Goal: Information Seeking & Learning: Learn about a topic

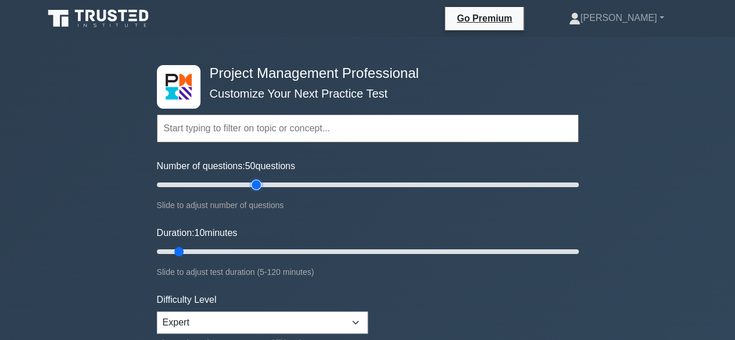
type input "50"
click at [261, 183] on input "Number of questions: 50 questions" at bounding box center [368, 185] width 422 height 14
click at [261, 249] on input "Duration: 35 minutes" at bounding box center [368, 252] width 422 height 14
click at [293, 250] on input "Duration: 40 minutes" at bounding box center [368, 252] width 422 height 14
click at [314, 247] on input "Duration: 40 minutes" at bounding box center [368, 252] width 422 height 14
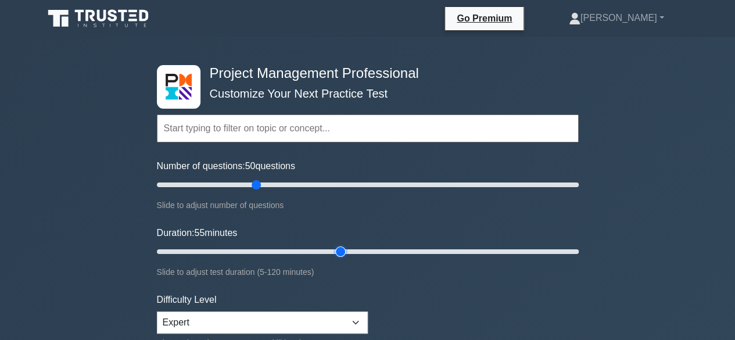
click at [334, 247] on input "Duration: 55 minutes" at bounding box center [368, 252] width 422 height 14
click at [346, 249] on input "Duration: 55 minutes" at bounding box center [368, 252] width 422 height 14
type input "60"
click at [351, 249] on input "Duration: 60 minutes" at bounding box center [368, 252] width 422 height 14
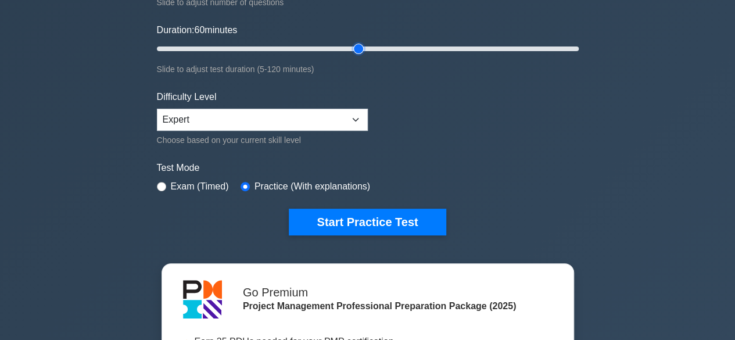
scroll to position [207, 0]
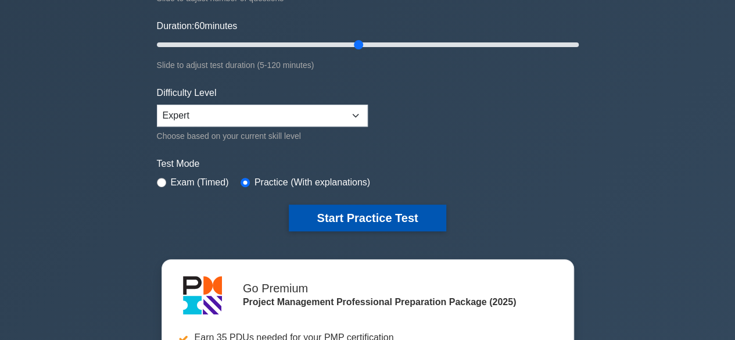
click at [373, 217] on button "Start Practice Test" at bounding box center [367, 217] width 157 height 27
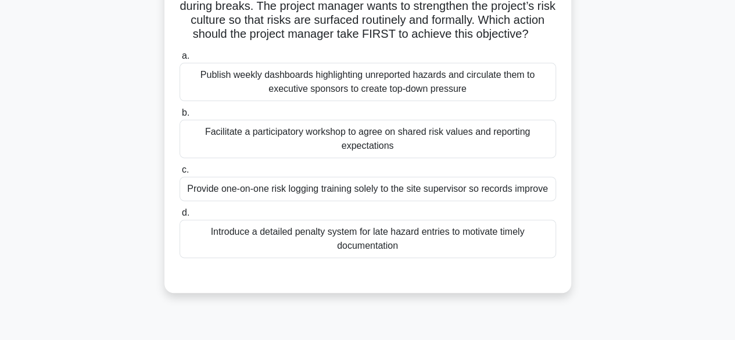
scroll to position [128, 0]
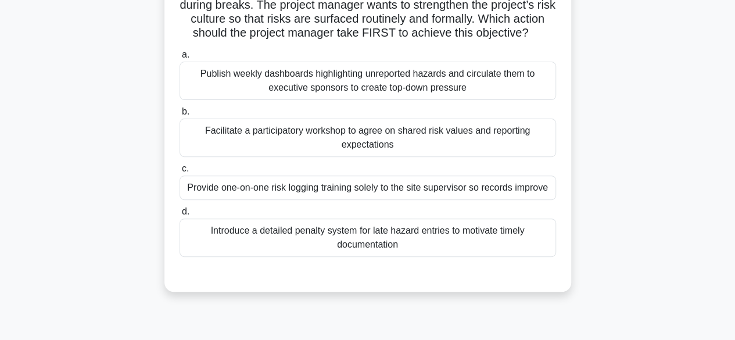
click at [302, 154] on div "Facilitate a participatory workshop to agree on shared risk values and reportin…" at bounding box center [367, 137] width 376 height 38
click at [179, 116] on input "b. Facilitate a participatory workshop to agree on shared risk values and repor…" at bounding box center [179, 112] width 0 height 8
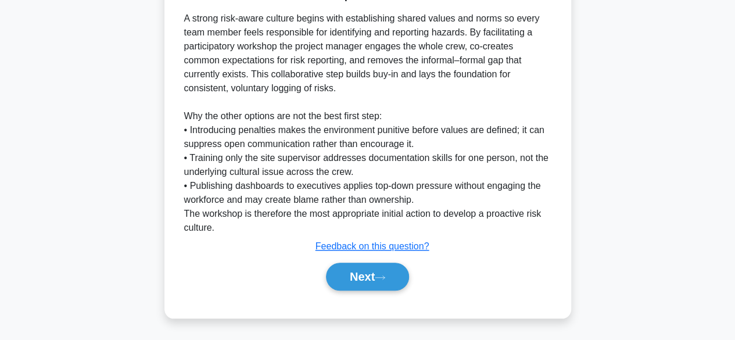
scroll to position [430, 0]
click at [365, 281] on button "Next" at bounding box center [367, 277] width 83 height 28
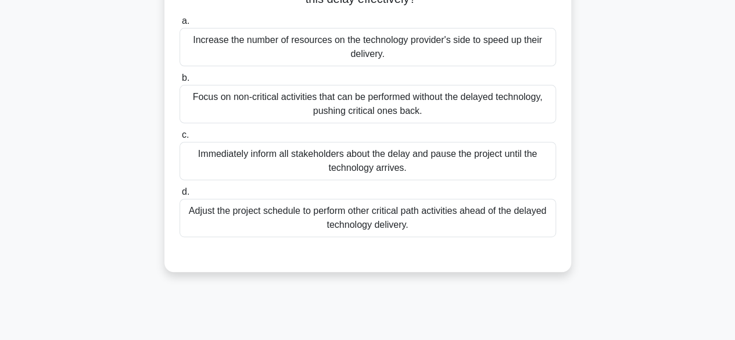
scroll to position [166, 0]
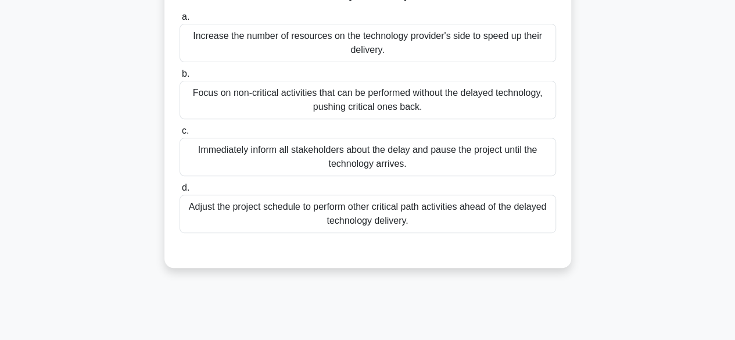
click at [455, 220] on div "Adjust the project schedule to perform other critical path activities ahead of …" at bounding box center [367, 214] width 376 height 38
click at [179, 192] on input "d. Adjust the project schedule to perform other critical path activities ahead …" at bounding box center [179, 188] width 0 height 8
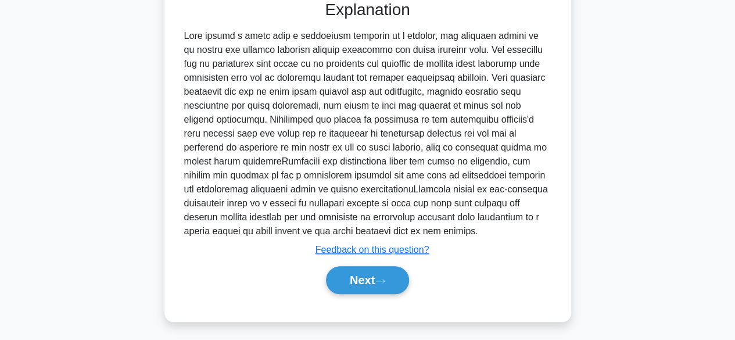
scroll to position [416, 0]
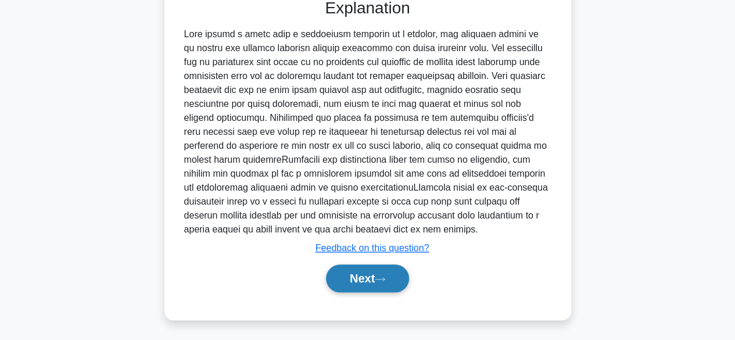
click at [348, 283] on button "Next" at bounding box center [367, 278] width 83 height 28
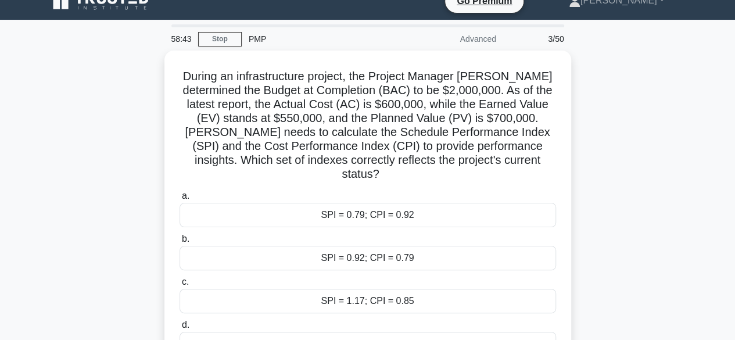
scroll to position [17, 0]
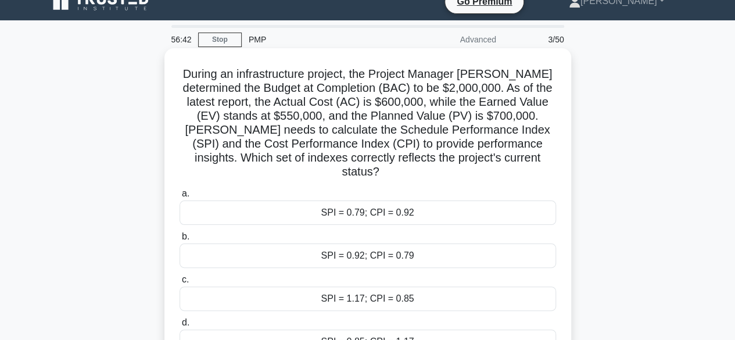
click at [361, 204] on div "SPI = 0.79; CPI = 0.92" at bounding box center [367, 212] width 376 height 24
click at [179, 197] on input "a. SPI = 0.79; CPI = 0.92" at bounding box center [179, 194] width 0 height 8
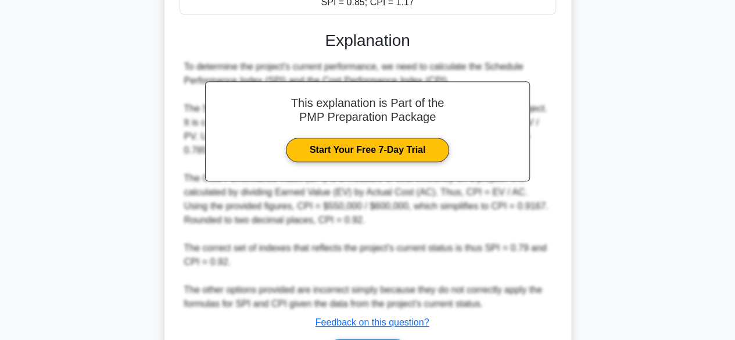
scroll to position [416, 0]
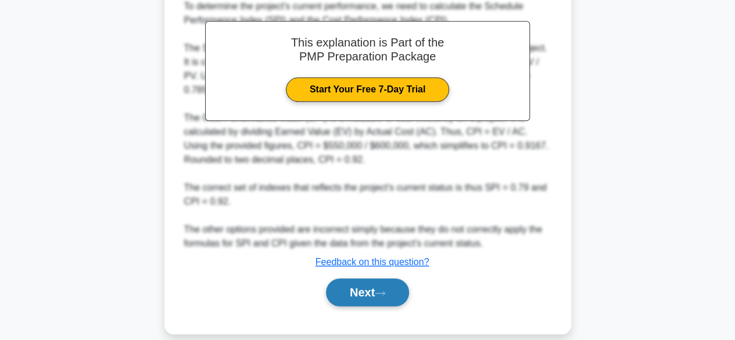
click at [358, 278] on button "Next" at bounding box center [367, 292] width 83 height 28
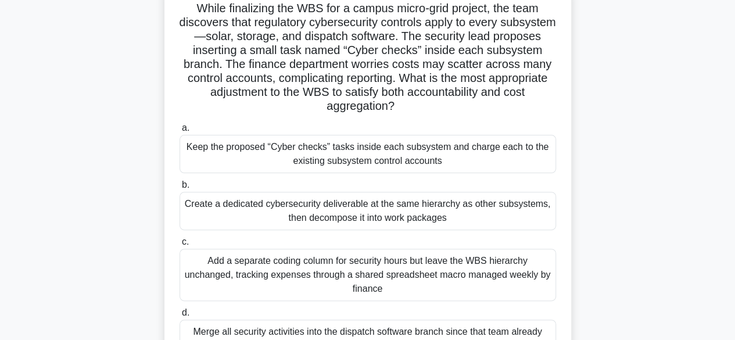
scroll to position [85, 0]
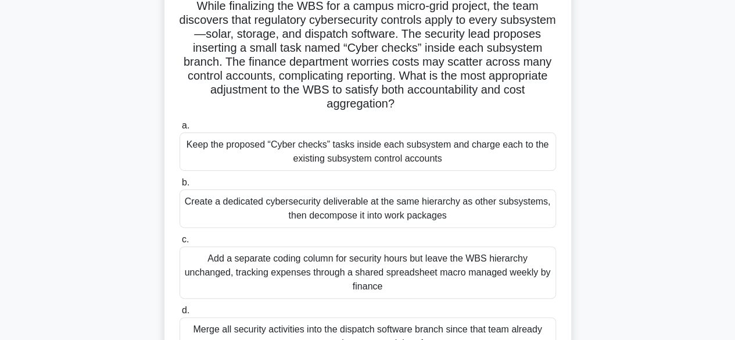
click at [515, 147] on div "Keep the proposed “Cyber checks” tasks inside each subsystem and charge each to…" at bounding box center [367, 151] width 376 height 38
click at [179, 130] on input "a. Keep the proposed “Cyber checks” tasks inside each subsystem and charge each…" at bounding box center [179, 126] width 0 height 8
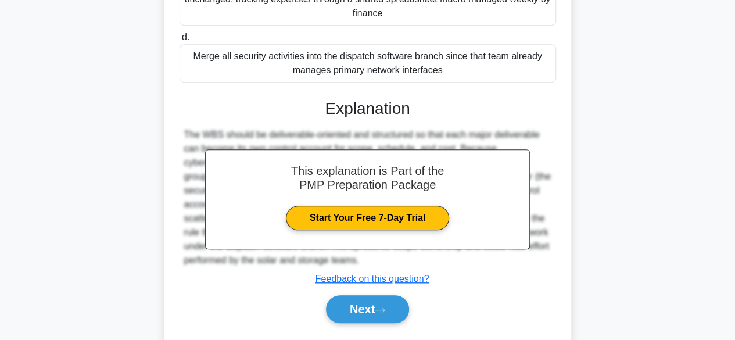
scroll to position [390, 0]
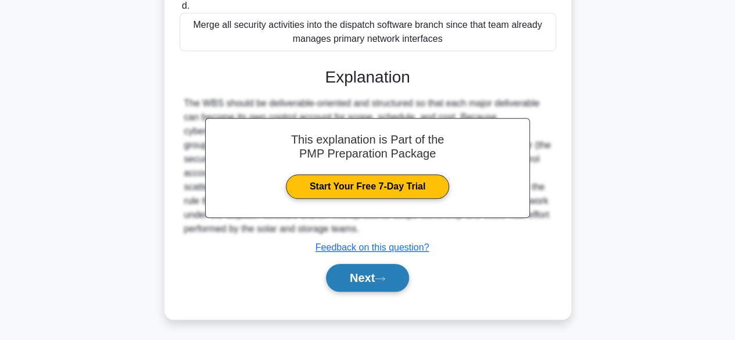
click at [376, 287] on button "Next" at bounding box center [367, 278] width 83 height 28
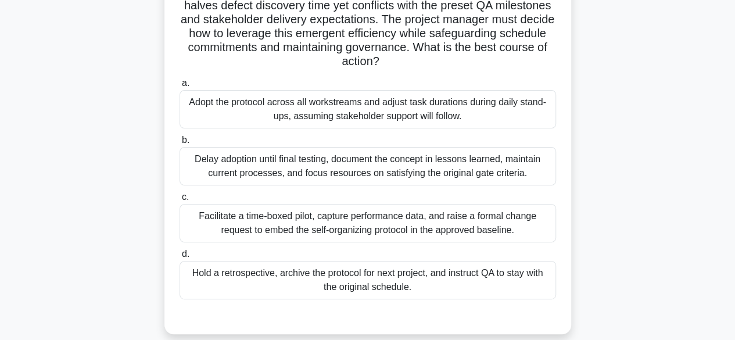
scroll to position [130, 0]
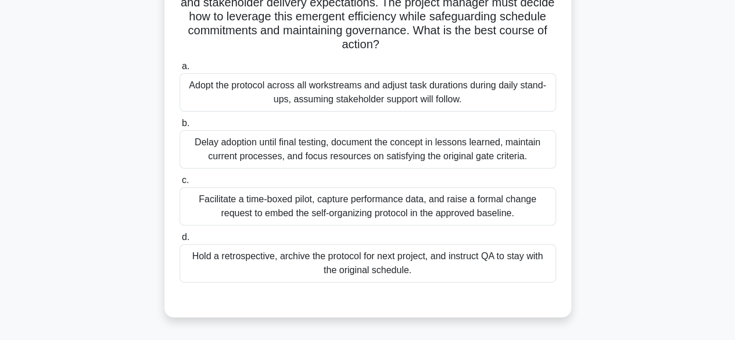
click at [505, 271] on div "Hold a retrospective, archive the protocol for next project, and instruct QA to…" at bounding box center [367, 263] width 376 height 38
click at [179, 241] on input "d. Hold a retrospective, archive the protocol for next project, and instruct QA…" at bounding box center [179, 237] width 0 height 8
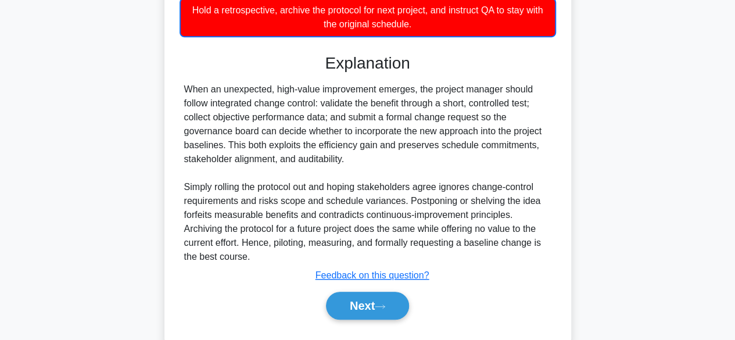
scroll to position [404, 0]
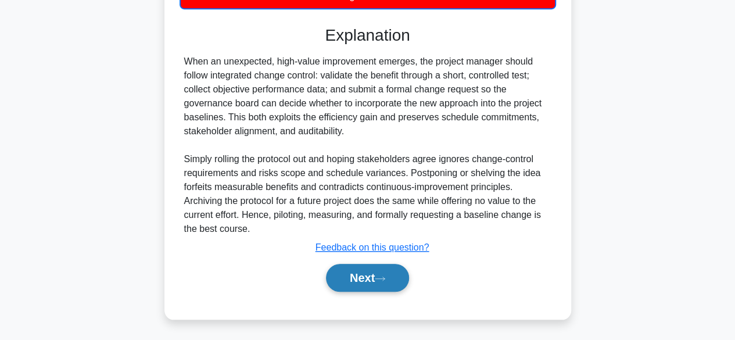
click at [378, 274] on button "Next" at bounding box center [367, 278] width 83 height 28
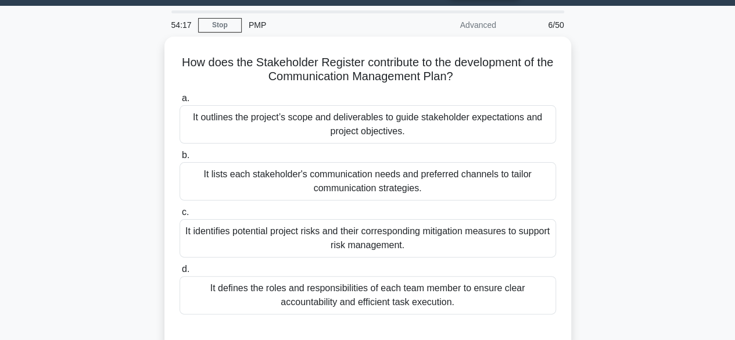
scroll to position [26, 0]
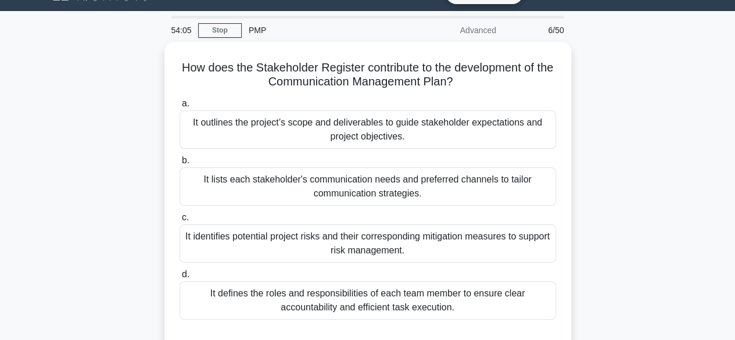
click at [634, 97] on div "How does the Stakeholder Register contribute to the development of the Communic…" at bounding box center [368, 205] width 662 height 326
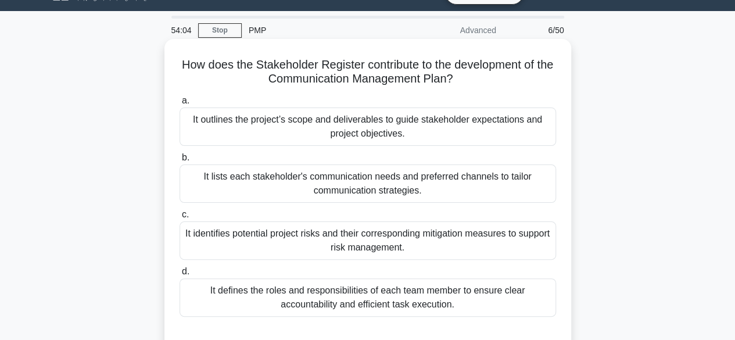
click at [484, 188] on div "It lists each stakeholder's communication needs and preferred channels to tailo…" at bounding box center [367, 183] width 376 height 38
click at [179, 161] on input "b. It lists each stakeholder's communication needs and preferred channels to ta…" at bounding box center [179, 158] width 0 height 8
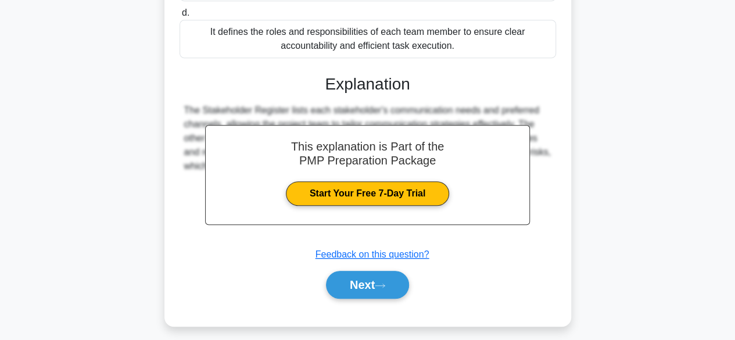
scroll to position [291, 0]
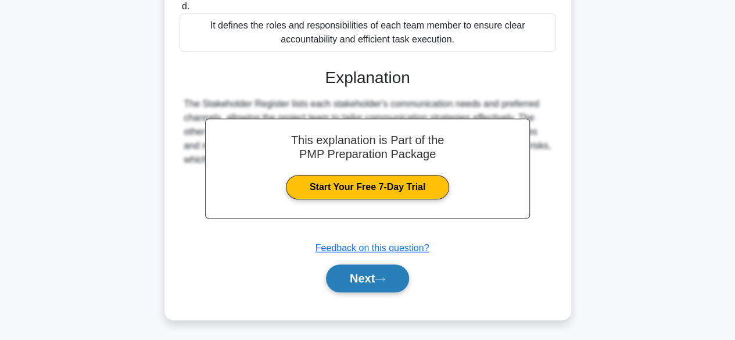
click at [385, 278] on icon at bounding box center [379, 278] width 9 height 3
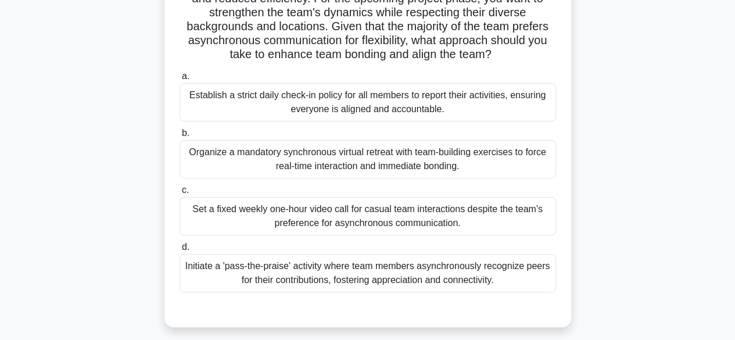
scroll to position [123, 0]
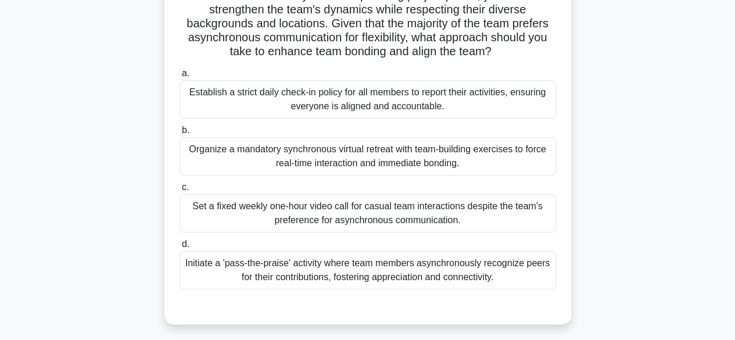
click at [482, 271] on div "Initiate a 'pass-the-praise' activity where team members asynchronously recogni…" at bounding box center [367, 270] width 376 height 38
click at [179, 248] on input "d. Initiate a 'pass-the-praise' activity where team members asynchronously reco…" at bounding box center [179, 244] width 0 height 8
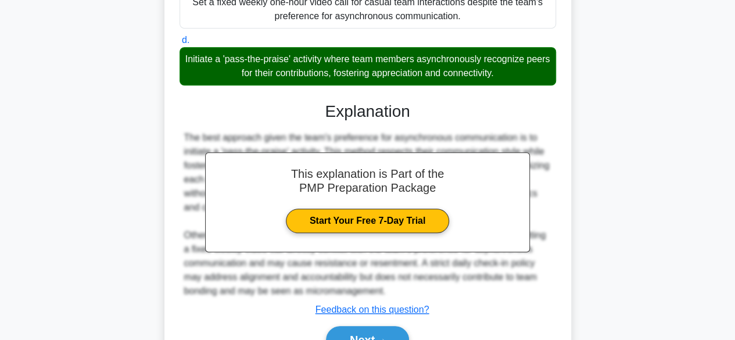
scroll to position [389, 0]
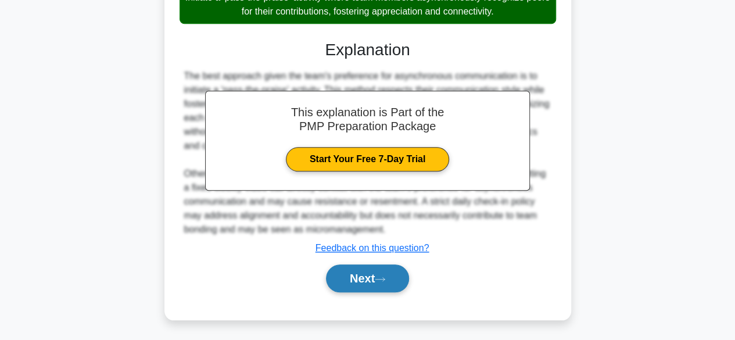
click at [393, 274] on button "Next" at bounding box center [367, 278] width 83 height 28
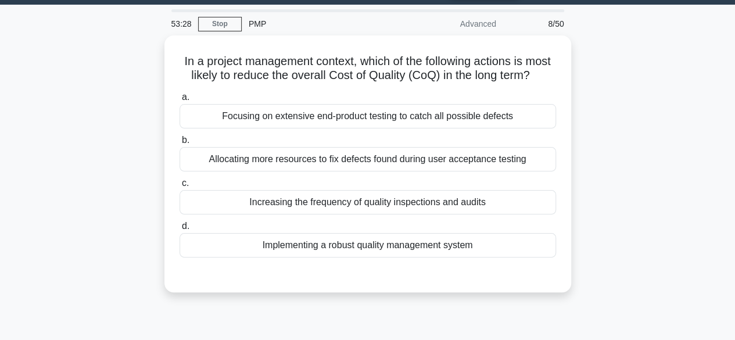
scroll to position [33, 0]
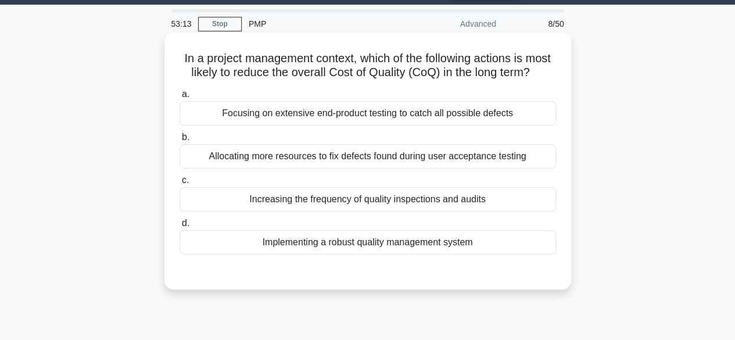
click at [497, 211] on div "Increasing the frequency of quality inspections and audits" at bounding box center [367, 199] width 376 height 24
click at [179, 184] on input "c. Increasing the frequency of quality inspections and audits" at bounding box center [179, 181] width 0 height 8
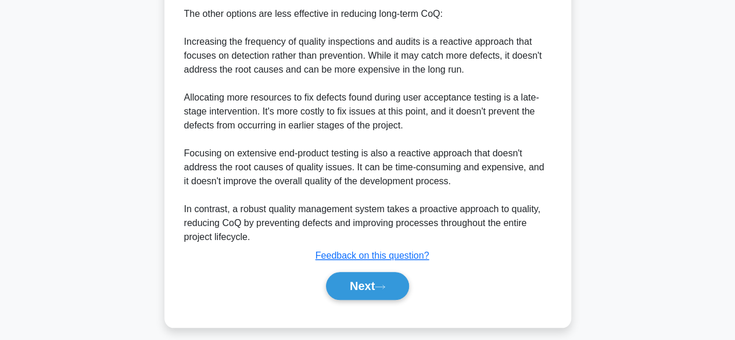
scroll to position [516, 0]
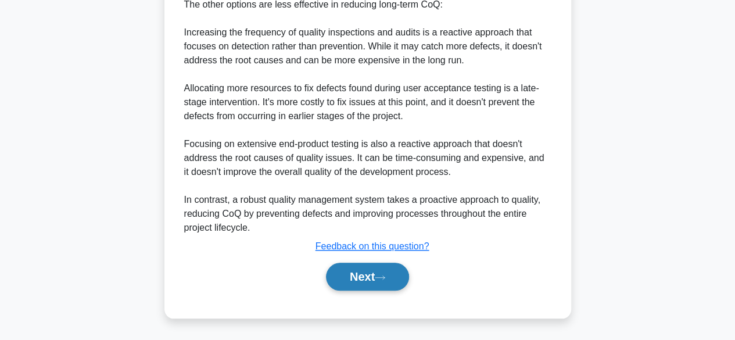
click at [385, 281] on icon at bounding box center [380, 277] width 10 height 6
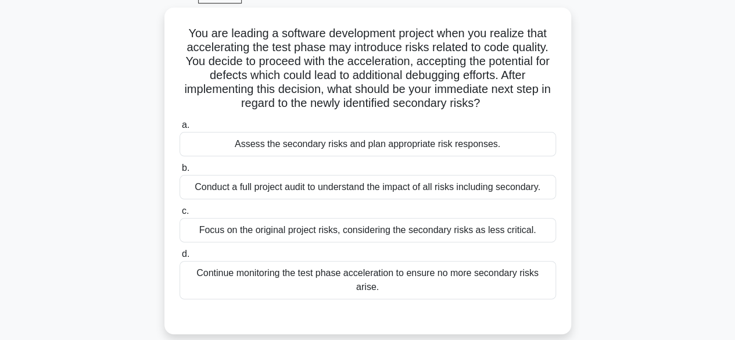
scroll to position [61, 0]
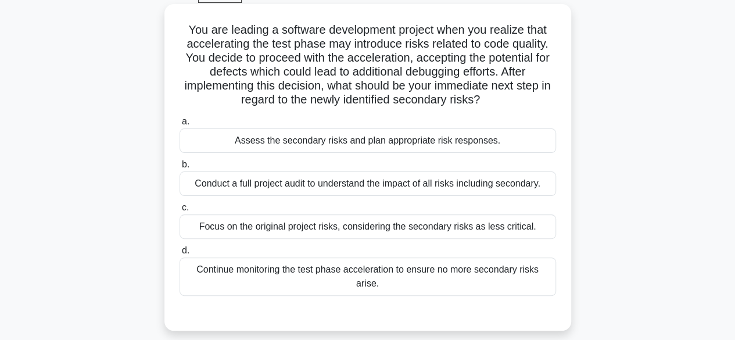
click at [426, 186] on div "Conduct a full project audit to understand the impact of all risks including se…" at bounding box center [367, 183] width 376 height 24
click at [179, 168] on input "b. Conduct a full project audit to understand the impact of all risks including…" at bounding box center [179, 165] width 0 height 8
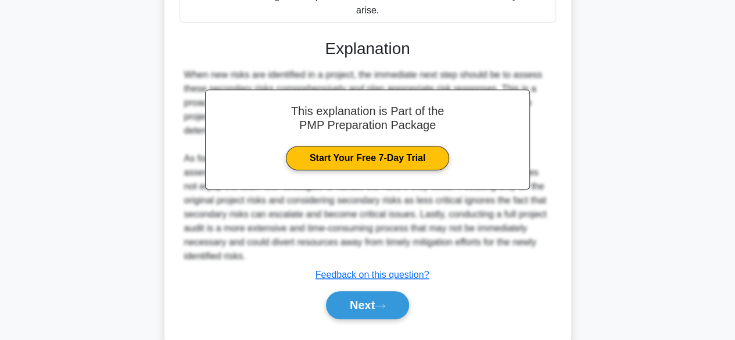
scroll to position [348, 0]
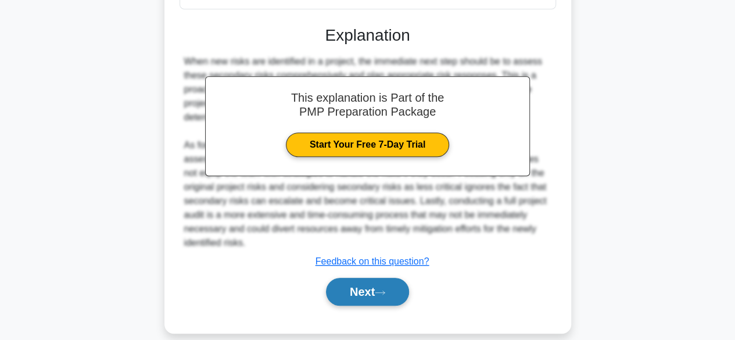
click at [385, 289] on icon at bounding box center [380, 292] width 10 height 6
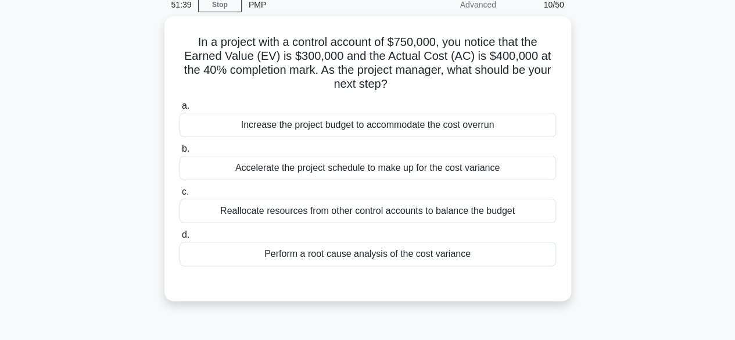
scroll to position [8, 0]
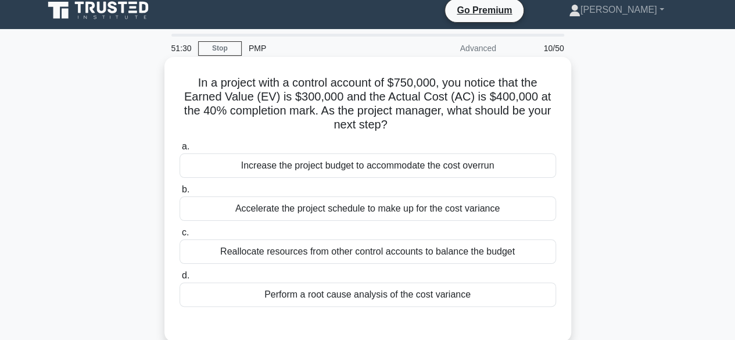
click at [418, 296] on div "Perform a root cause analysis of the cost variance" at bounding box center [367, 294] width 376 height 24
click at [179, 279] on input "d. Perform a root cause analysis of the cost variance" at bounding box center [179, 276] width 0 height 8
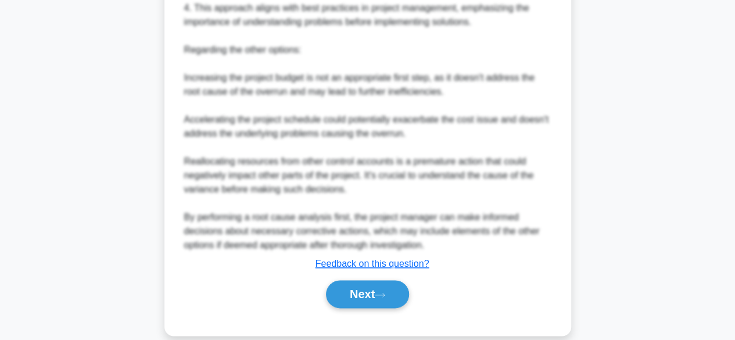
scroll to position [570, 0]
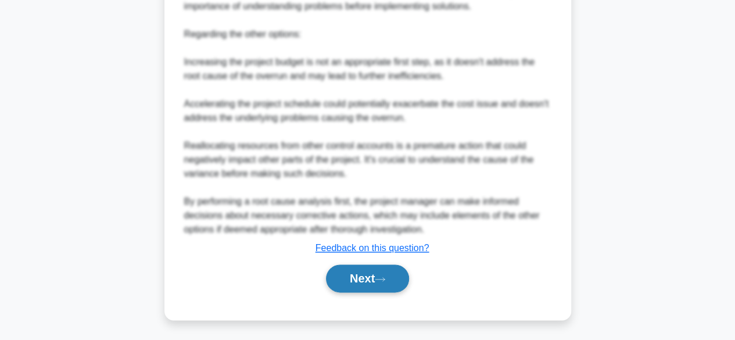
click at [391, 282] on button "Next" at bounding box center [367, 278] width 83 height 28
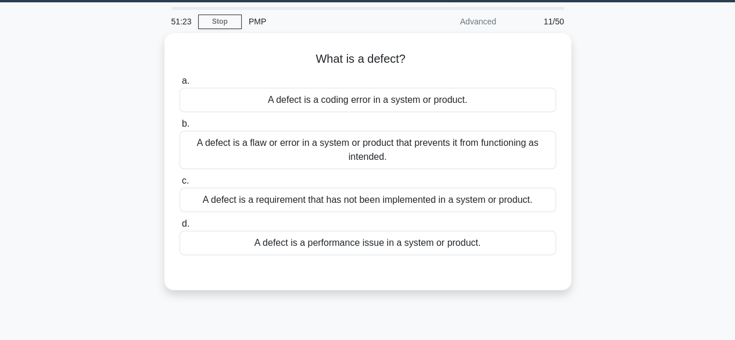
scroll to position [32, 0]
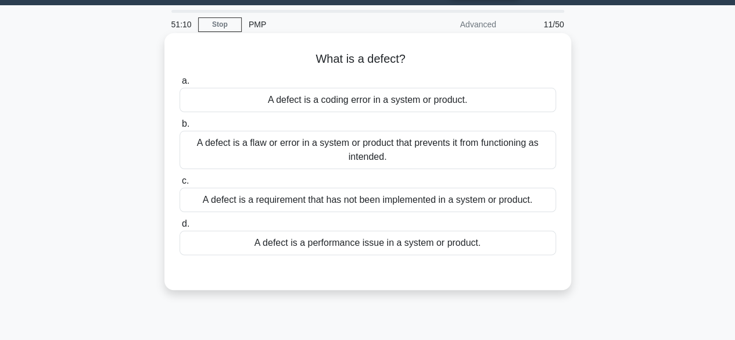
click at [482, 149] on div "A defect is a flaw or error in a system or product that prevents it from functi…" at bounding box center [367, 150] width 376 height 38
click at [179, 128] on input "b. A defect is a flaw or error in a system or product that prevents it from fun…" at bounding box center [179, 124] width 0 height 8
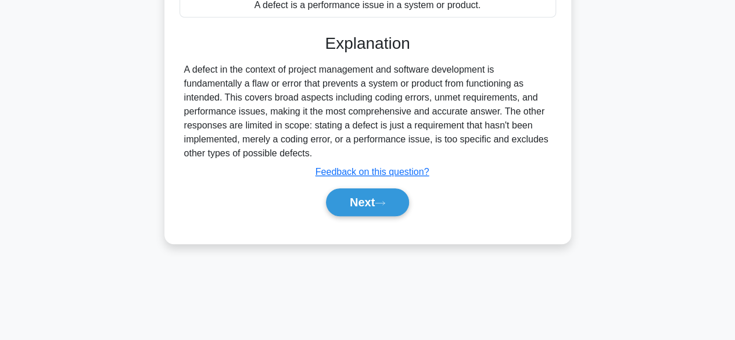
scroll to position [288, 0]
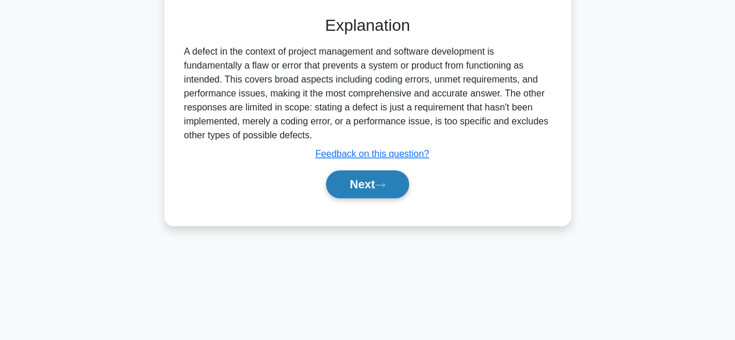
click at [396, 189] on button "Next" at bounding box center [367, 184] width 83 height 28
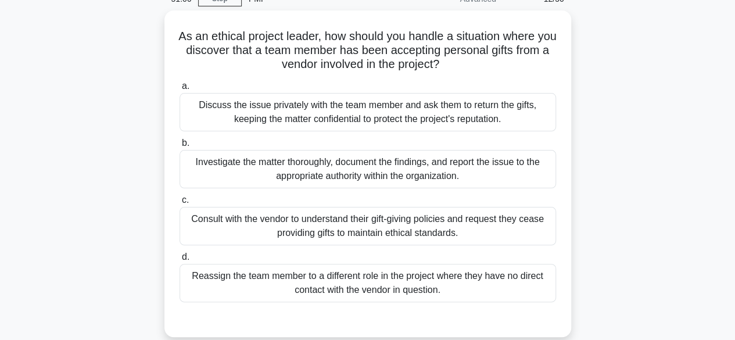
scroll to position [55, 0]
click at [468, 110] on div "Discuss the issue privately with the team member and ask them to return the gif…" at bounding box center [367, 112] width 376 height 38
click at [179, 90] on input "a. Discuss the issue privately with the team member and ask them to return the …" at bounding box center [179, 86] width 0 height 8
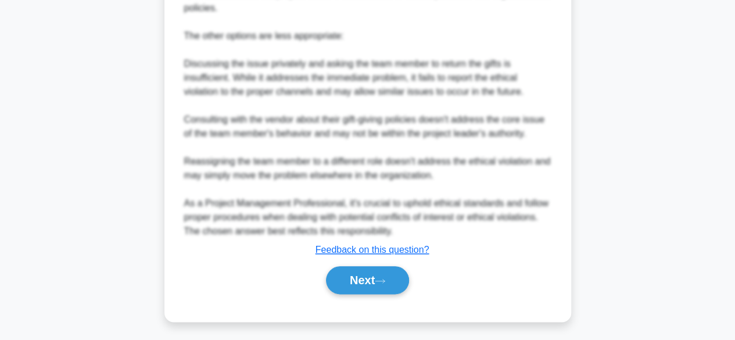
scroll to position [541, 0]
click at [376, 278] on button "Next" at bounding box center [367, 281] width 83 height 28
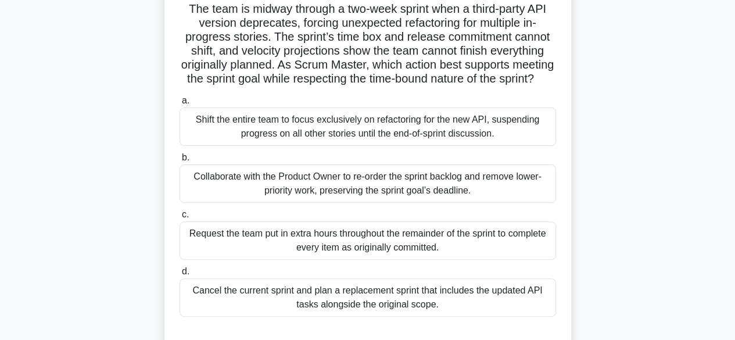
scroll to position [85, 0]
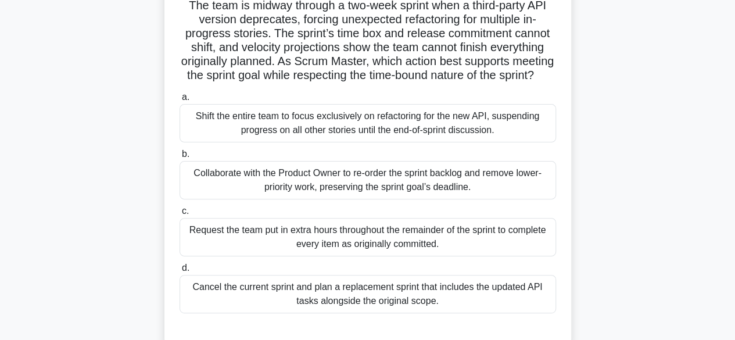
click at [237, 196] on div "Collaborate with the Product Owner to re-order the sprint backlog and remove lo…" at bounding box center [367, 180] width 376 height 38
click at [179, 158] on input "b. Collaborate with the Product Owner to re-order the sprint backlog and remove…" at bounding box center [179, 154] width 0 height 8
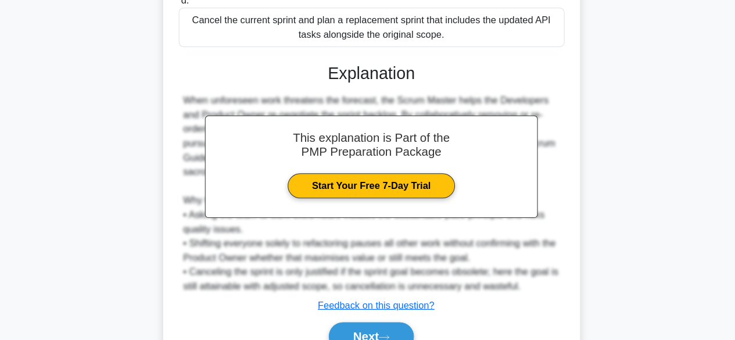
scroll to position [386, 0]
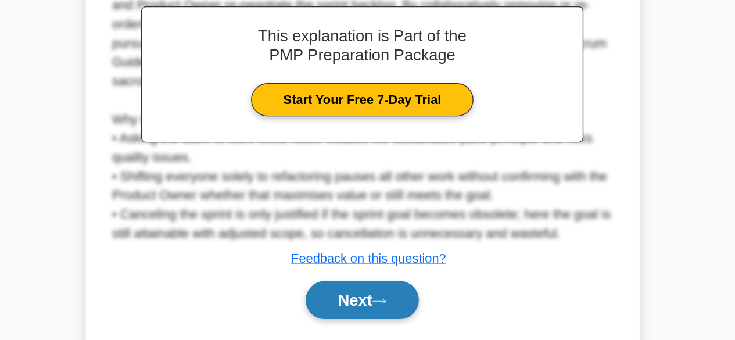
click at [357, 307] on button "Next" at bounding box center [367, 295] width 83 height 28
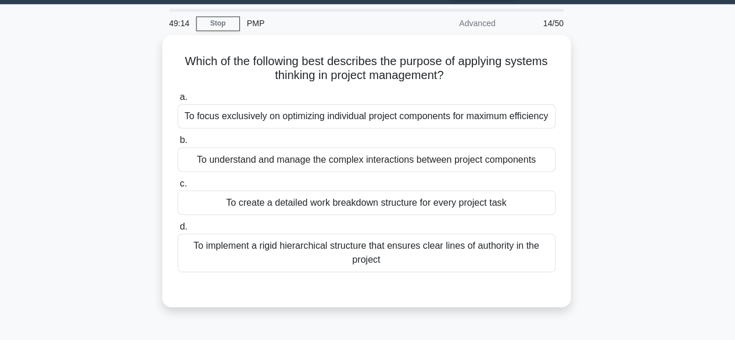
scroll to position [23, 0]
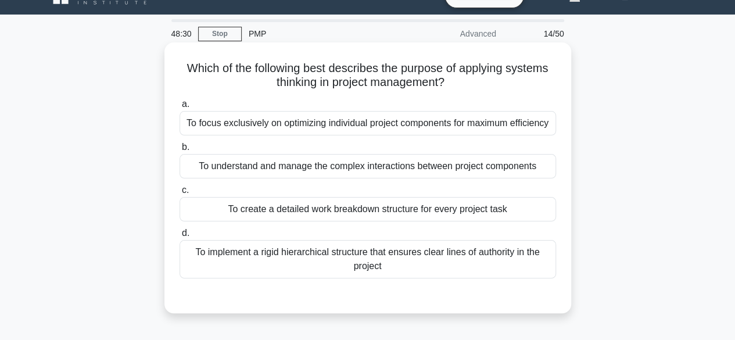
click at [315, 269] on div "To implement a rigid hierarchical structure that ensures clear lines of authori…" at bounding box center [367, 259] width 376 height 38
click at [179, 237] on input "d. To implement a rigid hierarchical structure that ensures clear lines of auth…" at bounding box center [179, 233] width 0 height 8
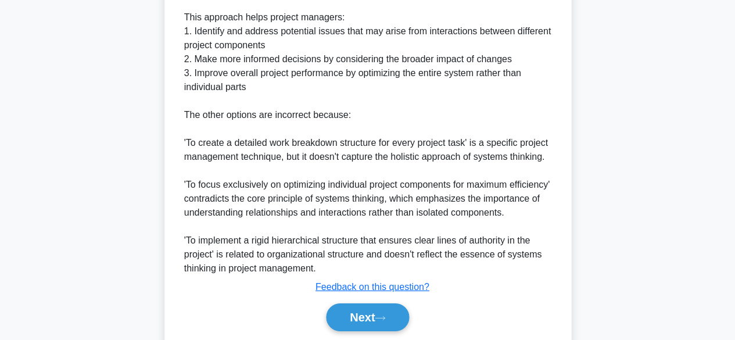
scroll to position [465, 0]
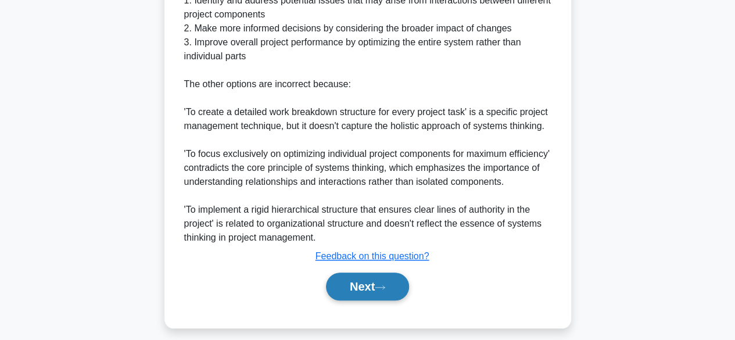
click at [362, 300] on button "Next" at bounding box center [367, 286] width 83 height 28
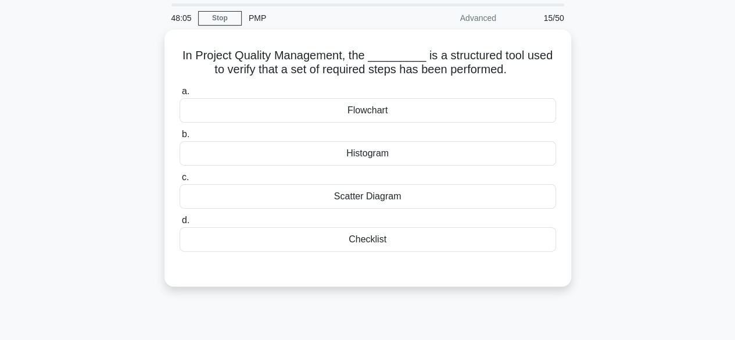
scroll to position [28, 0]
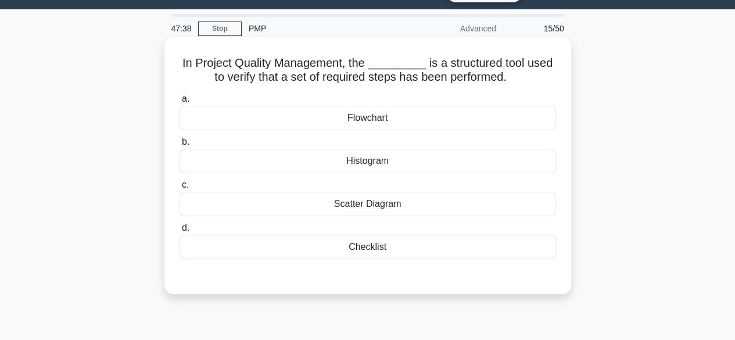
click at [355, 257] on div "Checklist" at bounding box center [367, 247] width 376 height 24
click at [179, 232] on input "d. Checklist" at bounding box center [179, 228] width 0 height 8
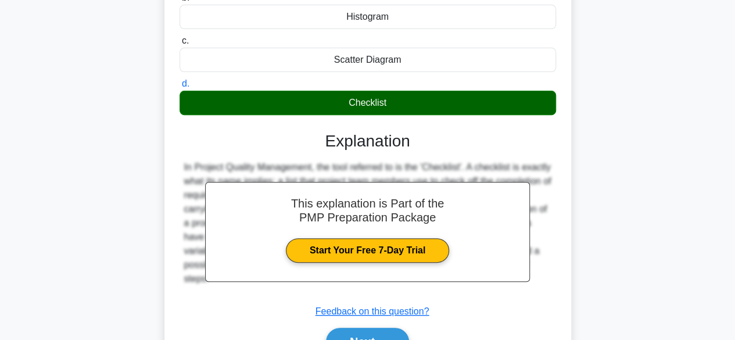
scroll to position [202, 0]
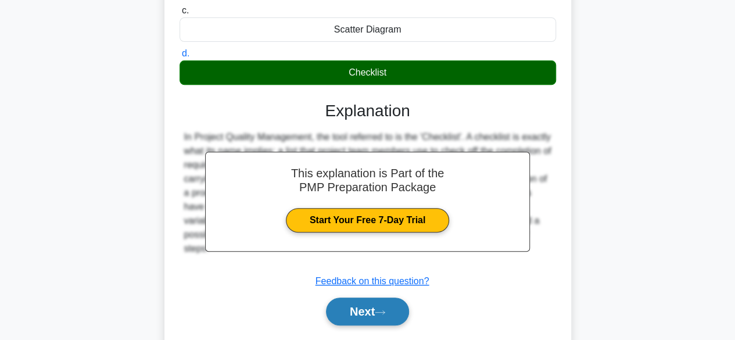
click at [352, 304] on button "Next" at bounding box center [367, 311] width 83 height 28
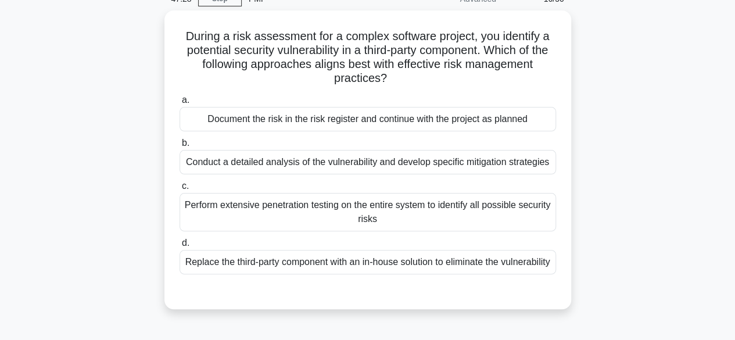
scroll to position [56, 0]
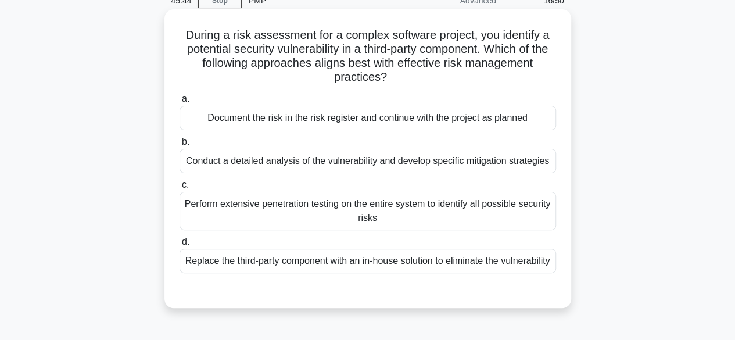
click at [332, 163] on div "Conduct a detailed analysis of the vulnerability and develop specific mitigatio…" at bounding box center [367, 161] width 376 height 24
click at [179, 146] on input "b. Conduct a detailed analysis of the vulnerability and develop specific mitiga…" at bounding box center [179, 142] width 0 height 8
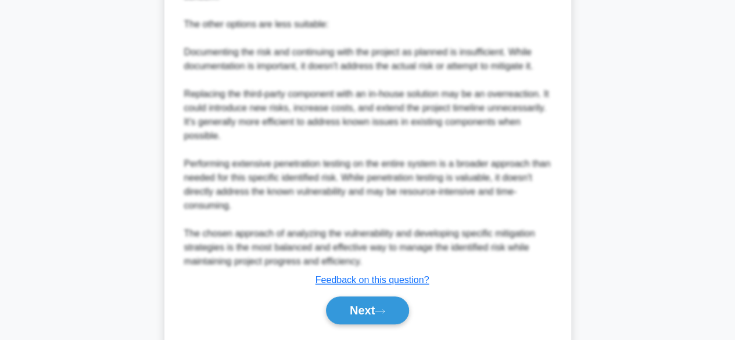
scroll to position [525, 0]
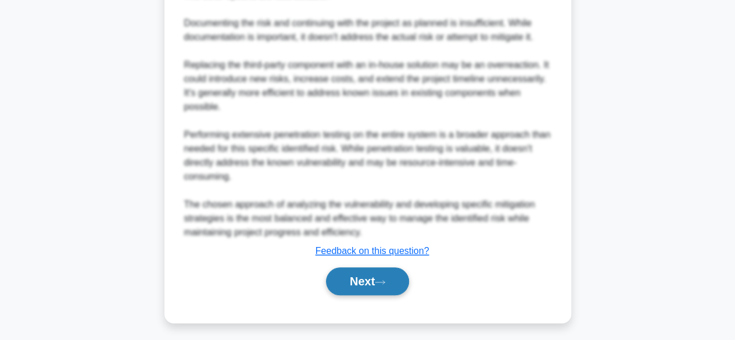
click at [372, 295] on button "Next" at bounding box center [367, 281] width 83 height 28
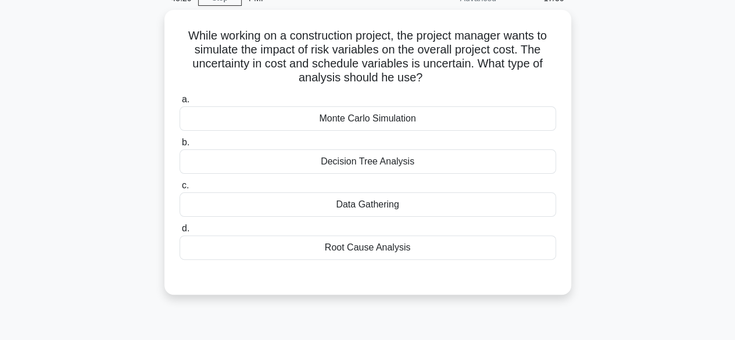
scroll to position [45, 0]
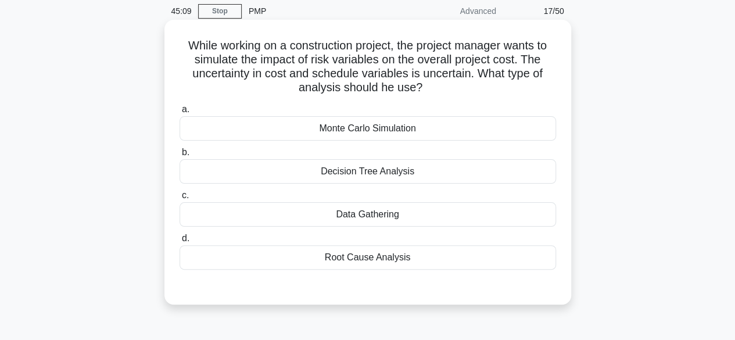
click at [415, 135] on div "Monte Carlo Simulation" at bounding box center [367, 128] width 376 height 24
click at [179, 113] on input "a. Monte Carlo Simulation" at bounding box center [179, 110] width 0 height 8
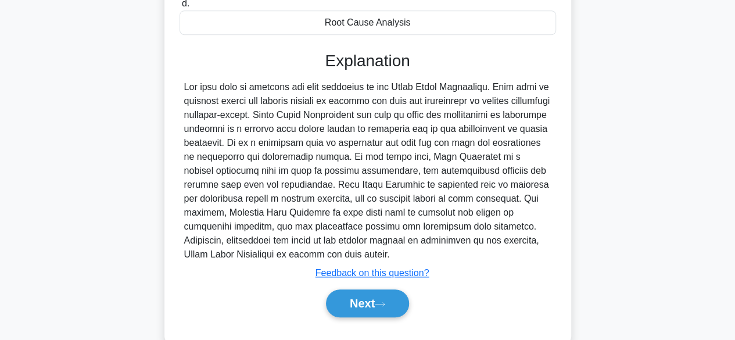
scroll to position [299, 0]
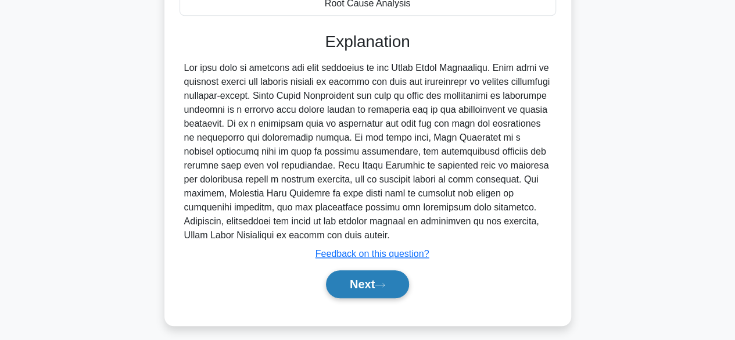
click at [369, 285] on button "Next" at bounding box center [367, 284] width 83 height 28
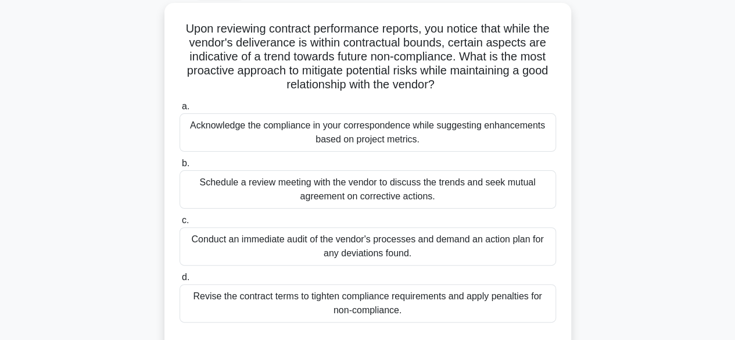
scroll to position [68, 0]
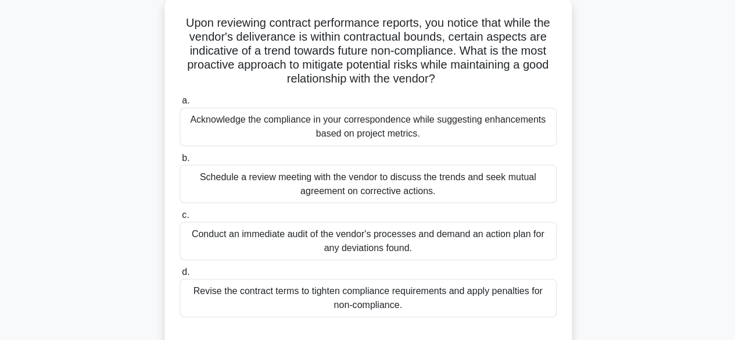
click at [274, 179] on div "Schedule a review meeting with the vendor to discuss the trends and seek mutual…" at bounding box center [367, 183] width 376 height 38
click at [179, 161] on input "b. Schedule a review meeting with the vendor to discuss the trends and seek mut…" at bounding box center [179, 158] width 0 height 8
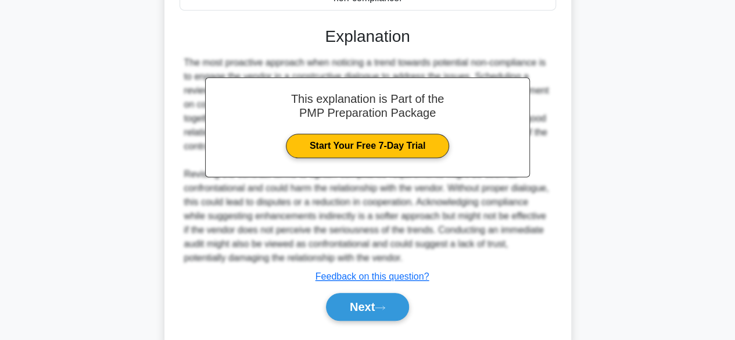
scroll to position [403, 0]
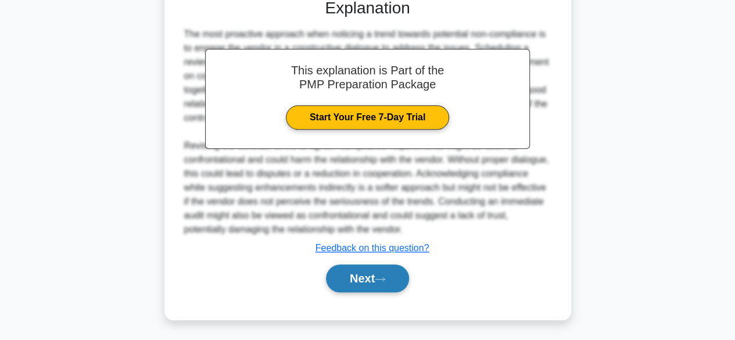
click at [343, 277] on button "Next" at bounding box center [367, 278] width 83 height 28
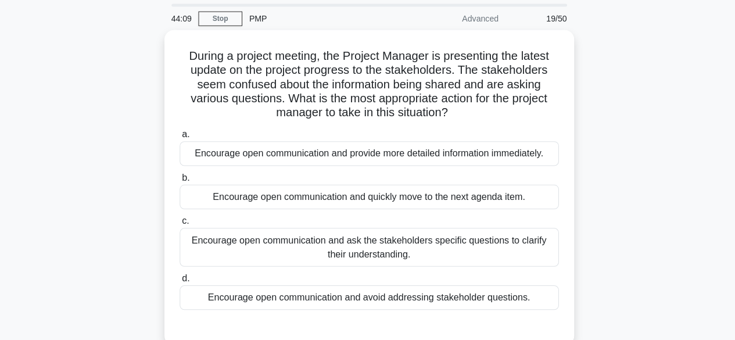
scroll to position [27, 0]
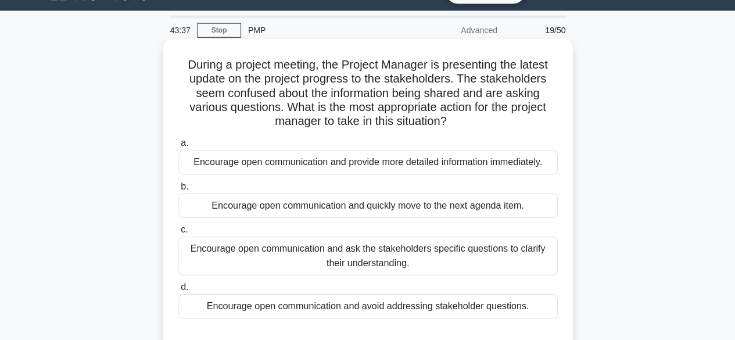
click at [276, 264] on div "Encourage open communication and ask the stakeholders specific questions to cla…" at bounding box center [367, 254] width 376 height 38
click at [179, 232] on input "c. Encourage open communication and ask the stakeholders specific questions to …" at bounding box center [179, 228] width 0 height 8
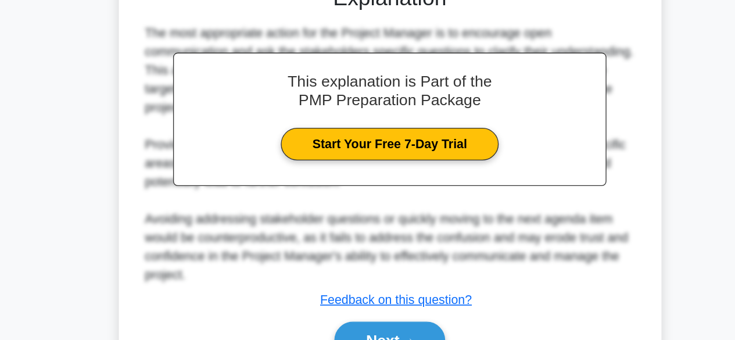
scroll to position [312, 0]
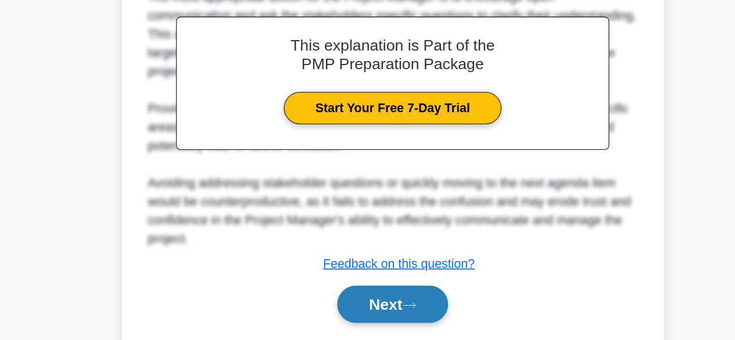
click at [360, 303] on button "Next" at bounding box center [367, 313] width 83 height 28
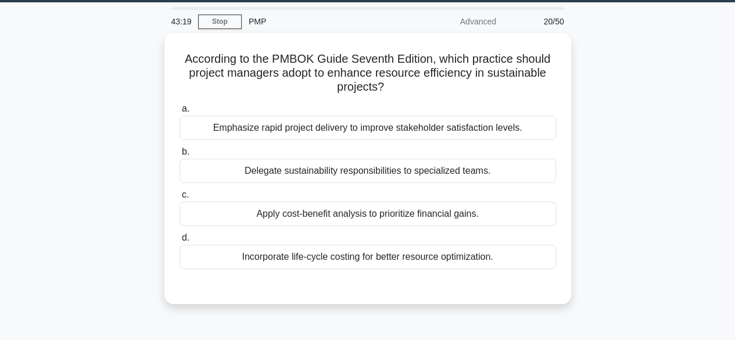
scroll to position [34, 0]
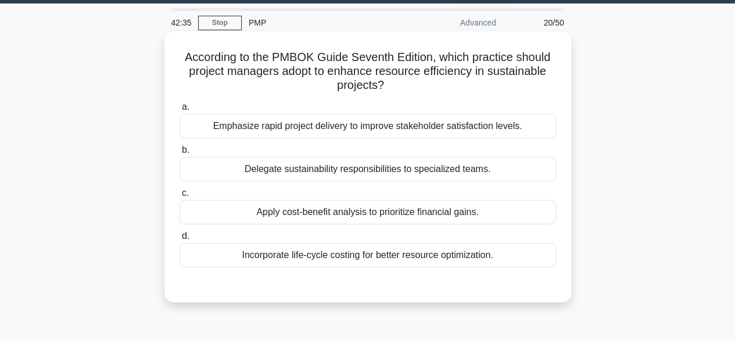
click at [354, 224] on div "Apply cost-benefit analysis to prioritize financial gains." at bounding box center [367, 212] width 376 height 24
click at [179, 197] on input "c. Apply cost-benefit analysis to prioritize financial gains." at bounding box center [179, 193] width 0 height 8
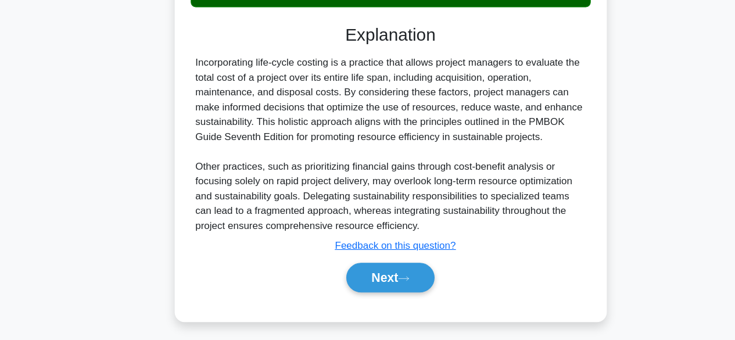
scroll to position [282, 0]
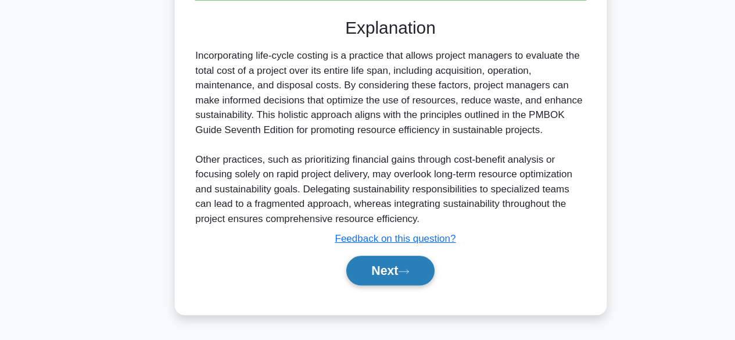
click at [355, 275] on button "Next" at bounding box center [367, 274] width 83 height 28
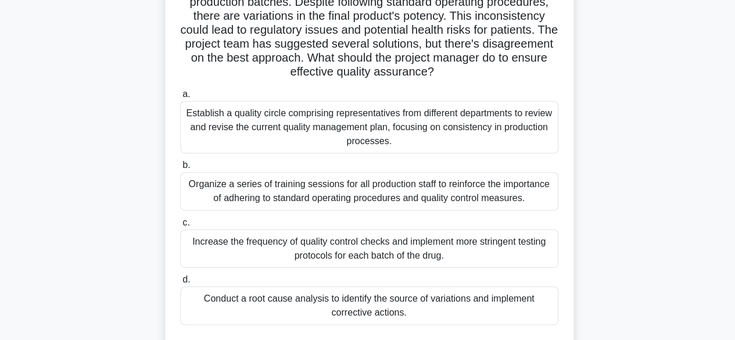
scroll to position [119, 0]
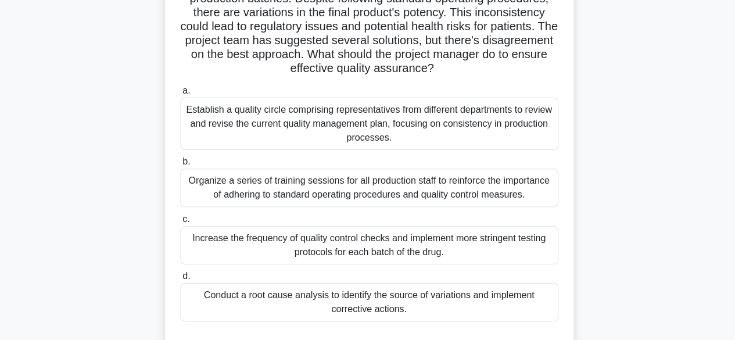
click at [351, 308] on div "Conduct a root cause analysis to identify the source of variations and implemen…" at bounding box center [367, 302] width 376 height 38
click at [179, 280] on input "d. Conduct a root cause analysis to identify the source of variations and imple…" at bounding box center [179, 276] width 0 height 8
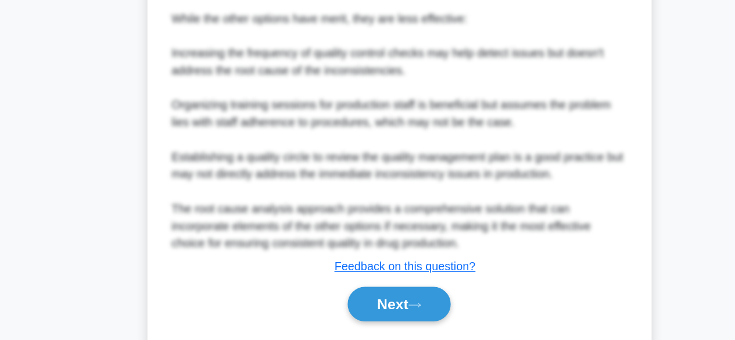
scroll to position [652, 0]
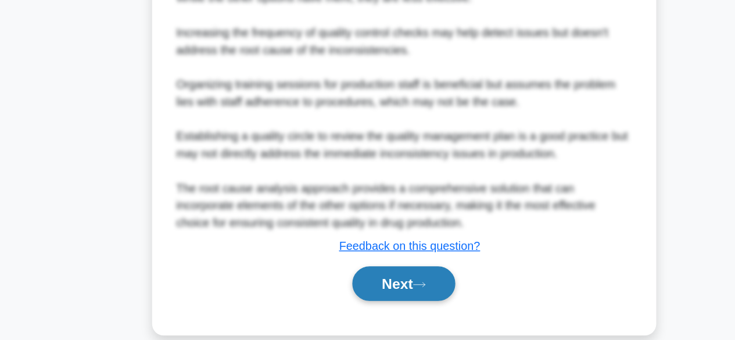
click at [367, 292] on button "Next" at bounding box center [367, 294] width 83 height 28
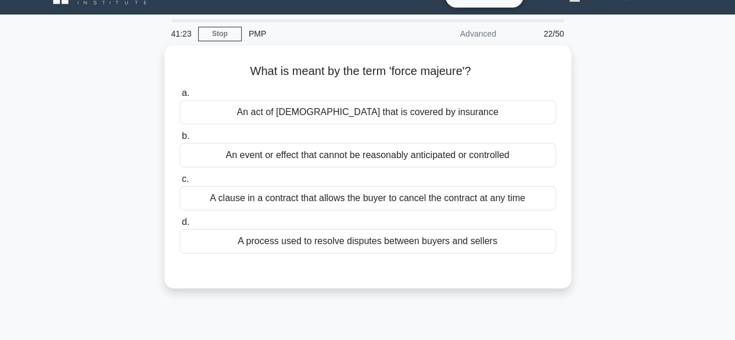
scroll to position [17, 0]
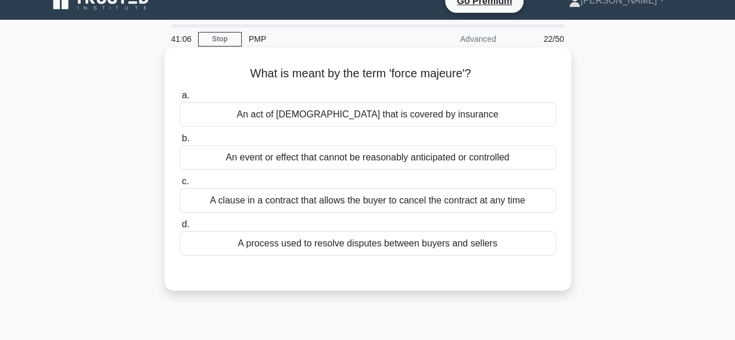
click at [389, 123] on div "An act of God that is covered by insurance" at bounding box center [367, 114] width 376 height 24
click at [179, 99] on input "a. An act of God that is covered by insurance" at bounding box center [179, 96] width 0 height 8
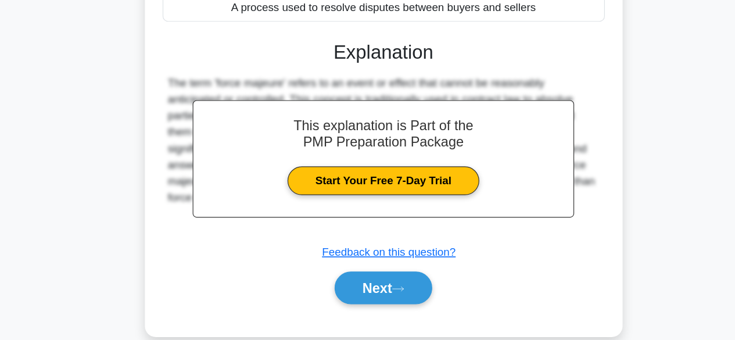
scroll to position [209, 0]
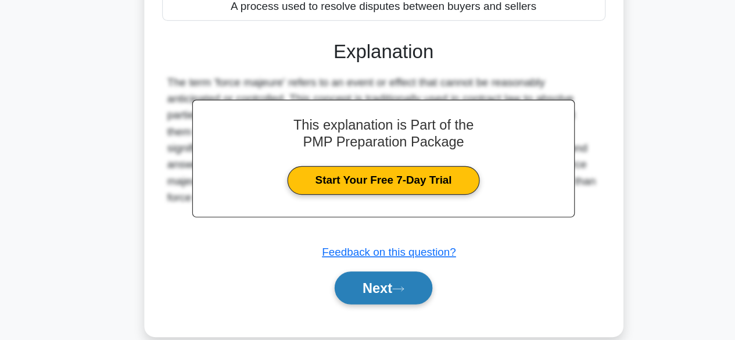
click at [356, 302] on button "Next" at bounding box center [367, 292] width 83 height 28
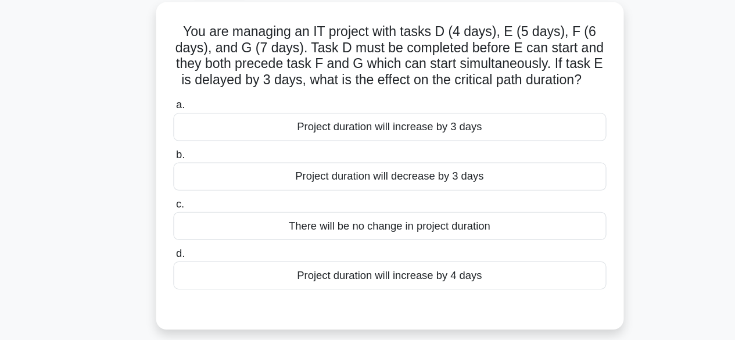
scroll to position [66, 0]
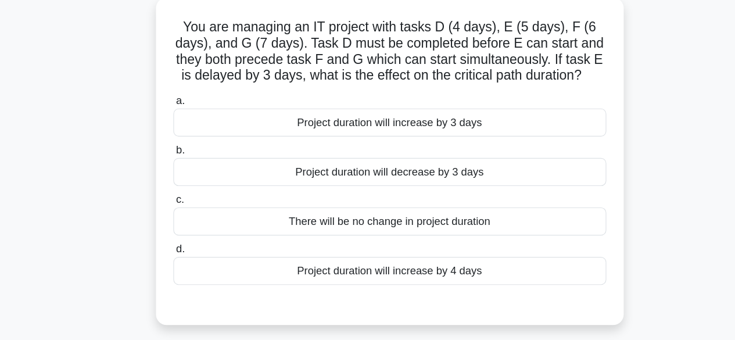
click at [385, 239] on div "Project duration will increase by 4 days" at bounding box center [367, 236] width 376 height 24
click at [179, 221] on input "d. Project duration will increase by 4 days" at bounding box center [179, 218] width 0 height 8
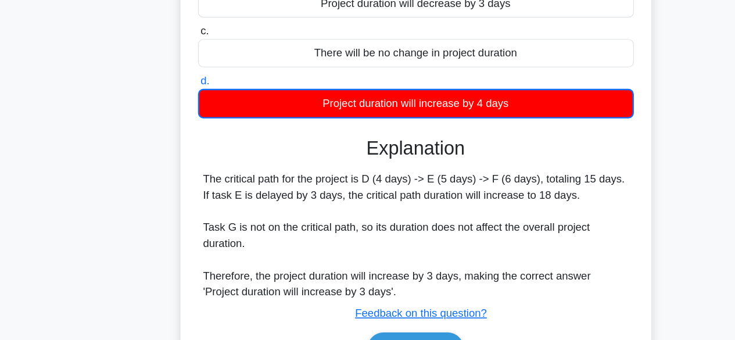
scroll to position [206, 0]
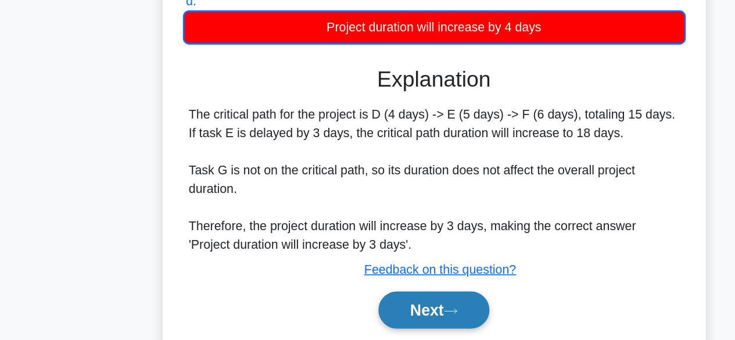
click at [353, 304] on button "Next" at bounding box center [367, 309] width 83 height 28
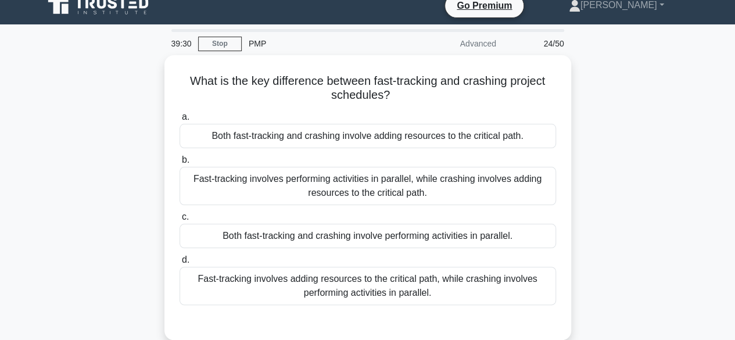
scroll to position [15, 0]
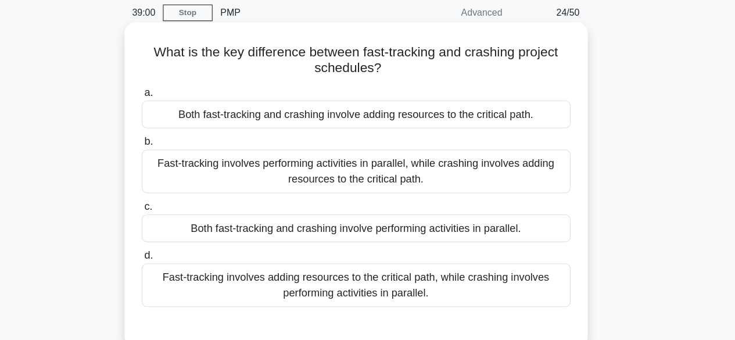
click at [287, 196] on div "Fast-tracking involves performing activities in parallel, while crashing involv…" at bounding box center [367, 180] width 376 height 38
click at [179, 159] on input "b. Fast-tracking involves performing activities in parallel, while crashing inv…" at bounding box center [179, 155] width 0 height 8
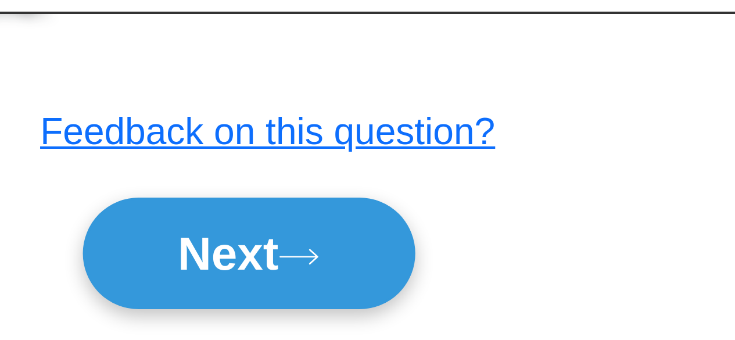
scroll to position [228, 0]
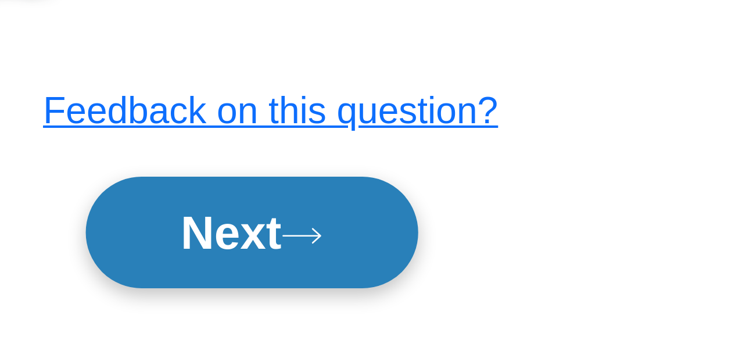
click at [378, 313] on button "Next" at bounding box center [367, 313] width 83 height 28
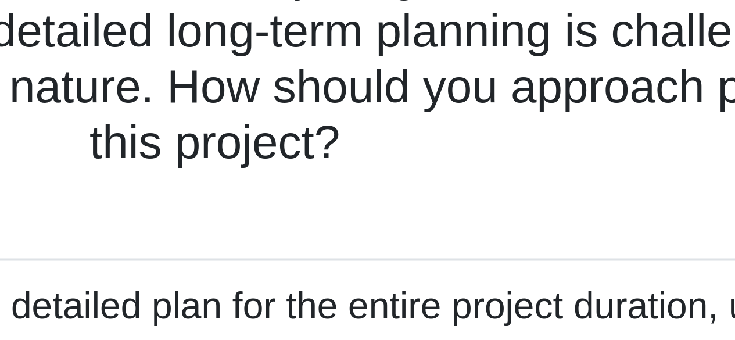
scroll to position [151, 0]
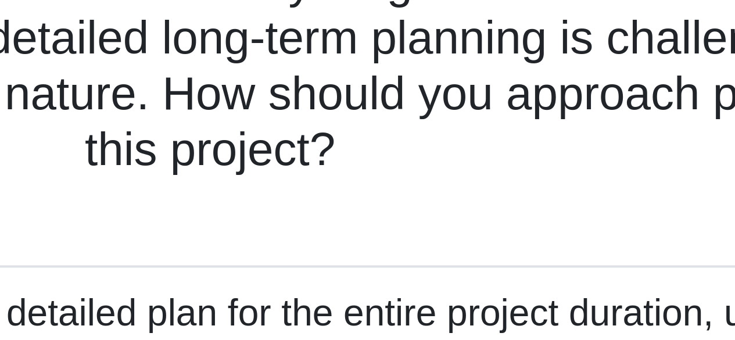
click at [410, 47] on div "You are managing a multi-year project to develop a revolutionary clean energy t…" at bounding box center [367, 119] width 397 height 401
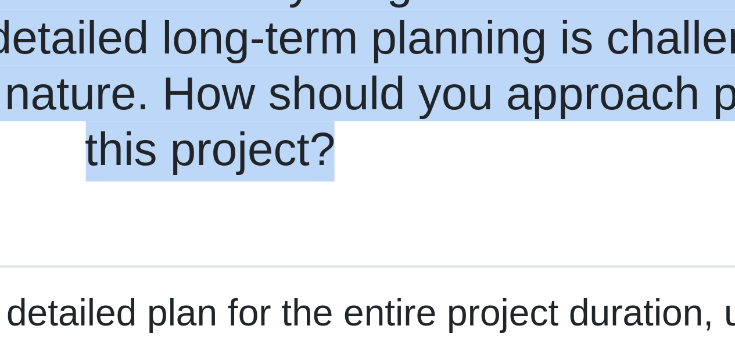
click at [410, 47] on div "You are managing a multi-year project to develop a revolutionary clean energy t…" at bounding box center [367, 119] width 397 height 401
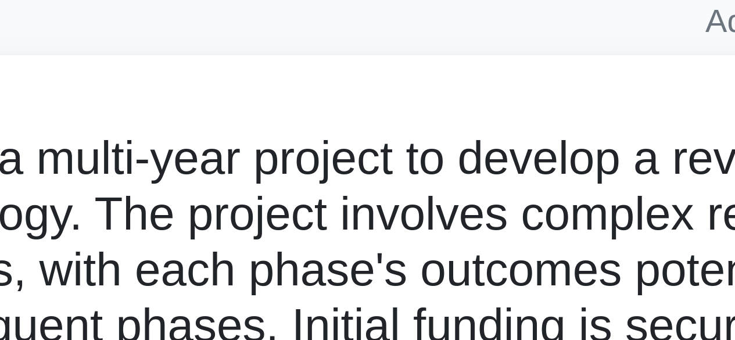
scroll to position [33, 0]
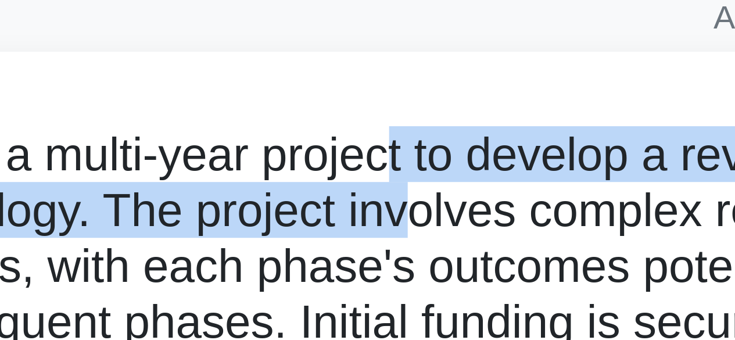
drag, startPoint x: 393, startPoint y: 47, endPoint x: 378, endPoint y: 59, distance: 18.6
click at [378, 59] on h5 "You are managing a multi-year project to develop a revolutionary clean energy t…" at bounding box center [367, 107] width 379 height 113
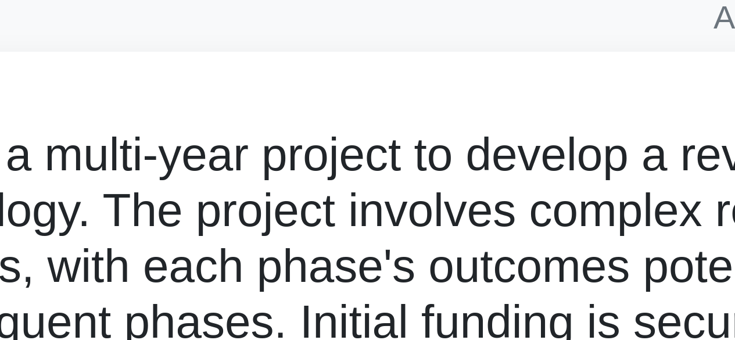
click at [374, 45] on div "You are managing a multi-year project to develop a revolutionary clean energy t…" at bounding box center [367, 237] width 397 height 401
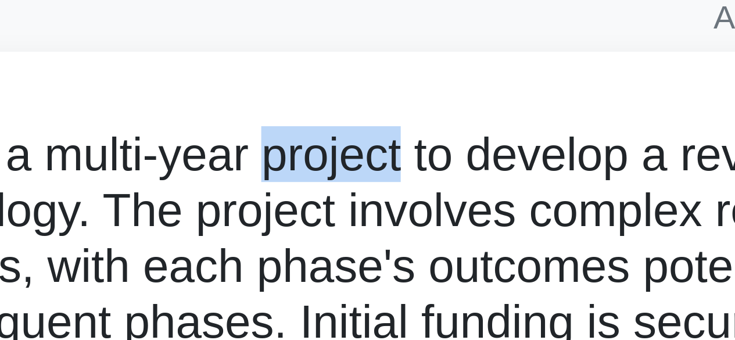
click at [374, 45] on div "You are managing a multi-year project to develop a revolutionary clean energy t…" at bounding box center [367, 237] width 397 height 401
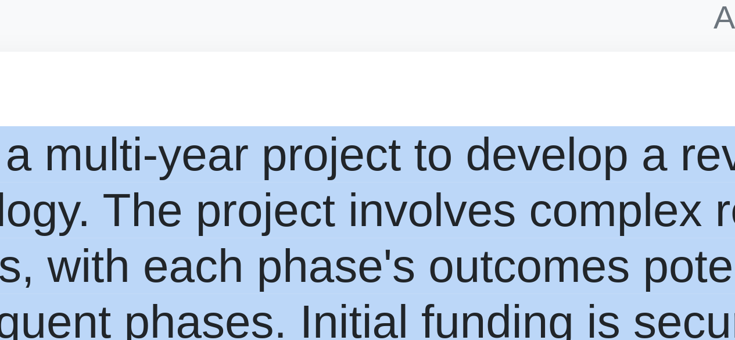
click at [374, 45] on div "You are managing a multi-year project to develop a revolutionary clean energy t…" at bounding box center [367, 237] width 397 height 401
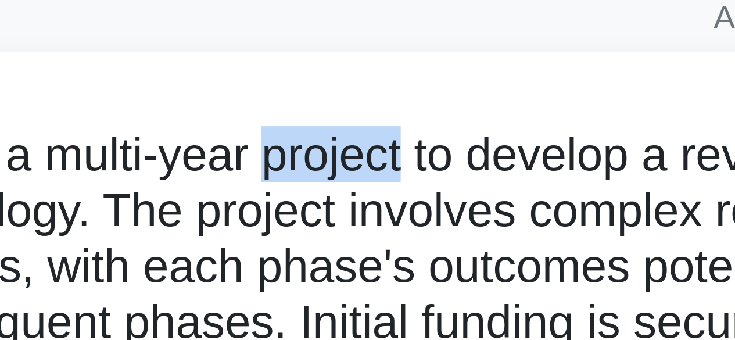
click at [374, 45] on div "You are managing a multi-year project to develop a revolutionary clean energy t…" at bounding box center [367, 237] width 397 height 401
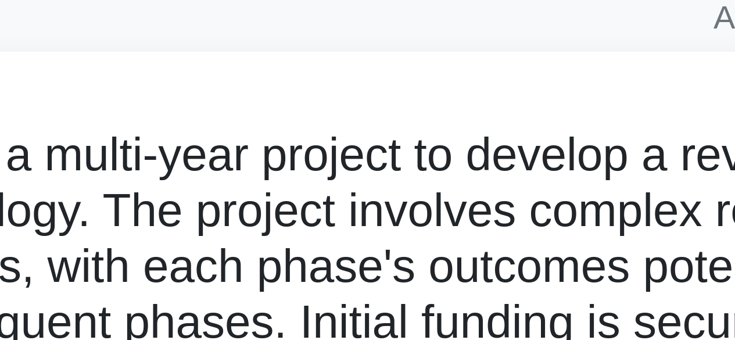
click at [374, 45] on div "You are managing a multi-year project to develop a revolutionary clean energy t…" at bounding box center [367, 237] width 397 height 401
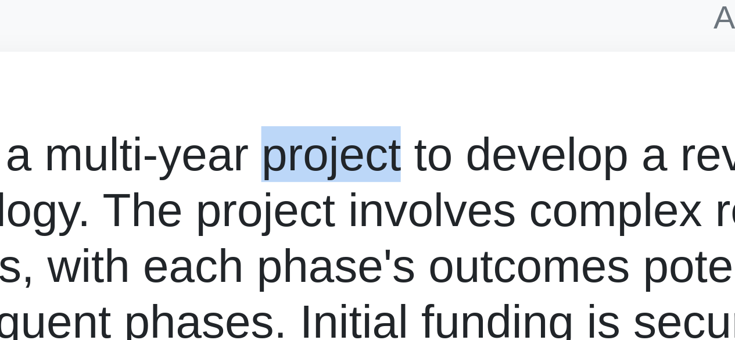
click at [374, 45] on div "You are managing a multi-year project to develop a revolutionary clean energy t…" at bounding box center [367, 237] width 397 height 401
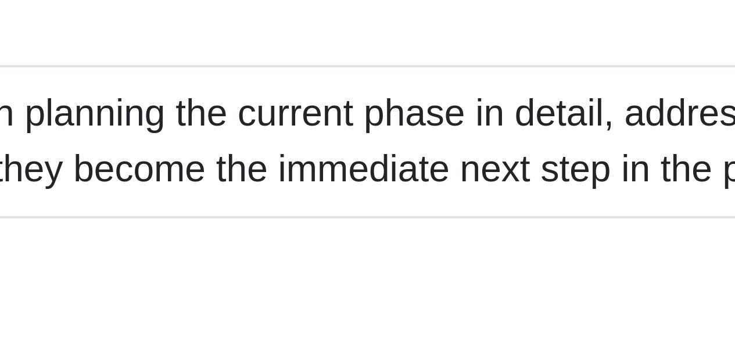
scroll to position [275, 0]
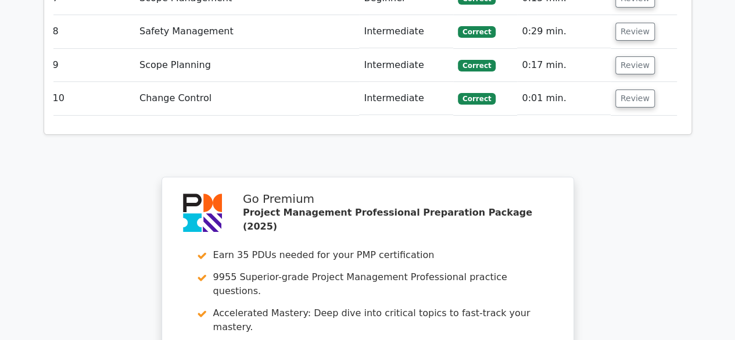
scroll to position [2542, 0]
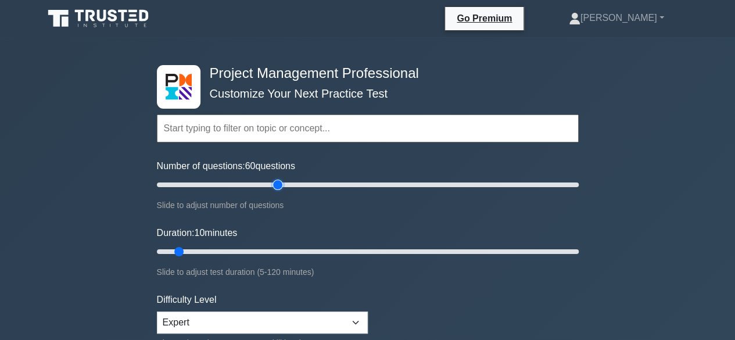
click at [275, 186] on input "Number of questions: 60 questions" at bounding box center [368, 185] width 422 height 14
click at [268, 186] on input "Number of questions: 55 questions" at bounding box center [368, 185] width 422 height 14
click at [263, 184] on input "Number of questions: 55 questions" at bounding box center [368, 185] width 422 height 14
type input "50"
click at [258, 184] on input "Number of questions: 50 questions" at bounding box center [368, 185] width 422 height 14
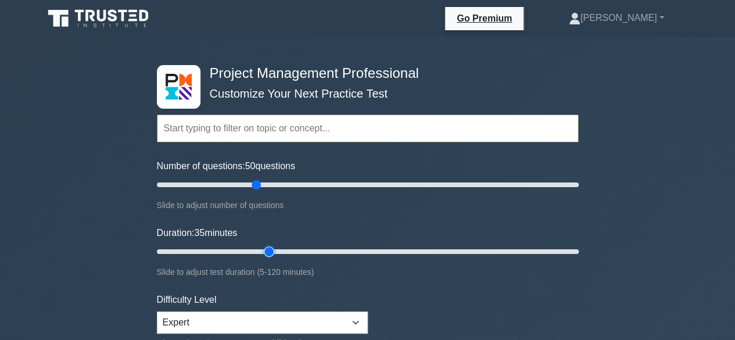
click at [268, 254] on input "Duration: 35 minutes" at bounding box center [368, 252] width 422 height 14
click at [297, 251] on input "Duration: 45 minutes" at bounding box center [368, 252] width 422 height 14
click at [318, 251] on input "Duration: 50 minutes" at bounding box center [368, 252] width 422 height 14
click at [333, 252] on input "Duration: 55 minutes" at bounding box center [368, 252] width 422 height 14
type input "60"
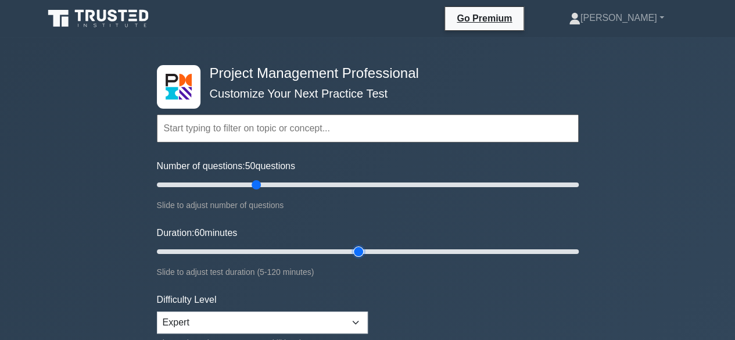
click at [355, 249] on input "Duration: 60 minutes" at bounding box center [368, 252] width 422 height 14
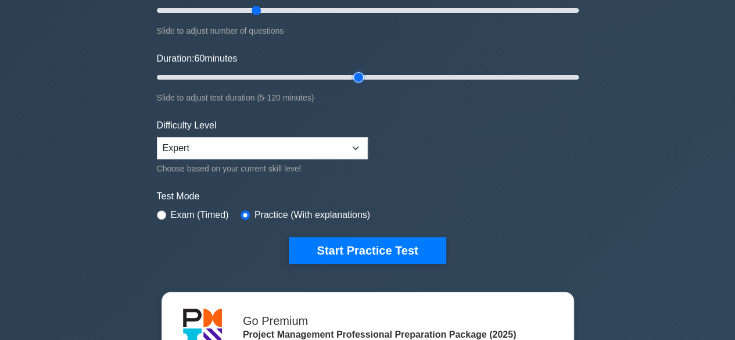
scroll to position [180, 0]
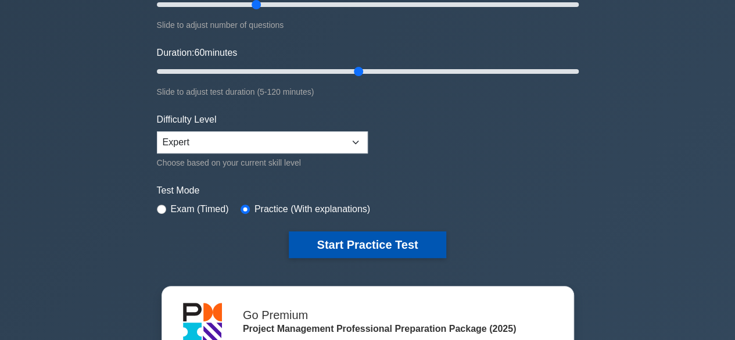
click at [408, 243] on button "Start Practice Test" at bounding box center [367, 244] width 157 height 27
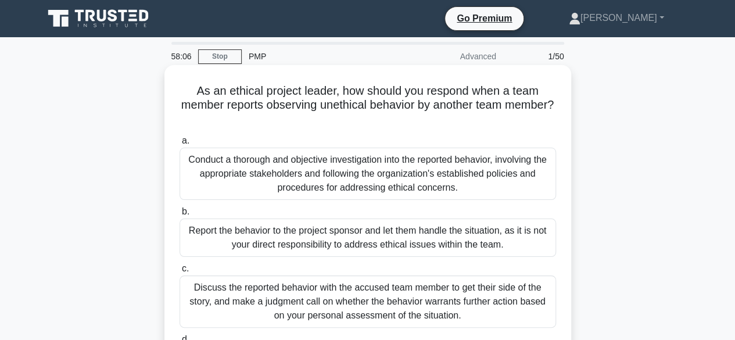
click at [411, 178] on div "Conduct a thorough and objective investigation into the reported behavior, invo…" at bounding box center [367, 174] width 376 height 52
click at [179, 145] on input "a. Conduct a thorough and objective investigation into the reported behavior, i…" at bounding box center [179, 141] width 0 height 8
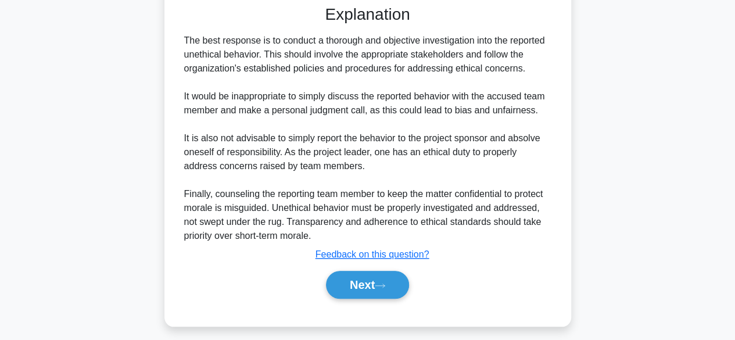
scroll to position [416, 0]
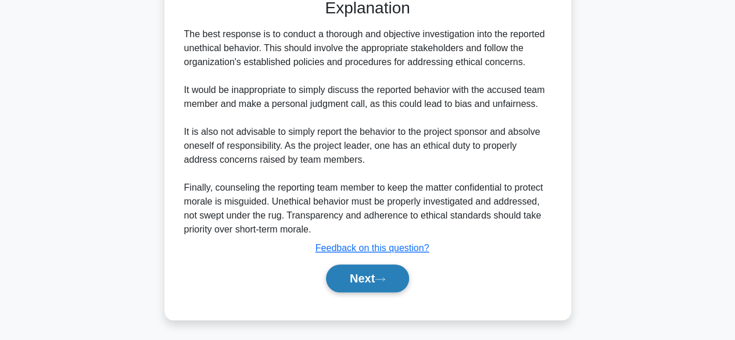
click at [364, 271] on button "Next" at bounding box center [367, 278] width 83 height 28
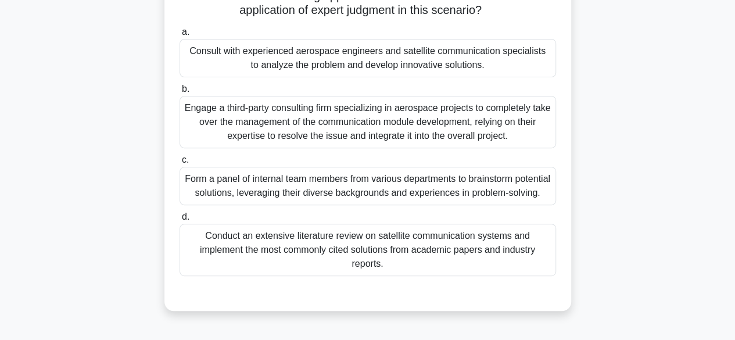
scroll to position [185, 0]
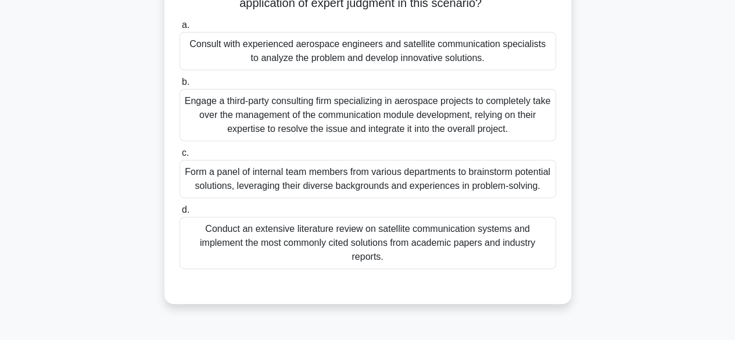
click at [522, 188] on div "Form a panel of internal team members from various departments to brainstorm po…" at bounding box center [367, 179] width 376 height 38
click at [179, 157] on input "c. Form a panel of internal team members from various departments to brainstorm…" at bounding box center [179, 153] width 0 height 8
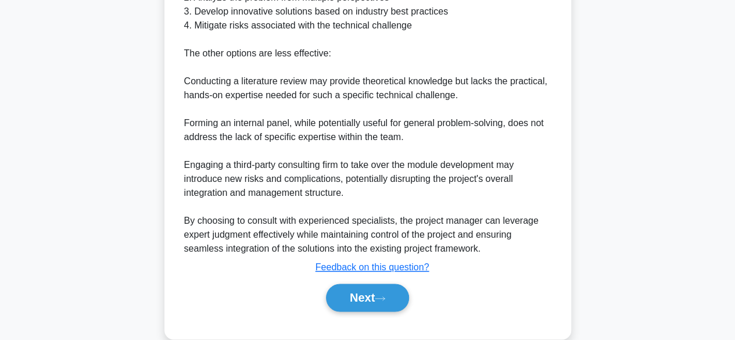
scroll to position [683, 0]
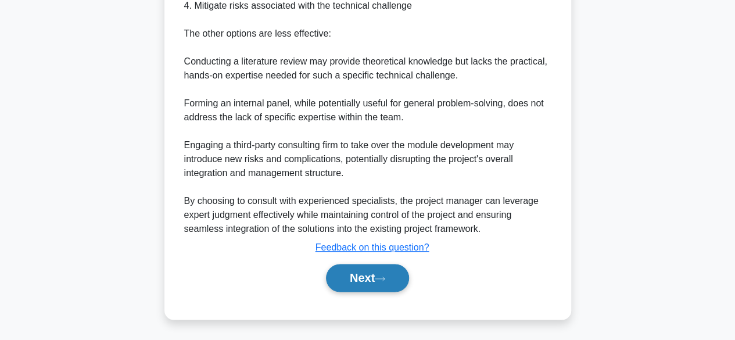
click at [373, 278] on button "Next" at bounding box center [367, 278] width 83 height 28
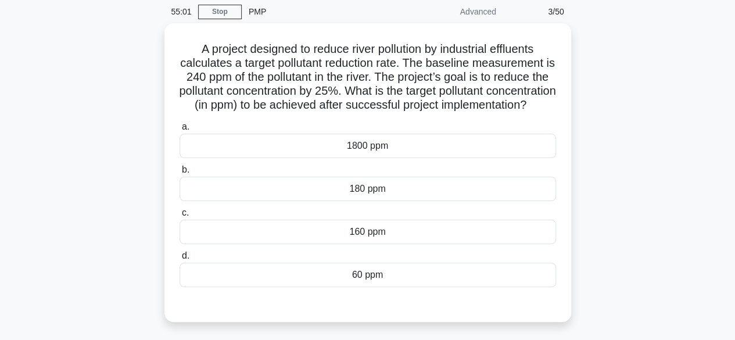
scroll to position [44, 0]
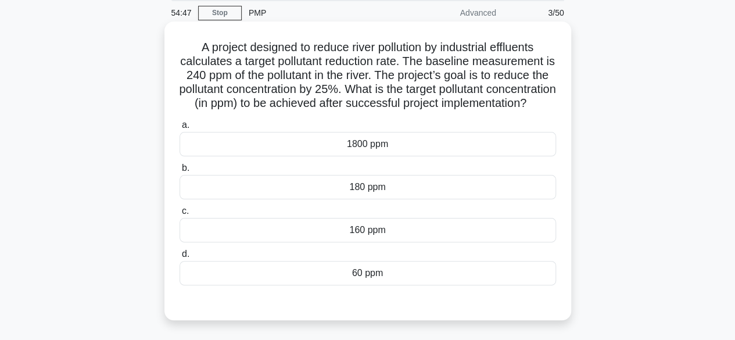
click at [408, 238] on div "160 ppm" at bounding box center [367, 230] width 376 height 24
click at [179, 215] on input "c. 160 ppm" at bounding box center [179, 211] width 0 height 8
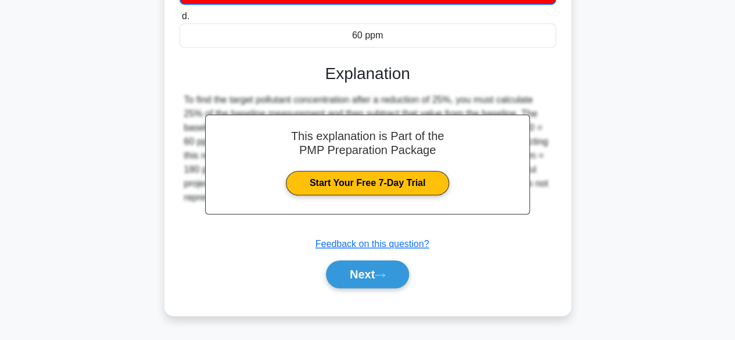
scroll to position [293, 0]
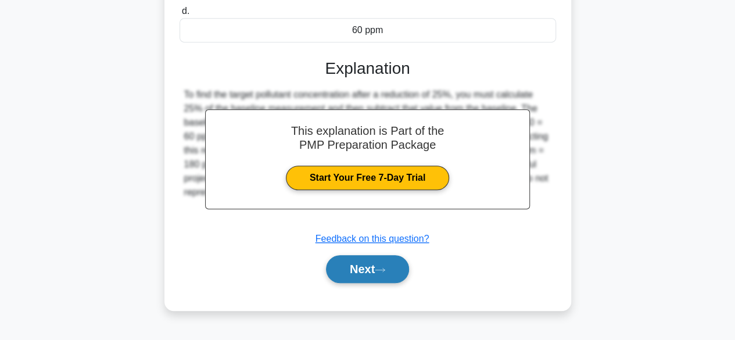
click at [390, 280] on button "Next" at bounding box center [367, 269] width 83 height 28
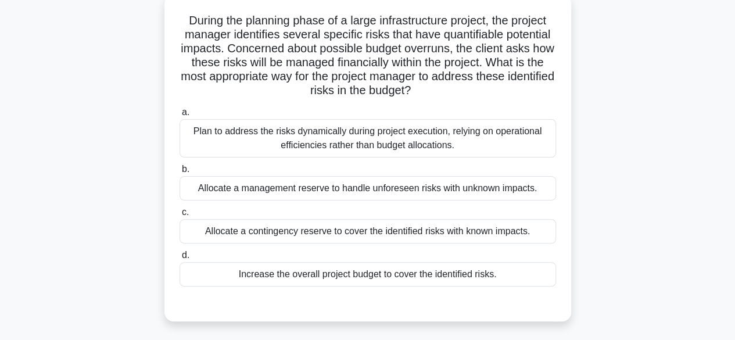
scroll to position [73, 0]
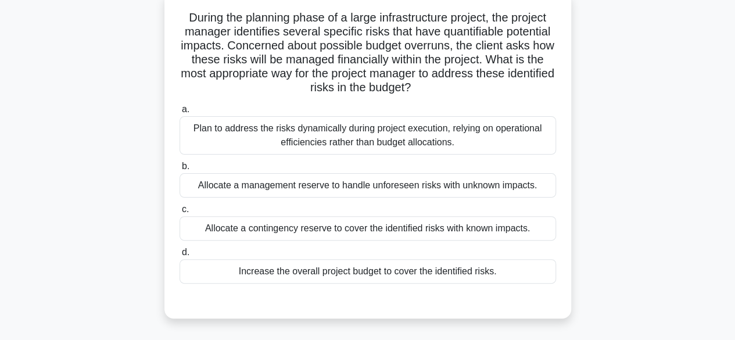
click at [477, 232] on div "Allocate a contingency reserve to cover the identified risks with known impacts." at bounding box center [367, 228] width 376 height 24
click at [179, 213] on input "c. Allocate a contingency reserve to cover the identified risks with known impa…" at bounding box center [179, 210] width 0 height 8
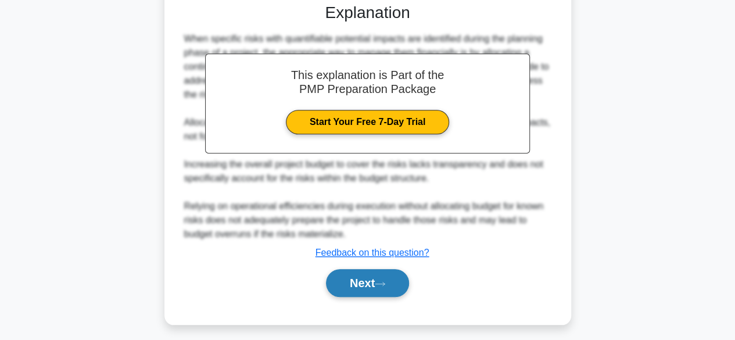
click at [394, 276] on button "Next" at bounding box center [367, 283] width 83 height 28
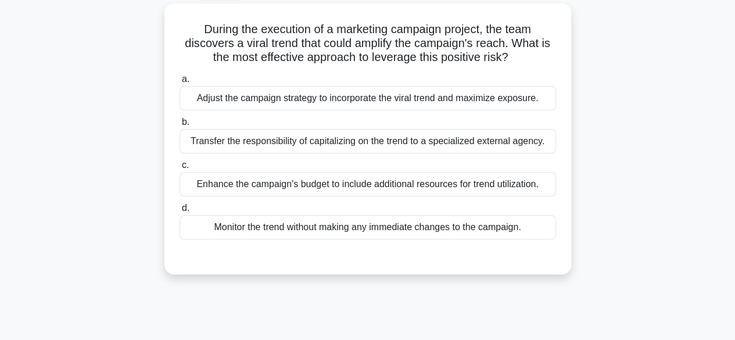
scroll to position [33, 0]
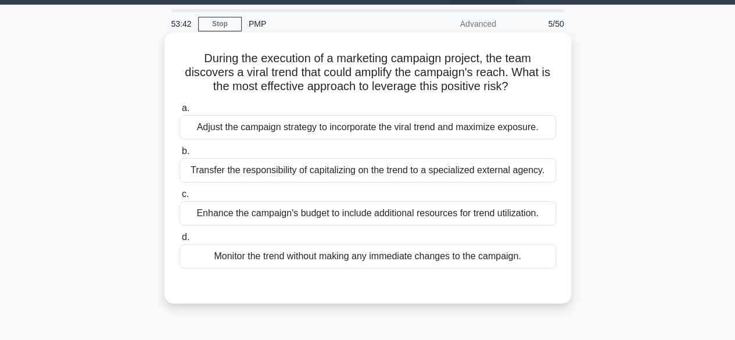
click at [482, 130] on div "Adjust the campaign strategy to incorporate the viral trend and maximize exposu…" at bounding box center [367, 127] width 376 height 24
click at [179, 112] on input "a. Adjust the campaign strategy to incorporate the viral trend and maximize exp…" at bounding box center [179, 109] width 0 height 8
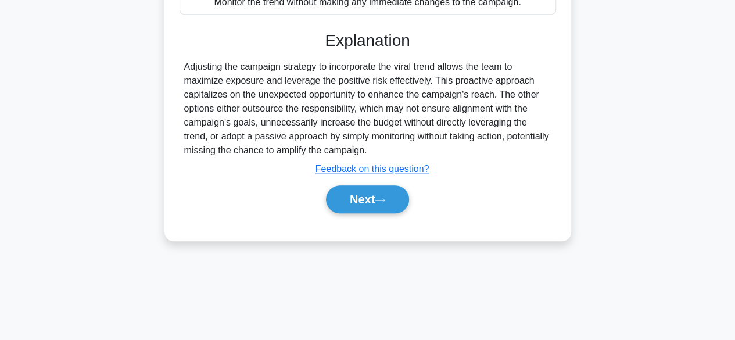
scroll to position [288, 0]
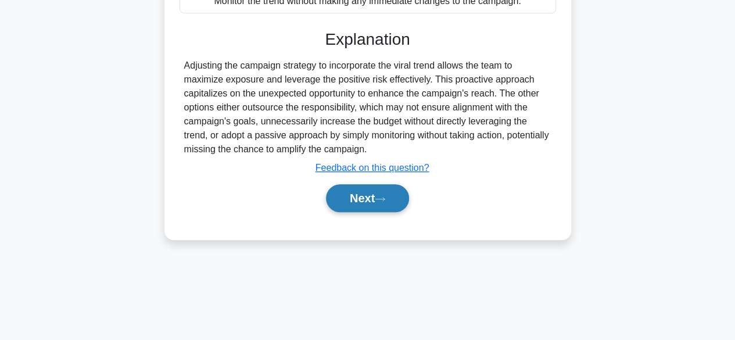
click at [375, 195] on button "Next" at bounding box center [367, 198] width 83 height 28
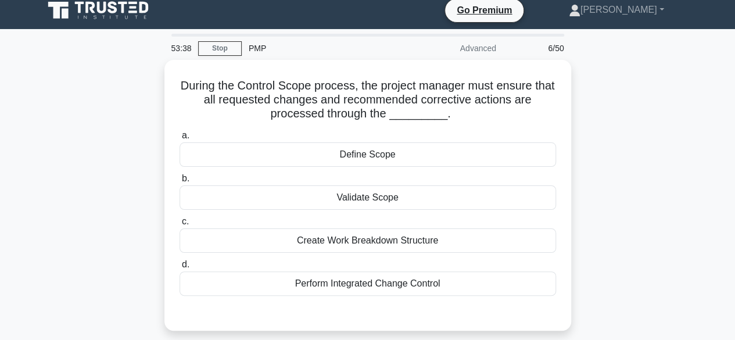
scroll to position [7, 0]
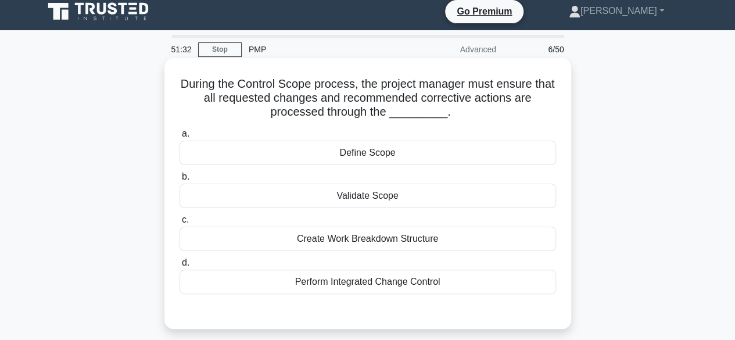
click at [417, 197] on div "Validate Scope" at bounding box center [367, 196] width 376 height 24
click at [179, 181] on input "b. Validate Scope" at bounding box center [179, 177] width 0 height 8
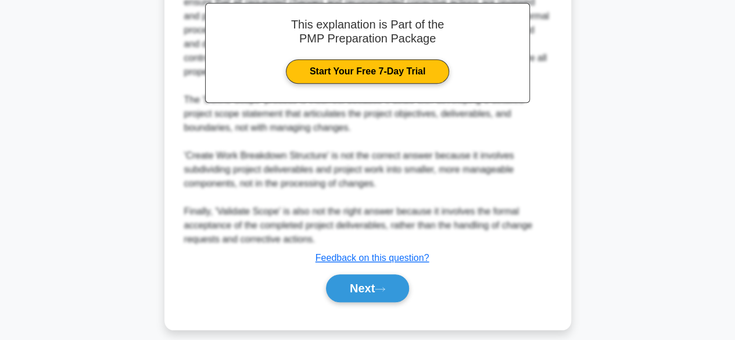
scroll to position [376, 0]
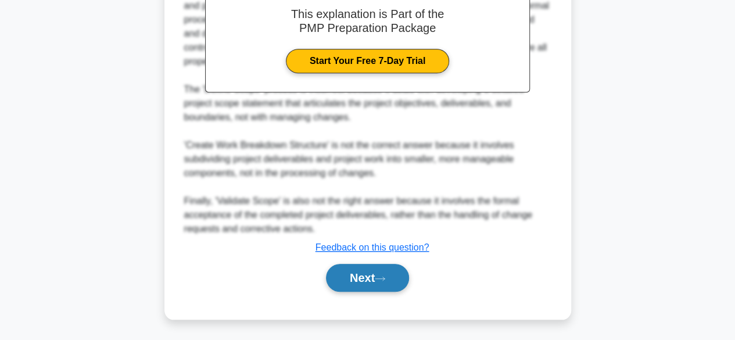
click at [382, 274] on button "Next" at bounding box center [367, 278] width 83 height 28
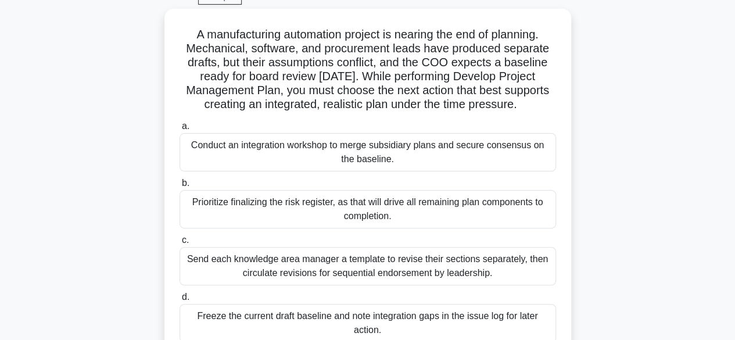
scroll to position [60, 0]
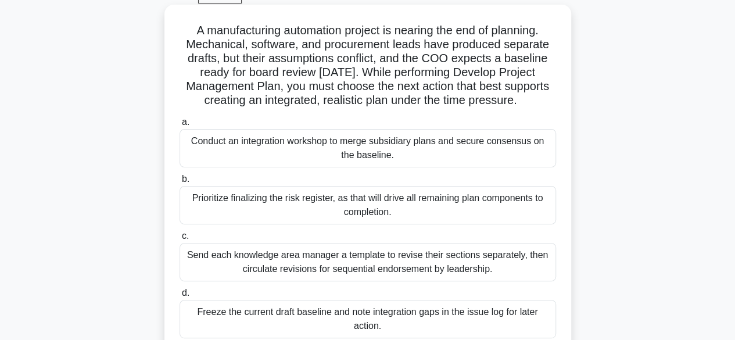
click at [306, 153] on div "Conduct an integration workshop to merge subsidiary plans and secure consensus …" at bounding box center [367, 148] width 376 height 38
click at [179, 126] on input "a. Conduct an integration workshop to merge subsidiary plans and secure consens…" at bounding box center [179, 122] width 0 height 8
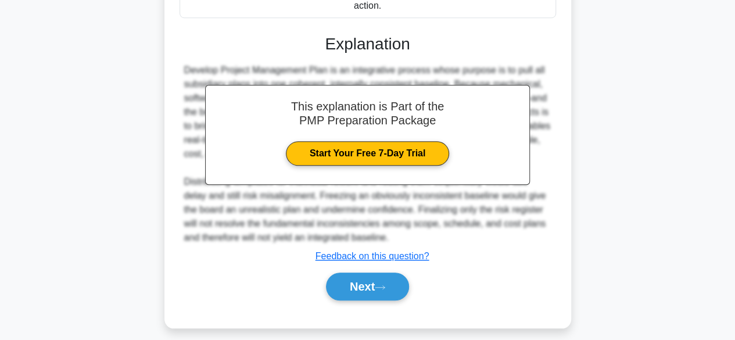
scroll to position [389, 0]
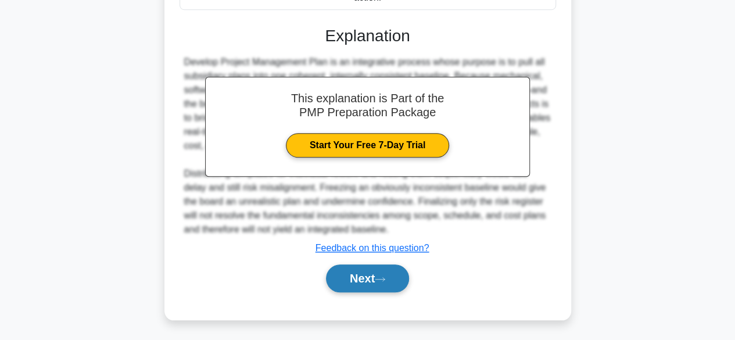
click at [385, 278] on icon at bounding box center [379, 278] width 9 height 3
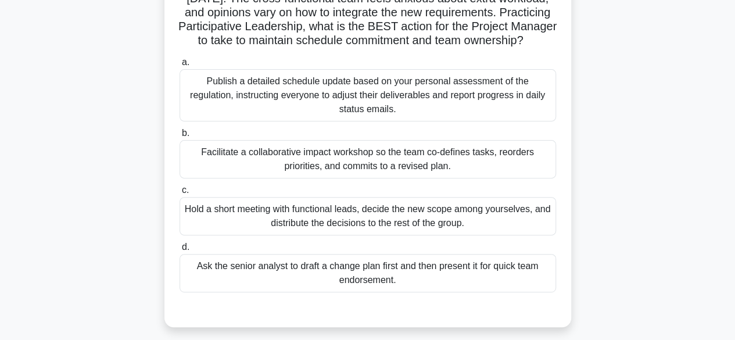
scroll to position [124, 0]
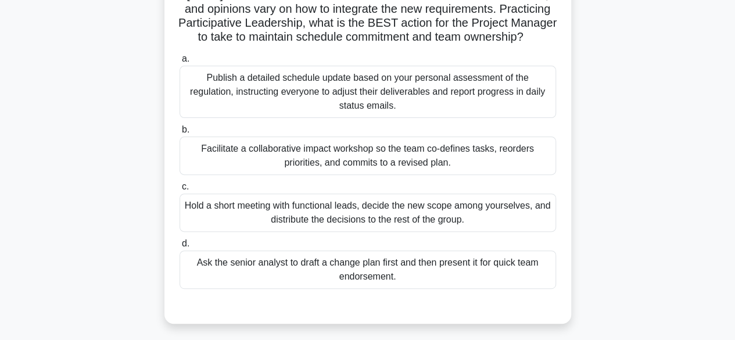
click at [515, 175] on div "Facilitate a collaborative impact workshop so the team co-defines tasks, reorde…" at bounding box center [367, 155] width 376 height 38
click at [179, 134] on input "b. Facilitate a collaborative impact workshop so the team co-defines tasks, reo…" at bounding box center [179, 130] width 0 height 8
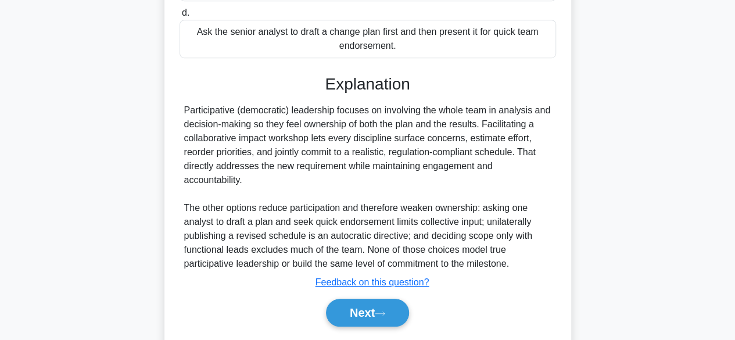
scroll to position [403, 0]
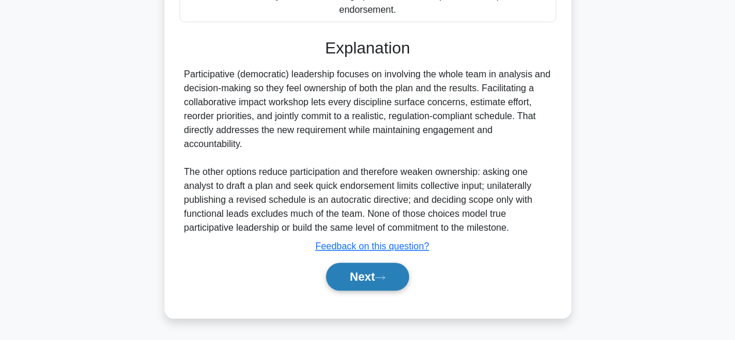
click at [376, 278] on button "Next" at bounding box center [367, 277] width 83 height 28
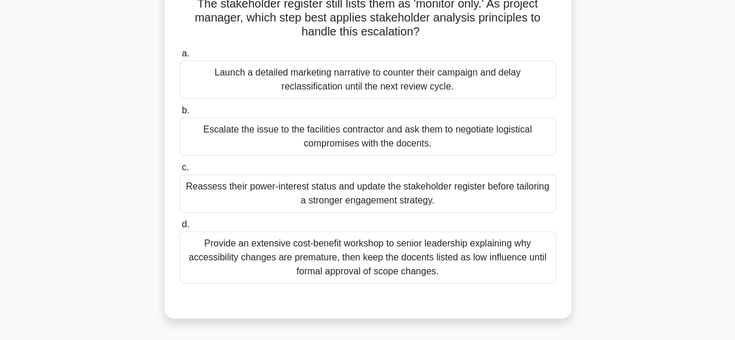
scroll to position [153, 0]
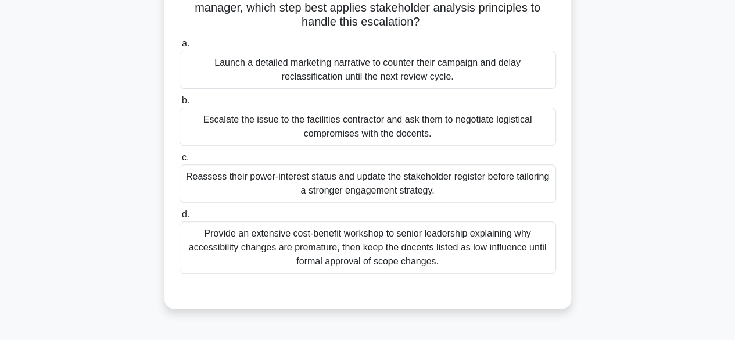
click at [515, 189] on div "Reassess their power-interest status and update the stakeholder register before…" at bounding box center [367, 183] width 376 height 38
click at [179, 161] on input "c. Reassess their power-interest status and update the stakeholder register bef…" at bounding box center [179, 158] width 0 height 8
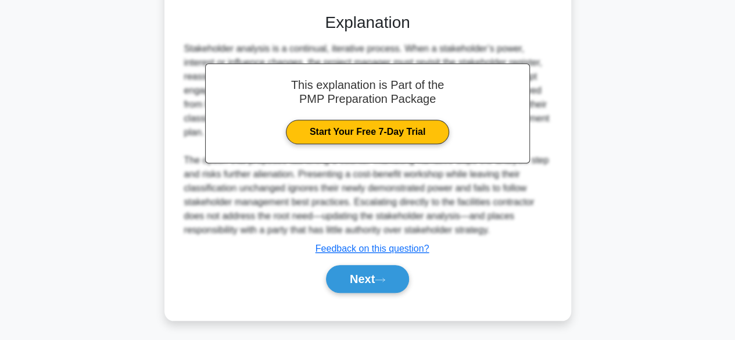
scroll to position [430, 0]
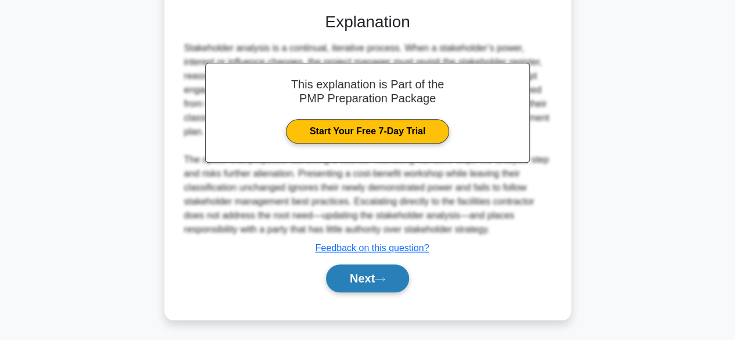
click at [383, 279] on icon at bounding box center [380, 279] width 10 height 6
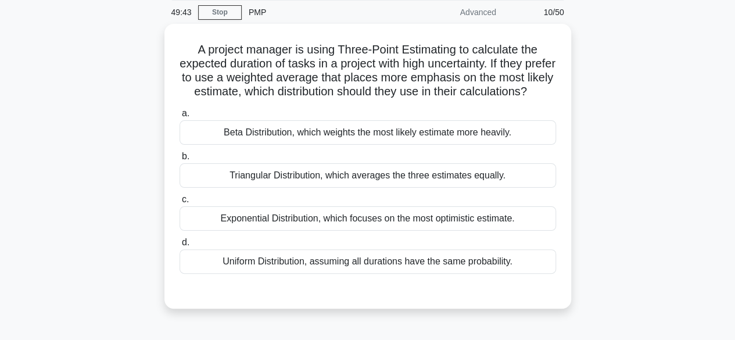
scroll to position [44, 0]
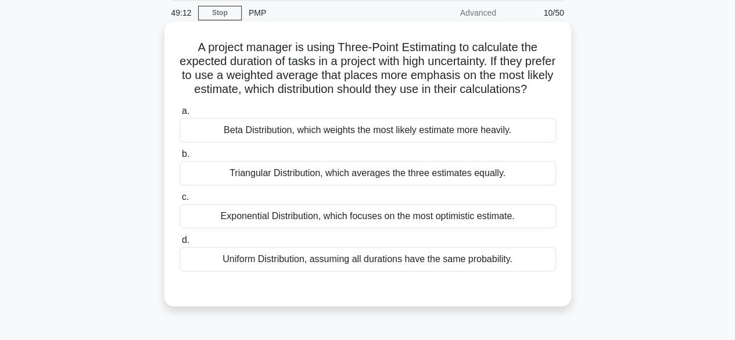
click at [480, 185] on div "Triangular Distribution, which averages the three estimates equally." at bounding box center [367, 173] width 376 height 24
click at [179, 158] on input "b. Triangular Distribution, which averages the three estimates equally." at bounding box center [179, 154] width 0 height 8
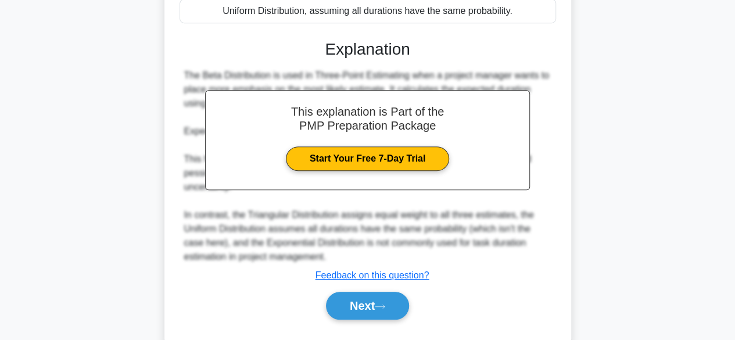
scroll to position [335, 0]
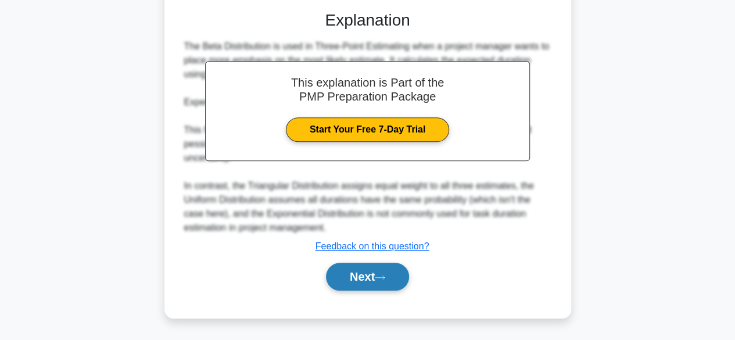
click at [391, 281] on button "Next" at bounding box center [367, 277] width 83 height 28
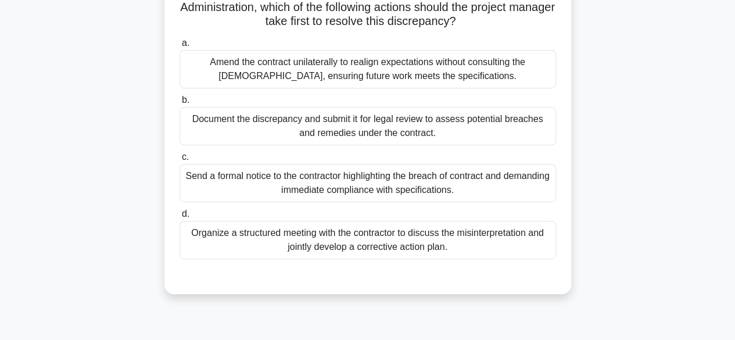
scroll to position [199, 0]
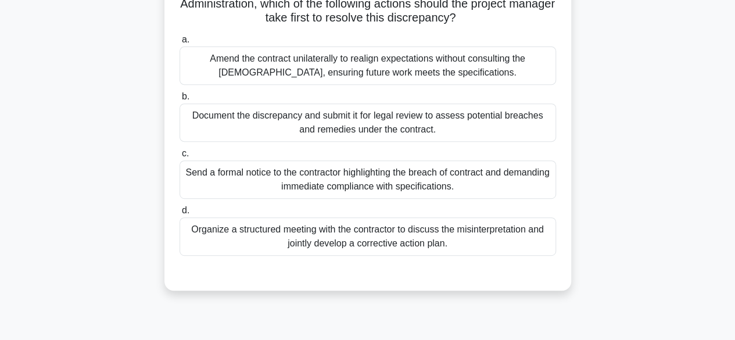
click at [480, 254] on div "Organize a structured meeting with the contractor to discuss the misinterpretat…" at bounding box center [367, 236] width 376 height 38
click at [179, 214] on input "d. Organize a structured meeting with the contractor to discuss the misinterpre…" at bounding box center [179, 211] width 0 height 8
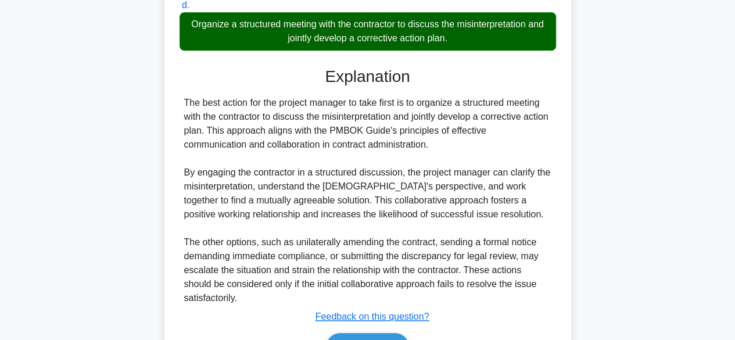
scroll to position [486, 0]
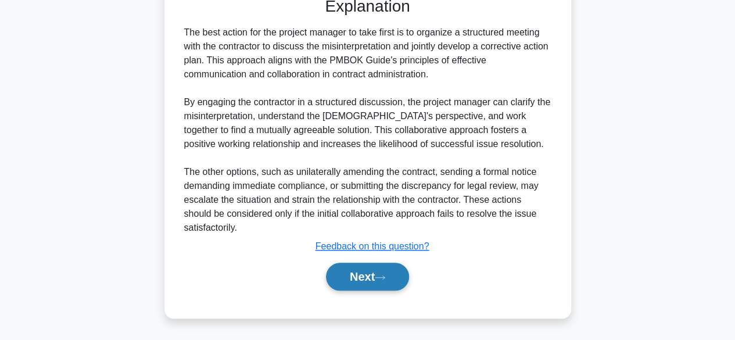
click at [385, 273] on button "Next" at bounding box center [367, 277] width 83 height 28
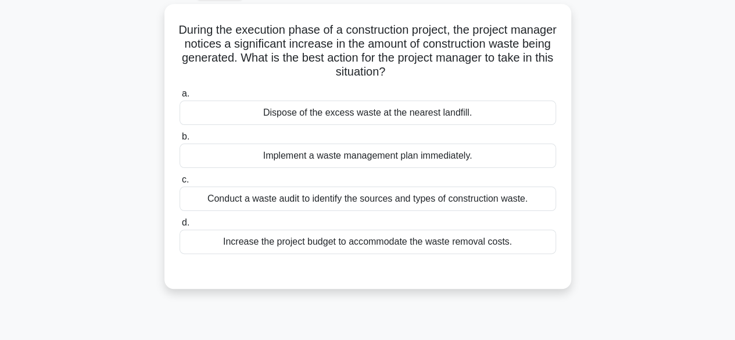
scroll to position [64, 0]
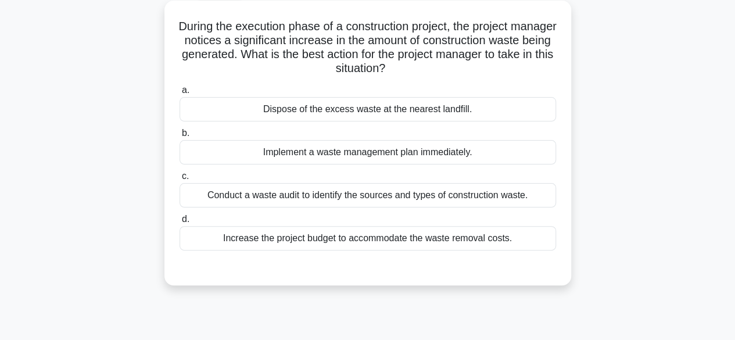
click at [443, 156] on div "Implement a waste management plan immediately." at bounding box center [367, 152] width 376 height 24
click at [179, 137] on input "b. Implement a waste management plan immediately." at bounding box center [179, 134] width 0 height 8
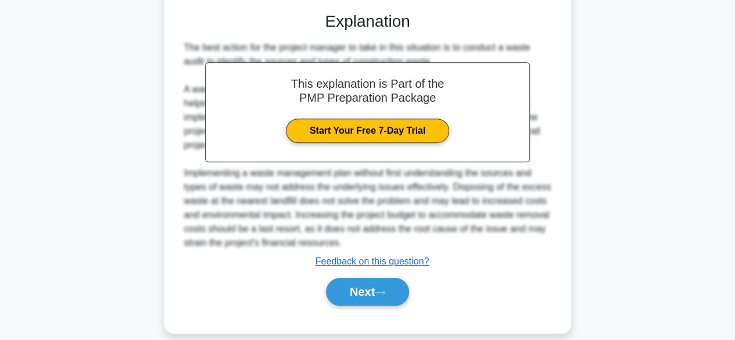
scroll to position [335, 0]
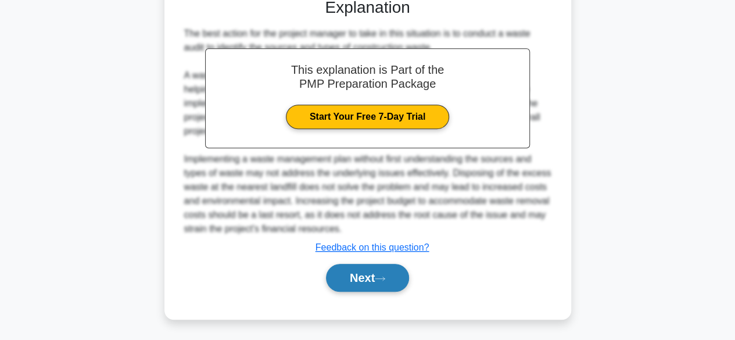
click at [378, 279] on button "Next" at bounding box center [367, 278] width 83 height 28
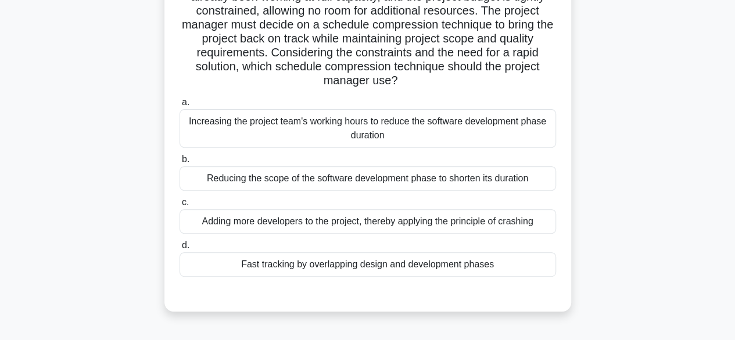
scroll to position [153, 0]
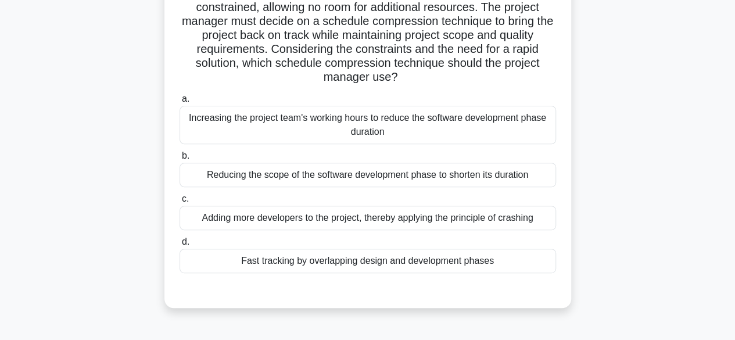
click at [493, 271] on div "Fast tracking by overlapping design and development phases" at bounding box center [367, 261] width 376 height 24
click at [179, 246] on input "d. Fast tracking by overlapping design and development phases" at bounding box center [179, 242] width 0 height 8
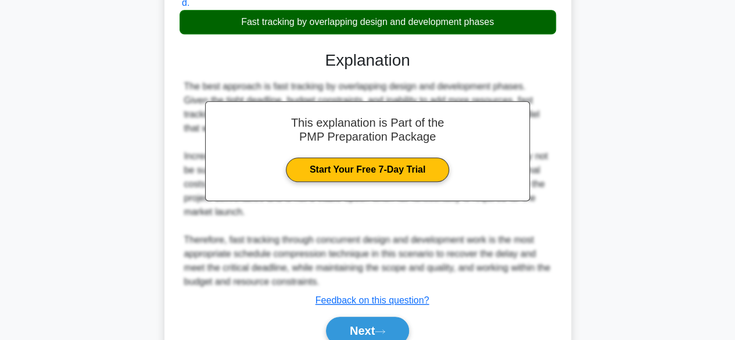
scroll to position [444, 0]
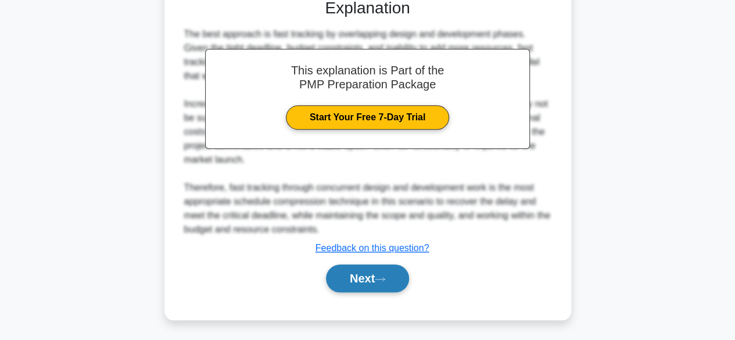
click at [385, 276] on icon at bounding box center [380, 279] width 10 height 6
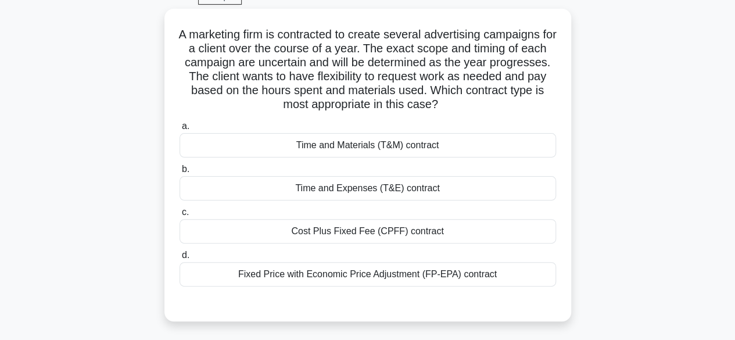
scroll to position [55, 0]
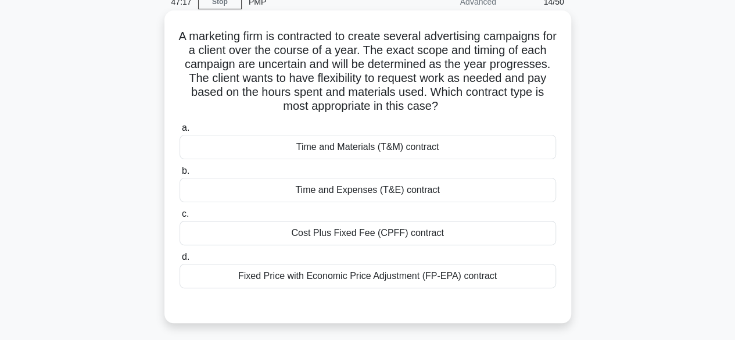
click at [469, 150] on div "Time and Materials (T&M) contract" at bounding box center [367, 147] width 376 height 24
click at [179, 132] on input "a. Time and Materials (T&M) contract" at bounding box center [179, 128] width 0 height 8
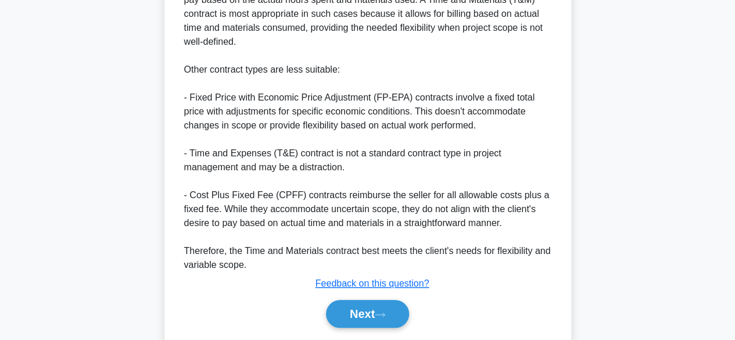
scroll to position [458, 0]
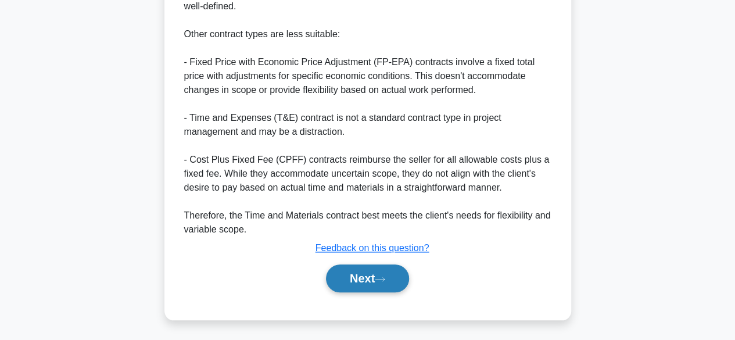
click at [387, 286] on button "Next" at bounding box center [367, 278] width 83 height 28
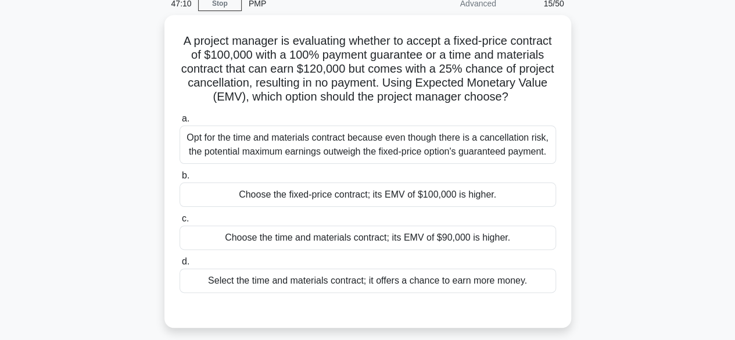
scroll to position [59, 0]
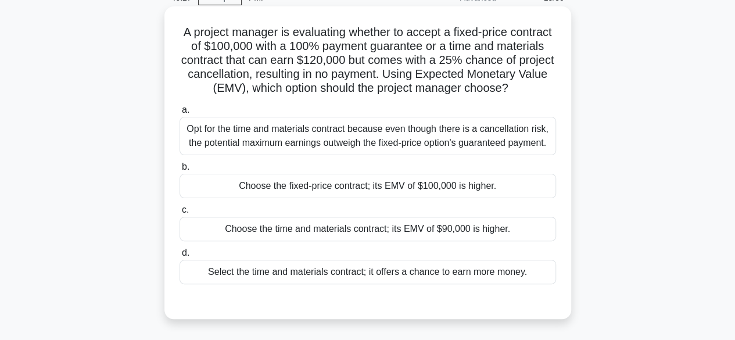
click at [443, 198] on div "Choose the fixed-price contract; its EMV of $100,000 is higher." at bounding box center [367, 186] width 376 height 24
click at [179, 171] on input "b. Choose the fixed-price contract; its EMV of $100,000 is higher." at bounding box center [179, 167] width 0 height 8
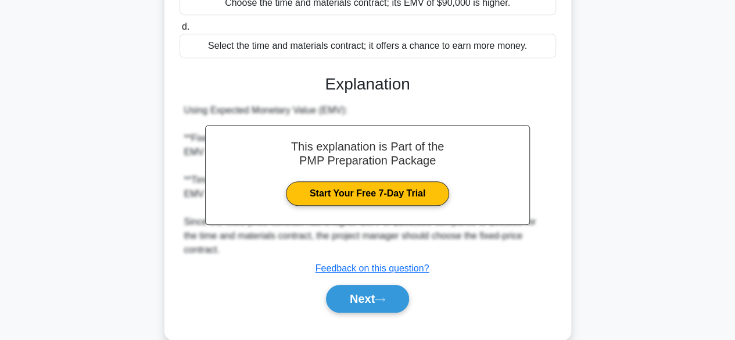
scroll to position [305, 0]
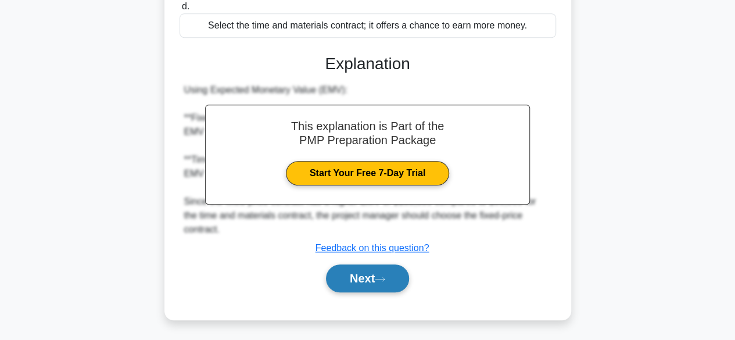
click at [385, 278] on icon at bounding box center [380, 279] width 10 height 6
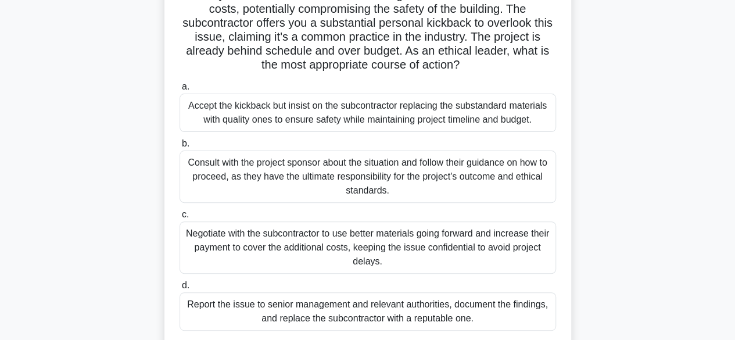
scroll to position [110, 0]
click at [429, 254] on div "Negotiate with the subcontractor to use better materials going forward and incr…" at bounding box center [367, 247] width 376 height 52
click at [179, 218] on input "c. Negotiate with the subcontractor to use better materials going forward and i…" at bounding box center [179, 214] width 0 height 8
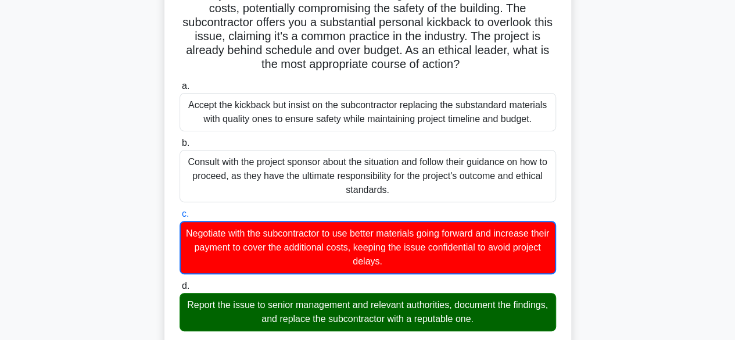
click at [545, 225] on div "Negotiate with the subcontractor to use better materials going forward and incr…" at bounding box center [367, 247] width 376 height 53
click at [179, 218] on input "c. Negotiate with the subcontractor to use better materials going forward and i…" at bounding box center [179, 214] width 0 height 8
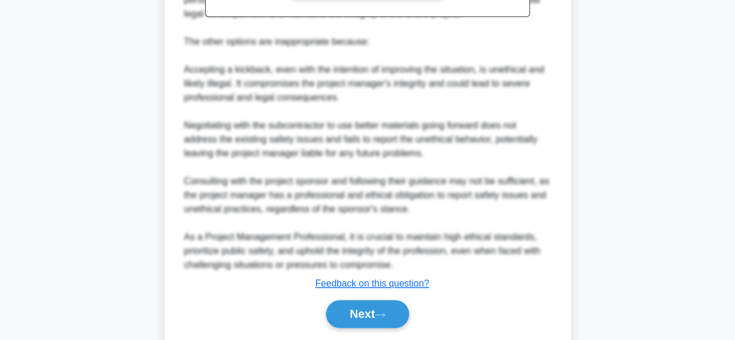
scroll to position [627, 0]
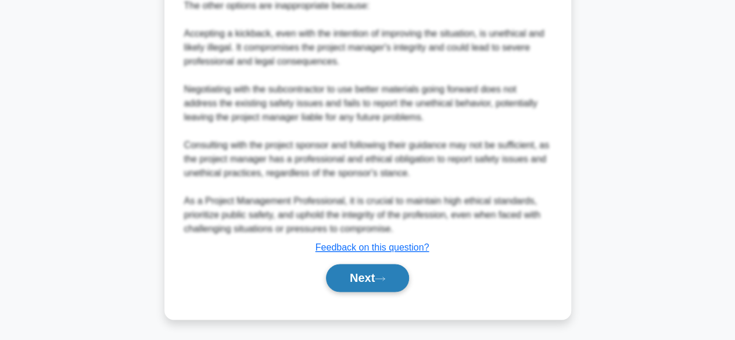
click at [385, 276] on icon at bounding box center [380, 278] width 10 height 6
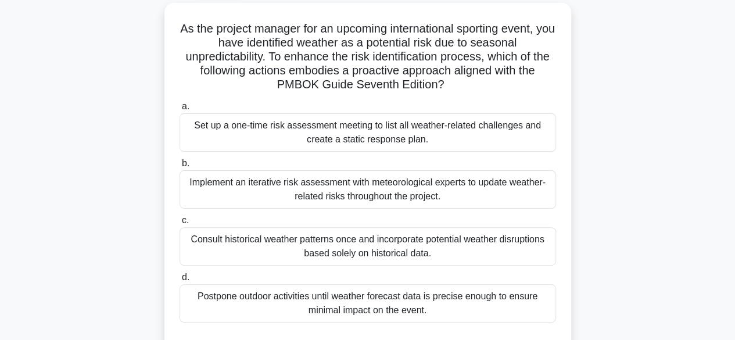
scroll to position [61, 0]
click at [428, 191] on div "Implement an iterative risk assessment with meteorological experts to update we…" at bounding box center [367, 190] width 376 height 38
click at [179, 168] on input "b. Implement an iterative risk assessment with meteorological experts to update…" at bounding box center [179, 165] width 0 height 8
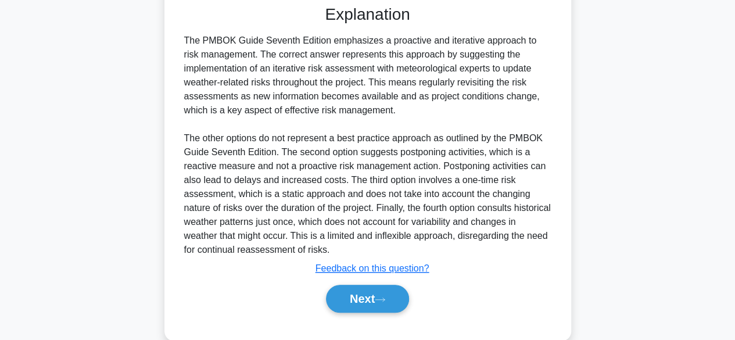
scroll to position [416, 0]
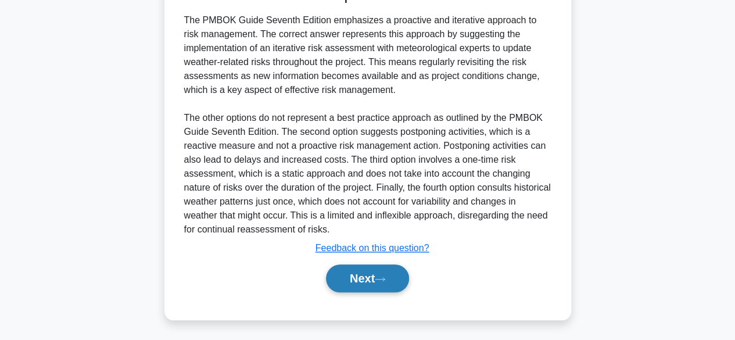
click at [378, 273] on button "Next" at bounding box center [367, 278] width 83 height 28
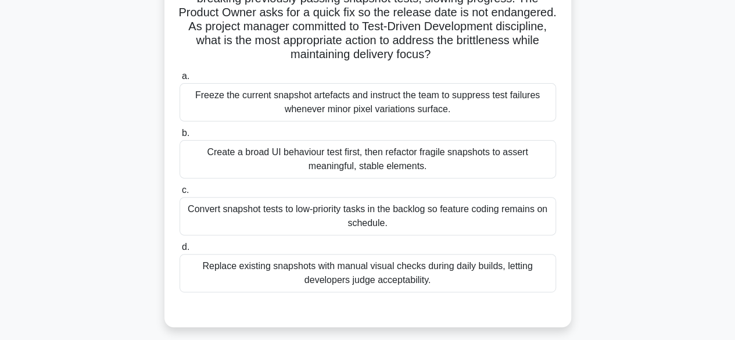
scroll to position [101, 0]
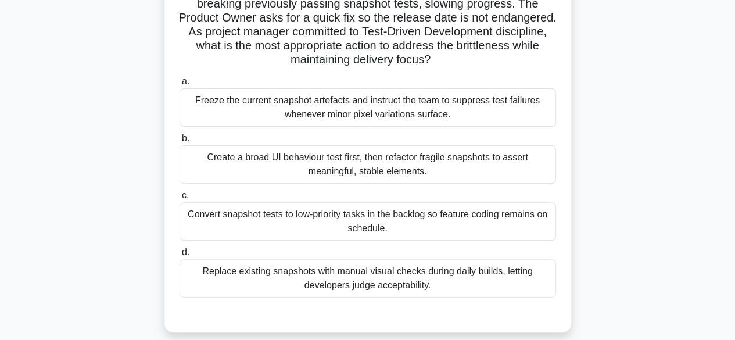
click at [529, 165] on div "Create a broad UI behaviour test first, then refactor fragile snapshots to asse…" at bounding box center [367, 164] width 376 height 38
click at [179, 142] on input "b. Create a broad UI behaviour test first, then refactor fragile snapshots to a…" at bounding box center [179, 139] width 0 height 8
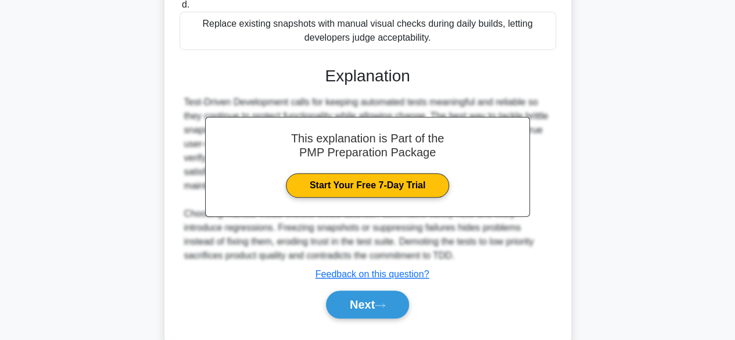
scroll to position [375, 0]
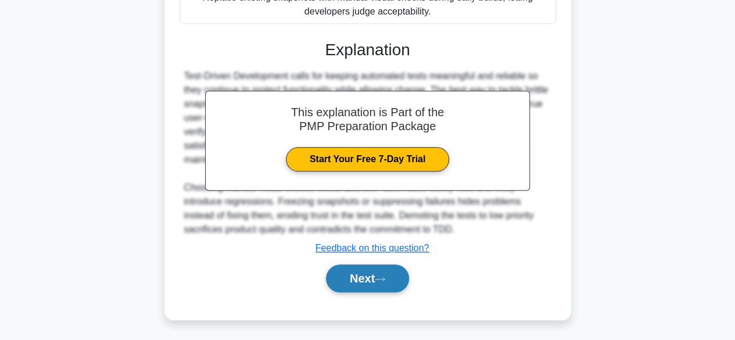
click at [385, 280] on icon at bounding box center [380, 279] width 10 height 6
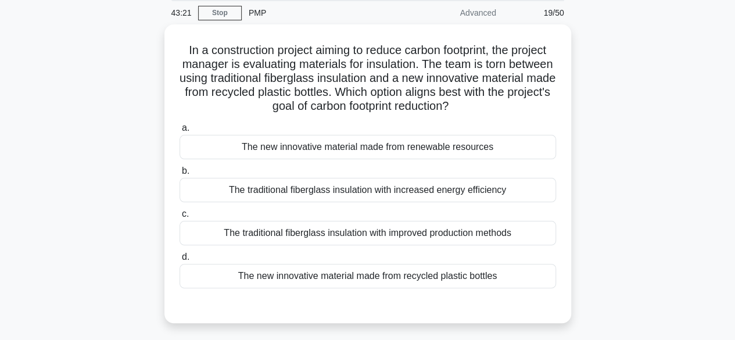
scroll to position [41, 0]
click at [427, 281] on div "The new innovative material made from recycled plastic bottles" at bounding box center [367, 276] width 376 height 24
click at [179, 261] on input "d. The new innovative material made from recycled plastic bottles" at bounding box center [179, 257] width 0 height 8
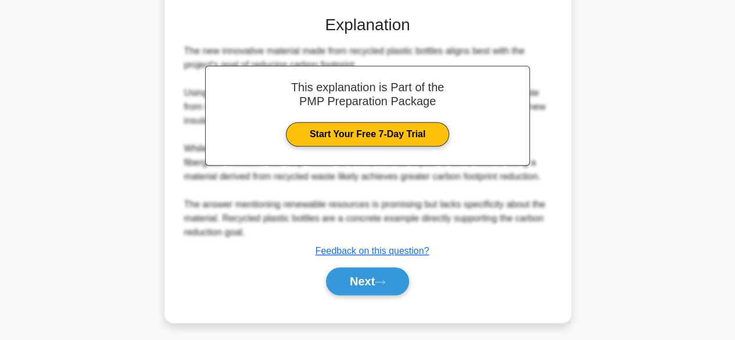
scroll to position [333, 0]
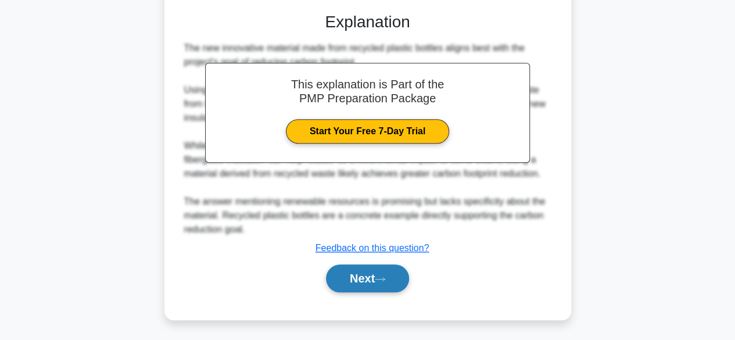
click at [385, 274] on button "Next" at bounding box center [367, 278] width 83 height 28
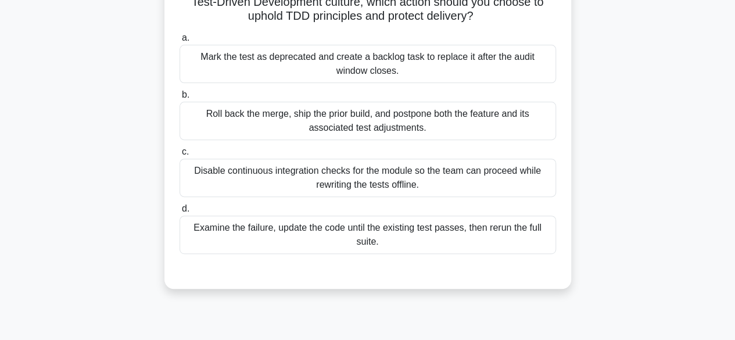
scroll to position [162, 0]
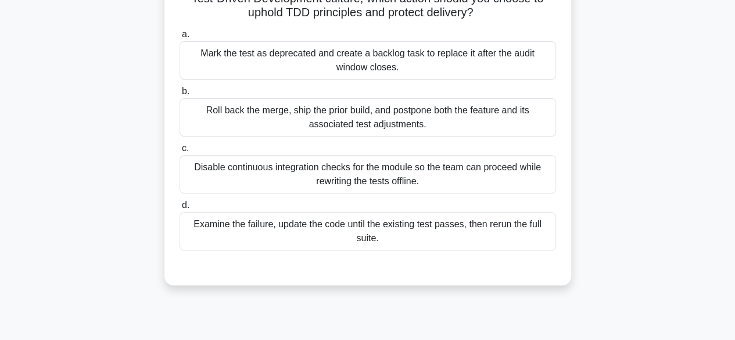
click at [476, 236] on div "Examine the failure, update the code until the existing test passes, then rerun…" at bounding box center [367, 231] width 376 height 38
click at [179, 209] on input "d. Examine the failure, update the code until the existing test passes, then re…" at bounding box center [179, 206] width 0 height 8
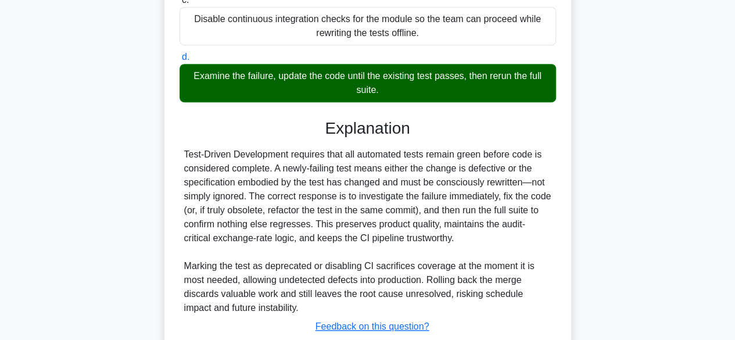
scroll to position [389, 0]
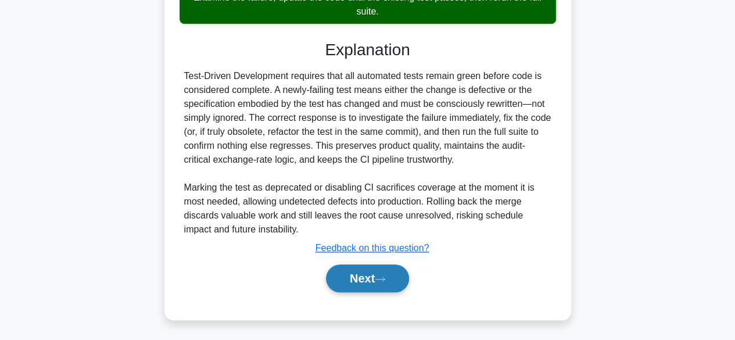
click at [386, 271] on button "Next" at bounding box center [367, 278] width 83 height 28
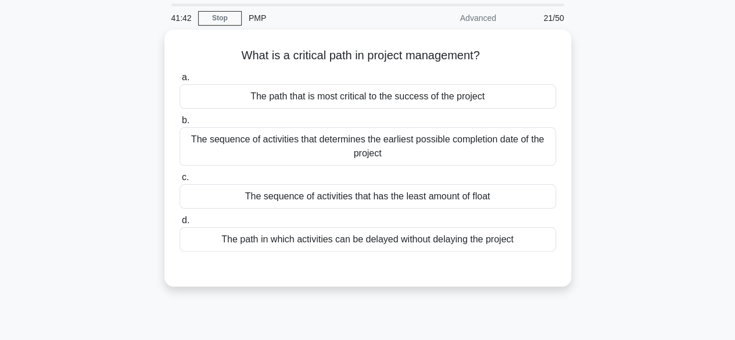
scroll to position [35, 0]
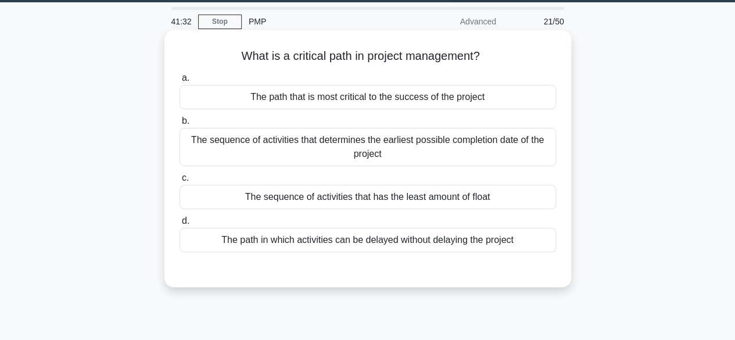
click at [515, 152] on div "The sequence of activities that determines the earliest possible completion dat…" at bounding box center [367, 147] width 376 height 38
click at [179, 125] on input "b. The sequence of activities that determines the earliest possible completion …" at bounding box center [179, 121] width 0 height 8
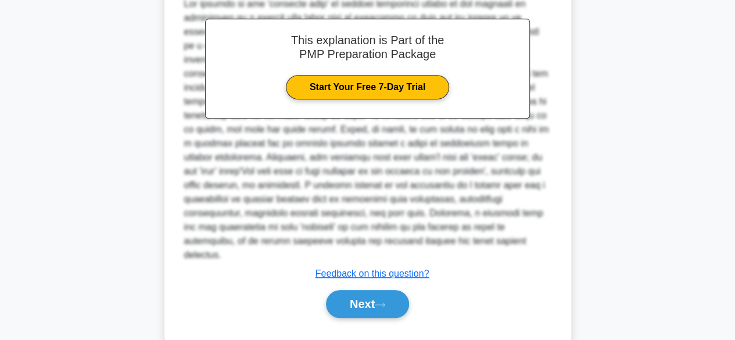
scroll to position [347, 0]
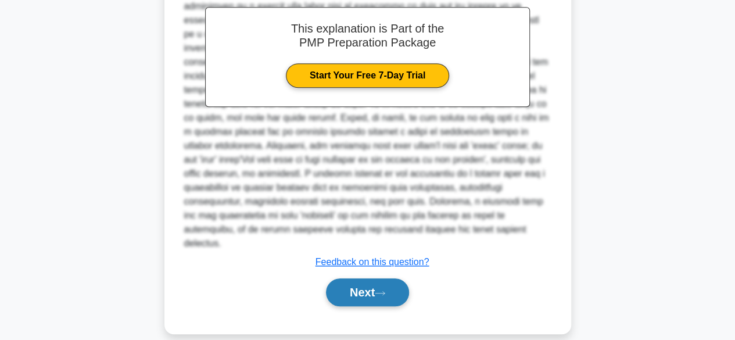
click at [392, 280] on button "Next" at bounding box center [367, 292] width 83 height 28
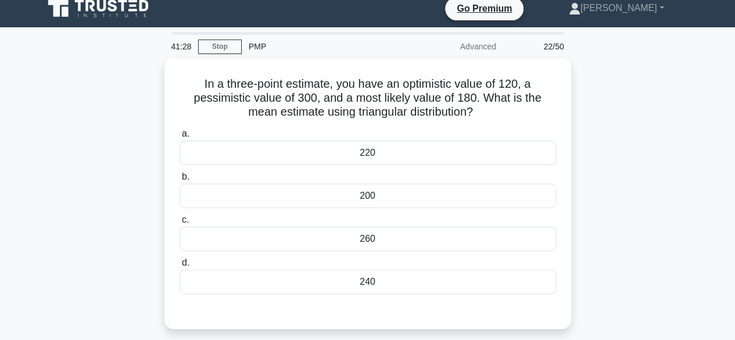
scroll to position [0, 0]
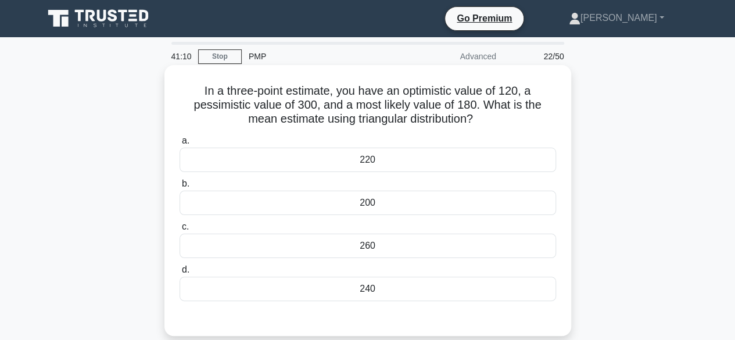
click at [483, 201] on div "200" at bounding box center [367, 203] width 376 height 24
click at [179, 188] on input "b. 200" at bounding box center [179, 184] width 0 height 8
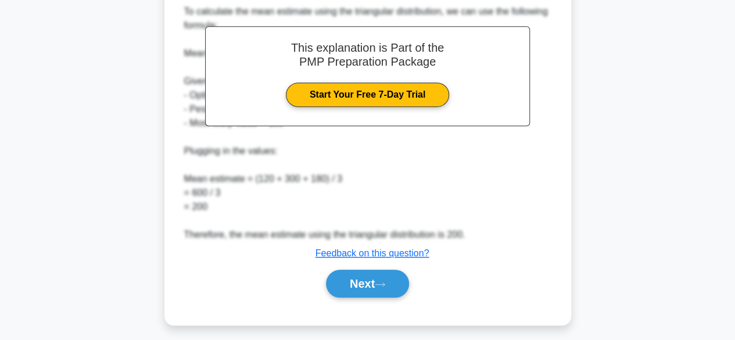
scroll to position [347, 0]
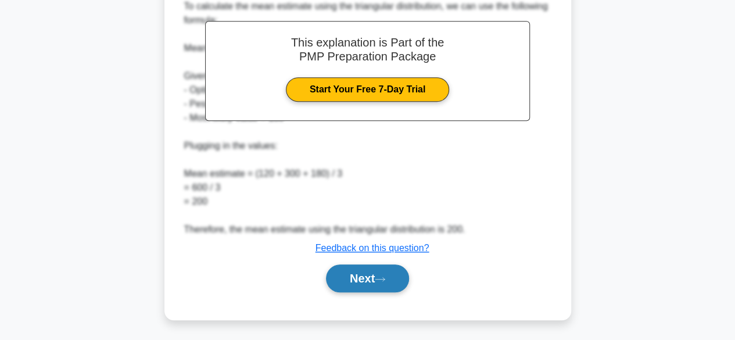
click at [385, 279] on icon at bounding box center [380, 279] width 10 height 6
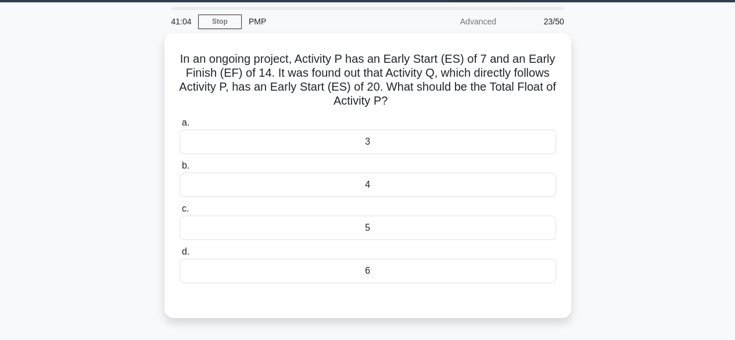
scroll to position [33, 0]
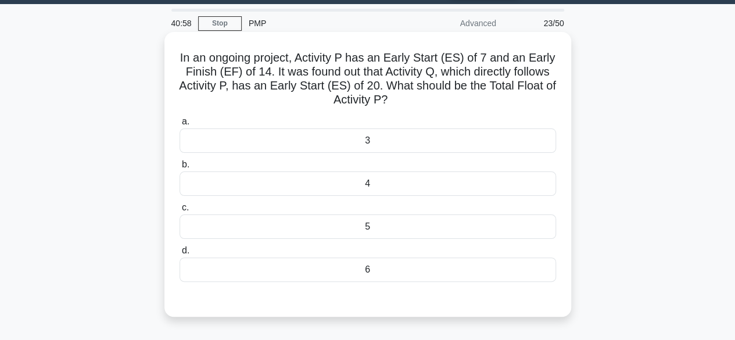
click at [467, 229] on div "5" at bounding box center [367, 226] width 376 height 24
click at [179, 211] on input "c. 5" at bounding box center [179, 208] width 0 height 8
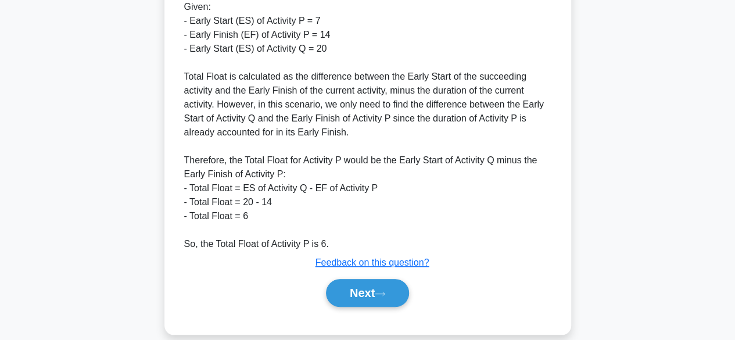
scroll to position [418, 0]
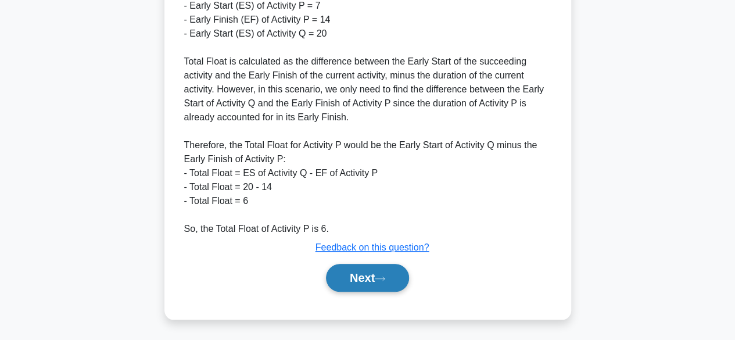
click at [383, 275] on icon at bounding box center [380, 278] width 10 height 6
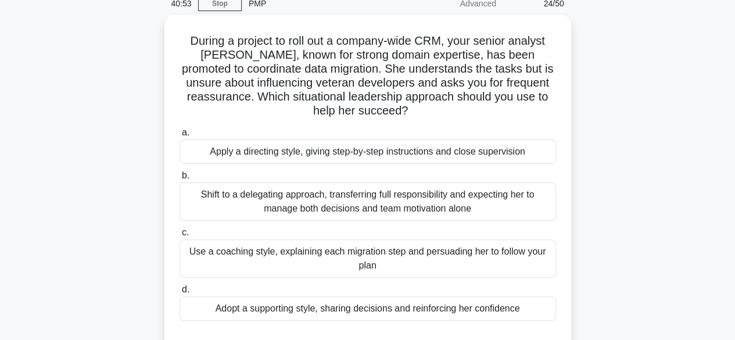
scroll to position [60, 0]
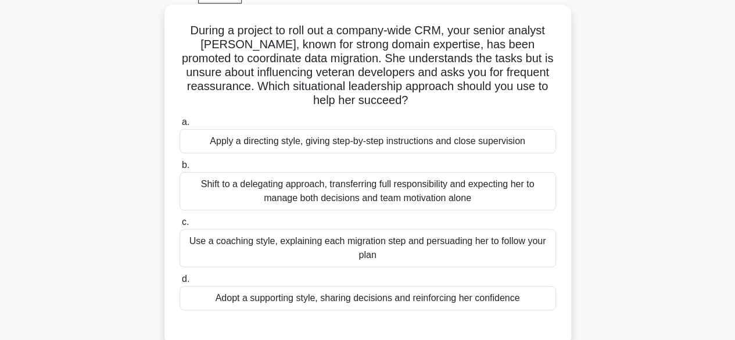
click at [439, 301] on div "Adopt a supporting style, sharing decisions and reinforcing her confidence" at bounding box center [367, 298] width 376 height 24
click at [179, 283] on input "d. Adopt a supporting style, sharing decisions and reinforcing her confidence" at bounding box center [179, 279] width 0 height 8
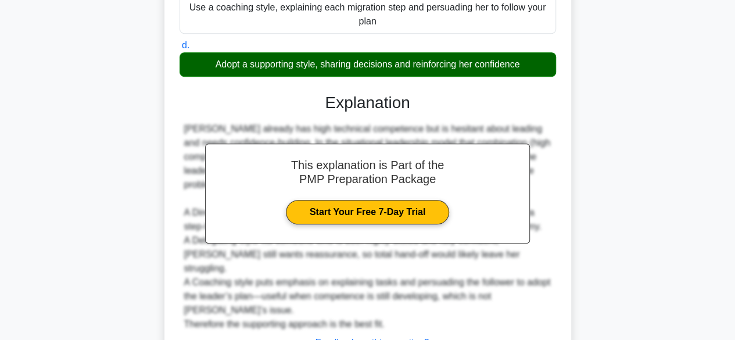
scroll to position [361, 0]
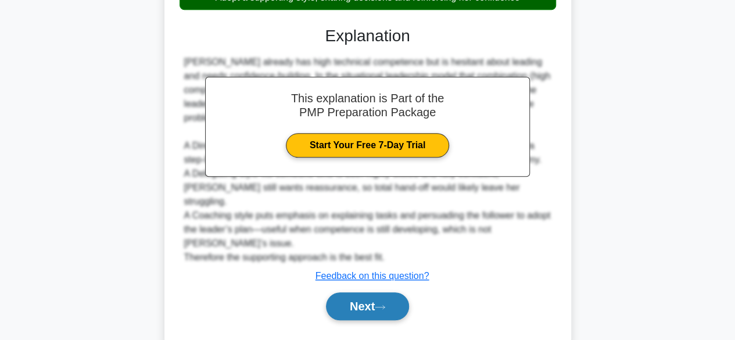
click at [384, 304] on icon at bounding box center [380, 307] width 10 height 6
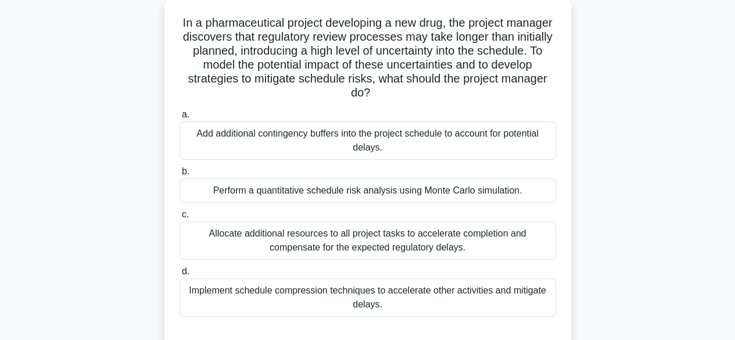
scroll to position [70, 0]
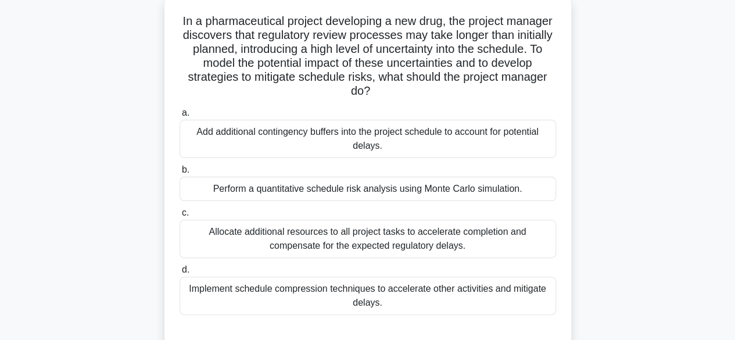
click at [450, 191] on div "Perform a quantitative schedule risk analysis using Monte Carlo simulation." at bounding box center [367, 189] width 376 height 24
click at [179, 174] on input "b. Perform a quantitative schedule risk analysis using Monte Carlo simulation." at bounding box center [179, 170] width 0 height 8
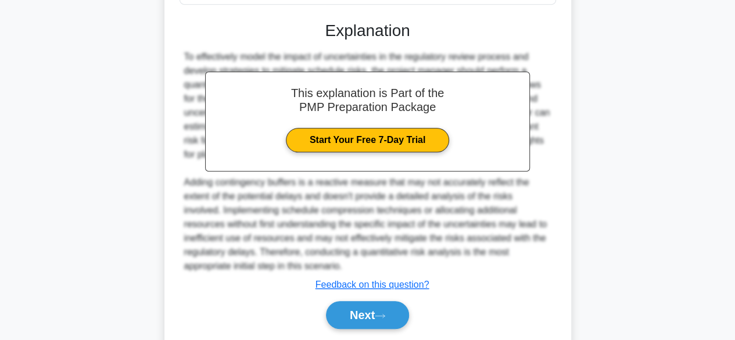
scroll to position [416, 0]
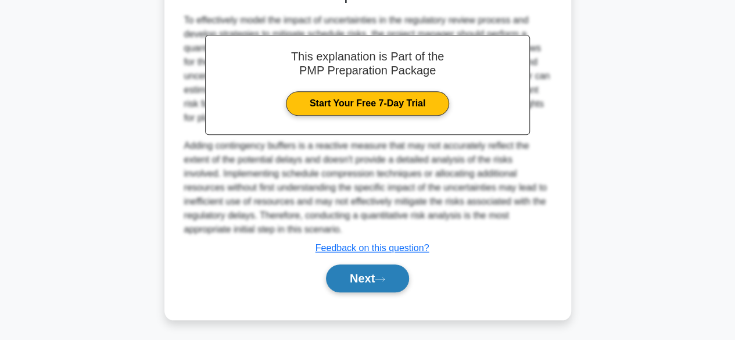
click at [397, 276] on button "Next" at bounding box center [367, 278] width 83 height 28
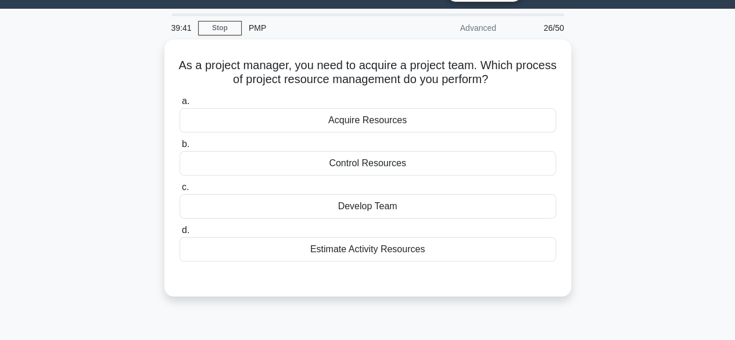
scroll to position [14, 0]
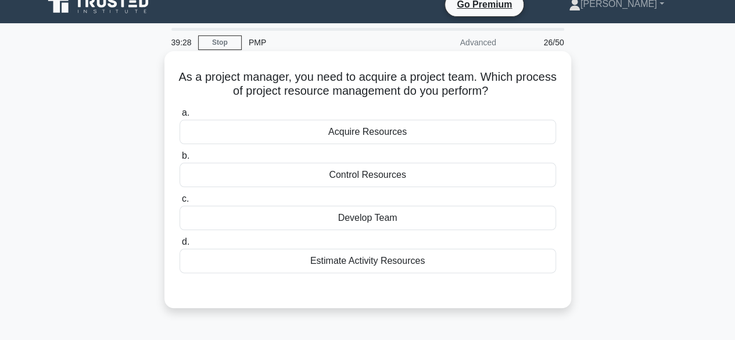
click at [423, 134] on div "Acquire Resources" at bounding box center [367, 132] width 376 height 24
click at [179, 117] on input "a. Acquire Resources" at bounding box center [179, 113] width 0 height 8
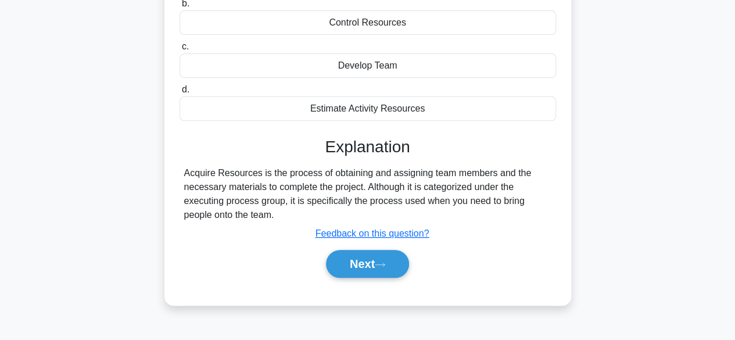
scroll to position [168, 0]
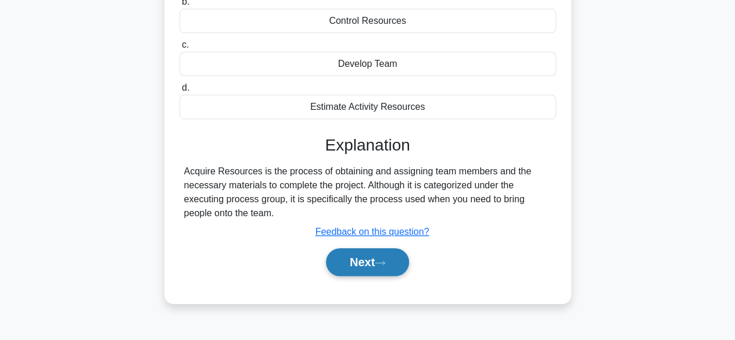
click at [386, 257] on button "Next" at bounding box center [367, 262] width 83 height 28
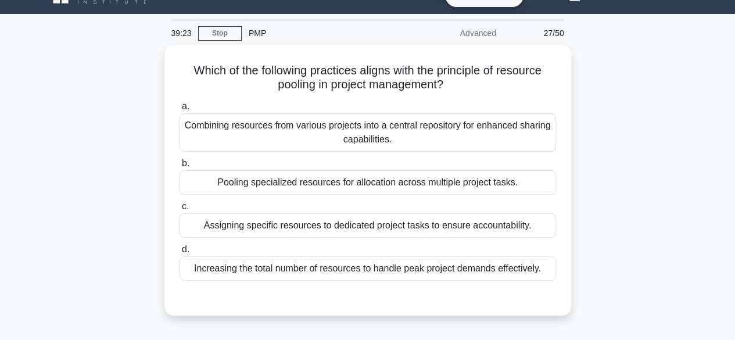
scroll to position [25, 0]
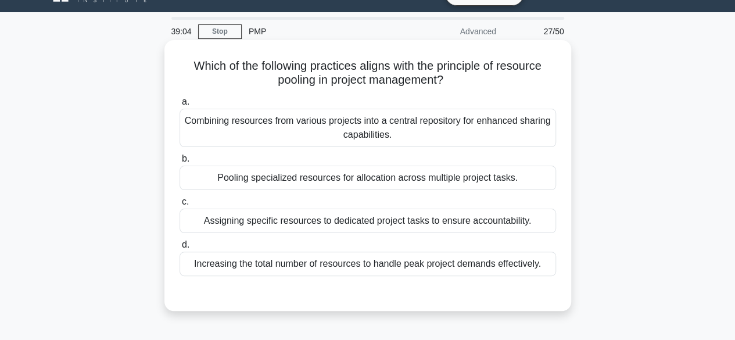
click at [520, 130] on div "Combining resources from various projects into a central repository for enhance…" at bounding box center [367, 128] width 376 height 38
click at [179, 106] on input "a. Combining resources from various projects into a central repository for enha…" at bounding box center [179, 102] width 0 height 8
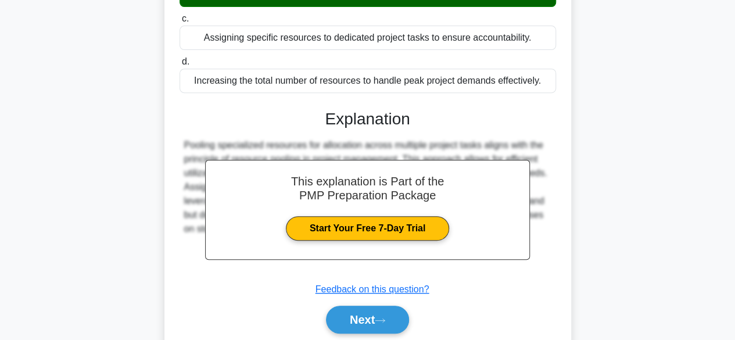
scroll to position [288, 0]
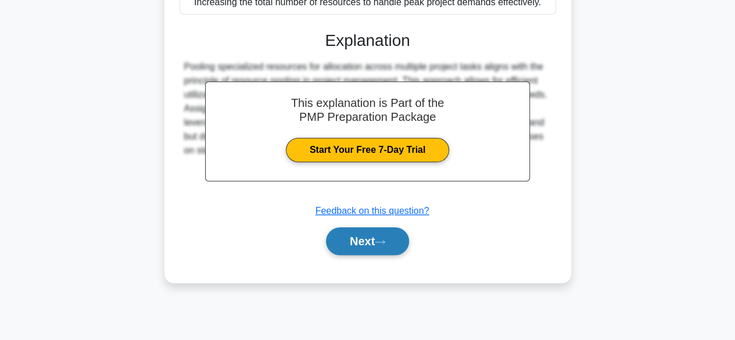
click at [385, 240] on icon at bounding box center [380, 242] width 10 height 6
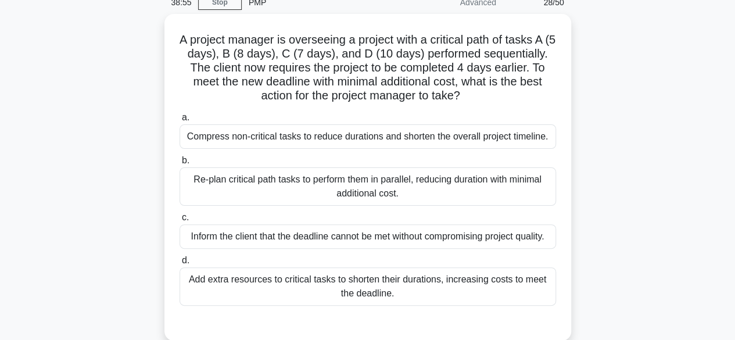
scroll to position [46, 0]
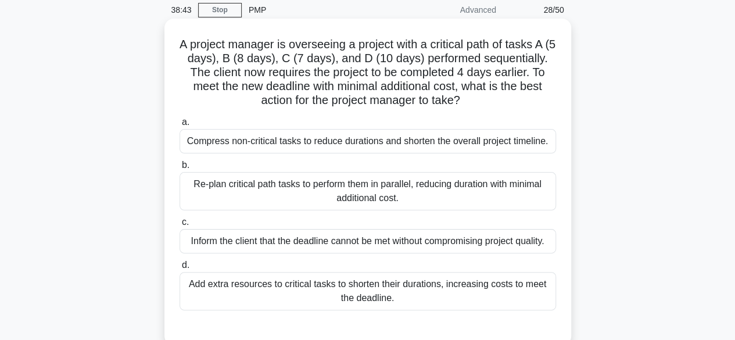
click at [463, 193] on div "Re-plan critical path tasks to perform them in parallel, reducing duration with…" at bounding box center [367, 191] width 376 height 38
click at [179, 169] on input "b. Re-plan critical path tasks to perform them in parallel, reducing duration w…" at bounding box center [179, 165] width 0 height 8
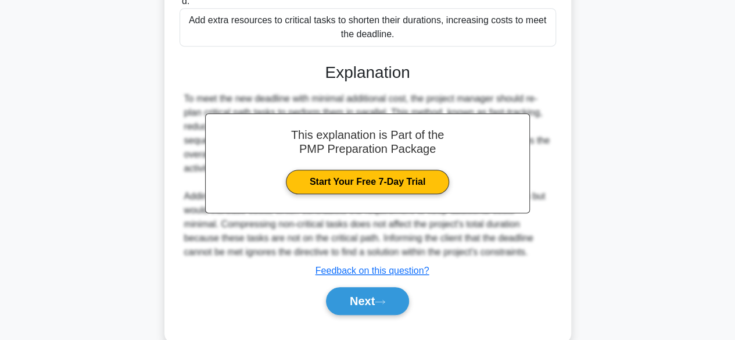
scroll to position [333, 0]
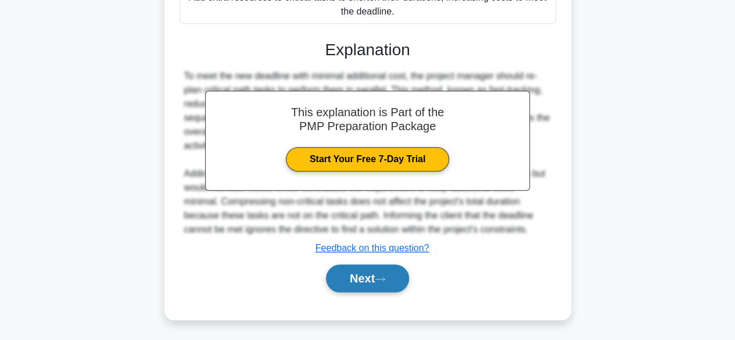
click at [402, 279] on button "Next" at bounding box center [367, 278] width 83 height 28
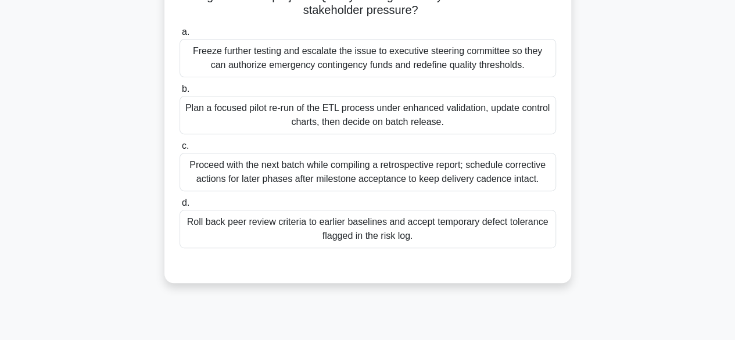
scroll to position [168, 0]
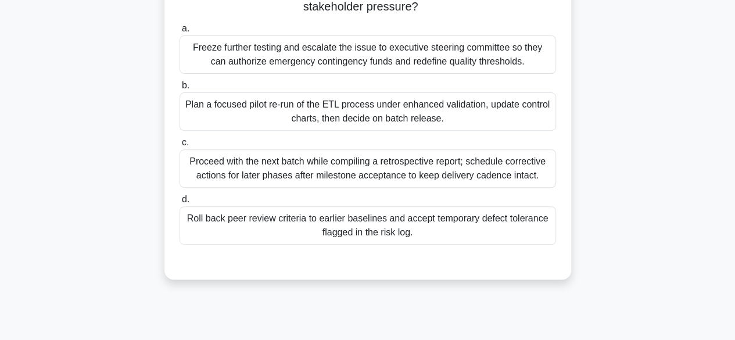
click at [477, 222] on div "Roll back peer review criteria to earlier baselines and accept temporary defect…" at bounding box center [367, 225] width 376 height 38
click at [179, 203] on input "d. Roll back peer review criteria to earlier baselines and accept temporary def…" at bounding box center [179, 200] width 0 height 8
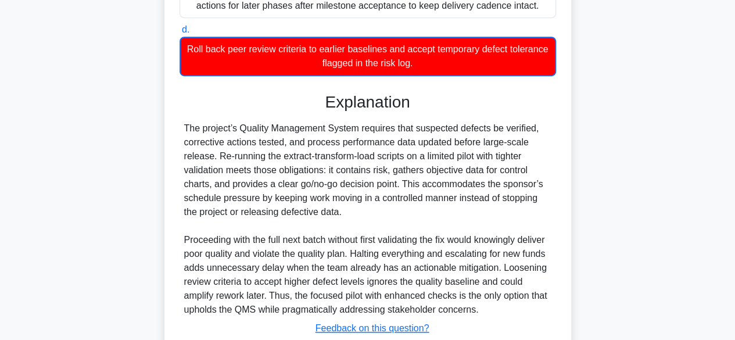
scroll to position [418, 0]
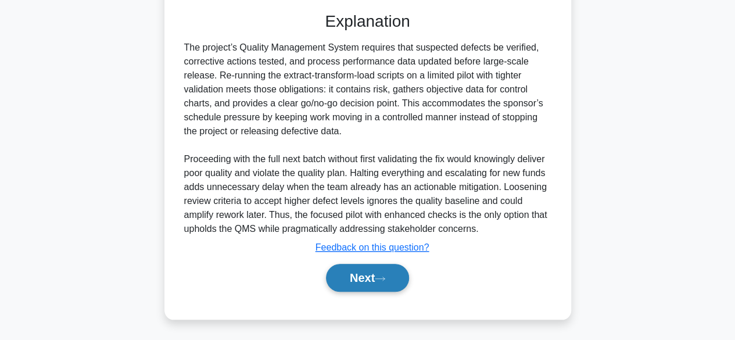
click at [384, 274] on button "Next" at bounding box center [367, 278] width 83 height 28
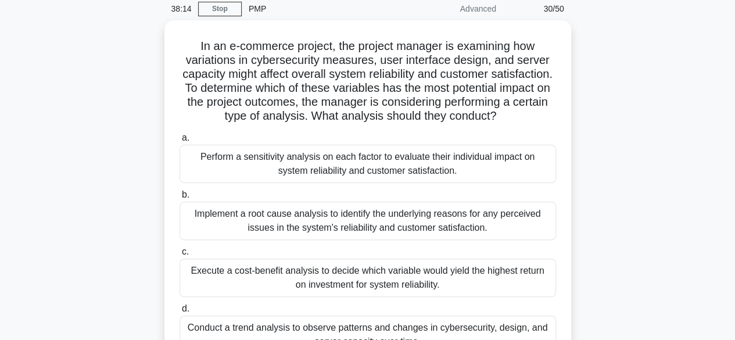
scroll to position [62, 0]
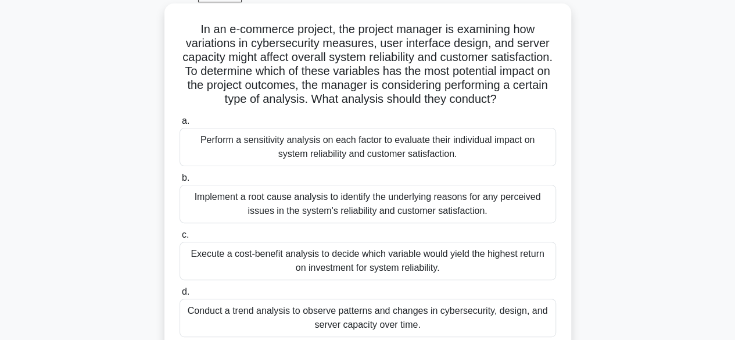
click at [422, 160] on div "Perform a sensitivity analysis on each factor to evaluate their individual impa…" at bounding box center [367, 147] width 376 height 38
click at [179, 125] on input "a. Perform a sensitivity analysis on each factor to evaluate their individual i…" at bounding box center [179, 121] width 0 height 8
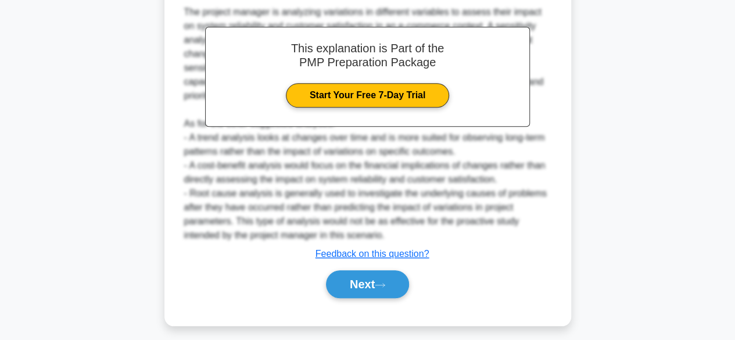
scroll to position [458, 0]
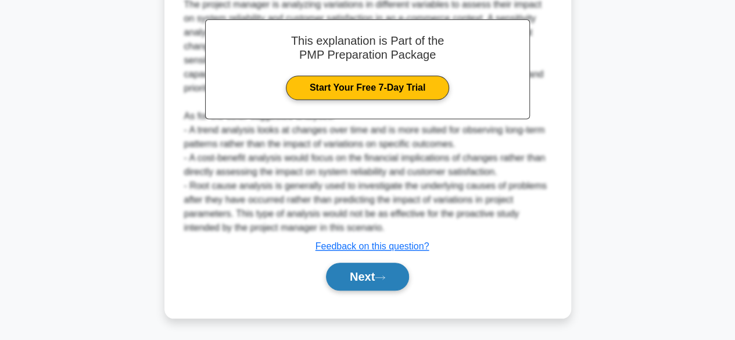
click at [385, 278] on icon at bounding box center [379, 276] width 9 height 3
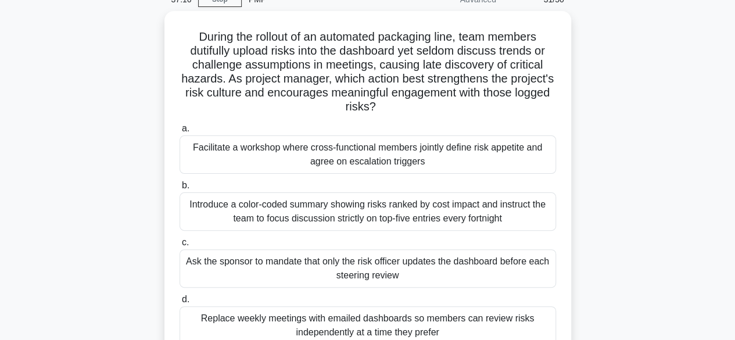
scroll to position [57, 0]
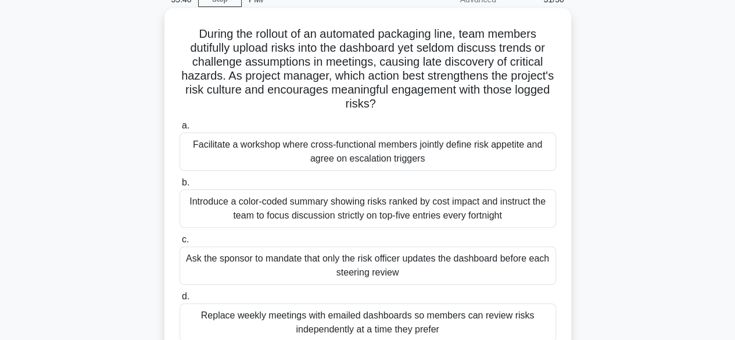
click at [469, 156] on div "Facilitate a workshop where cross-functional members jointly define risk appeti…" at bounding box center [367, 151] width 376 height 38
click at [179, 130] on input "a. Facilitate a workshop where cross-functional members jointly define risk app…" at bounding box center [179, 126] width 0 height 8
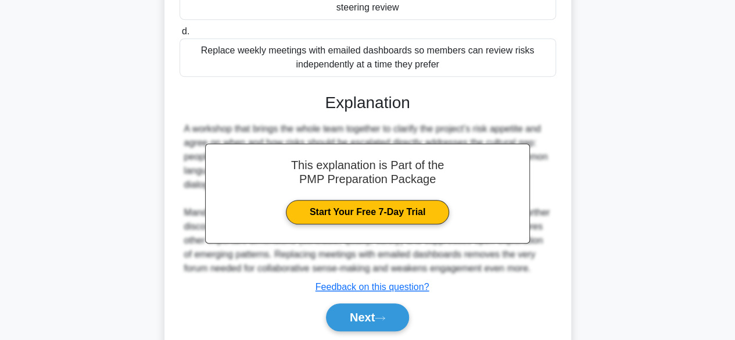
scroll to position [375, 0]
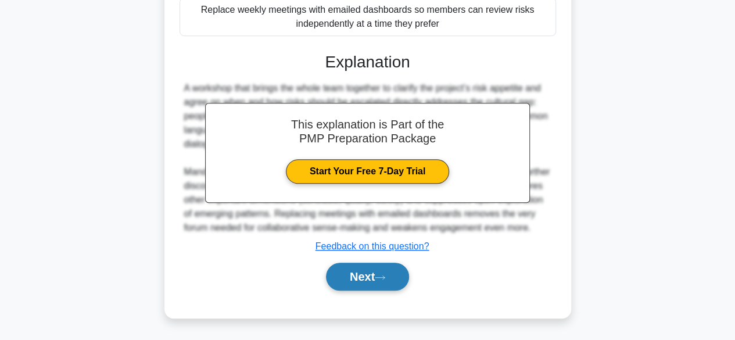
click at [385, 276] on icon at bounding box center [380, 277] width 10 height 6
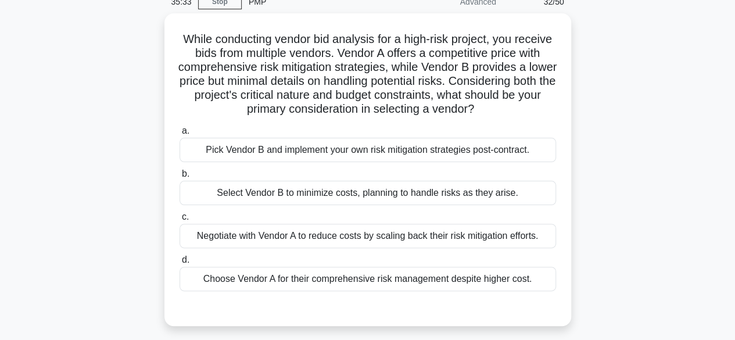
scroll to position [56, 0]
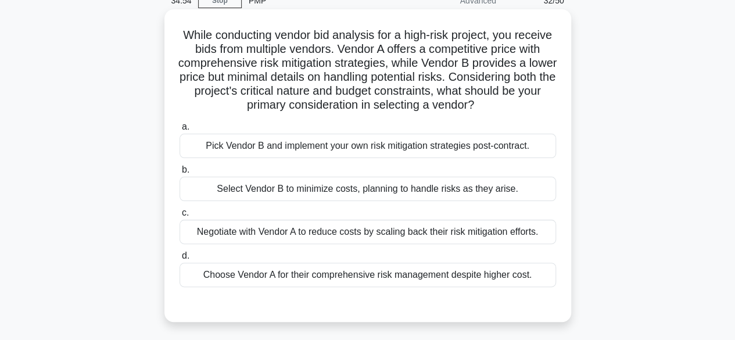
click at [470, 276] on div "Choose Vendor A for their comprehensive risk management despite higher cost." at bounding box center [367, 275] width 376 height 24
click at [179, 260] on input "d. Choose Vendor A for their comprehensive risk management despite higher cost." at bounding box center [179, 256] width 0 height 8
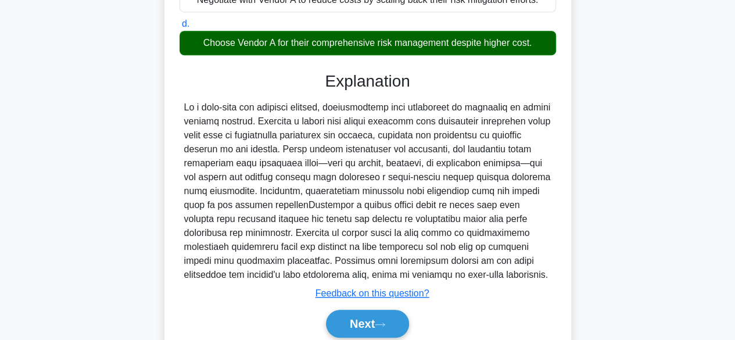
scroll to position [290, 0]
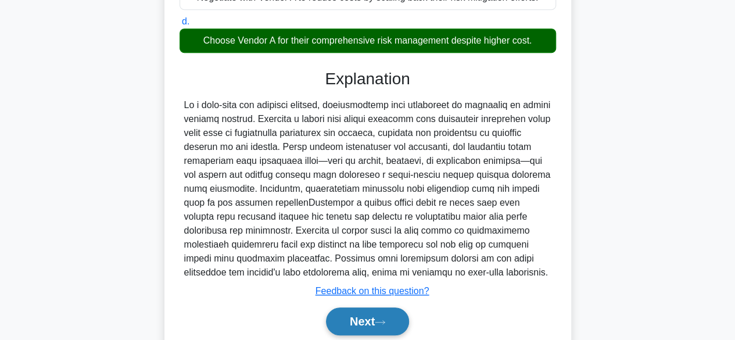
click at [387, 315] on button "Next" at bounding box center [367, 321] width 83 height 28
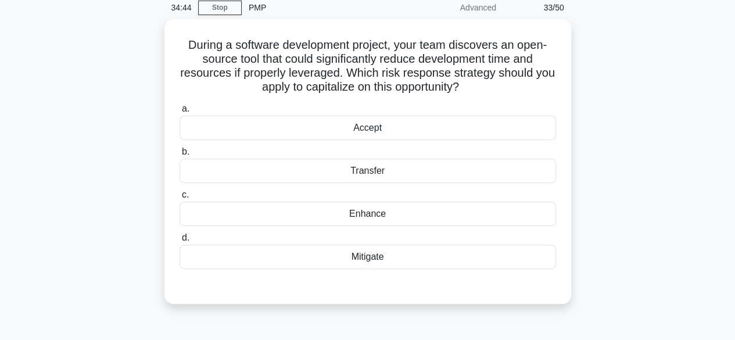
scroll to position [41, 0]
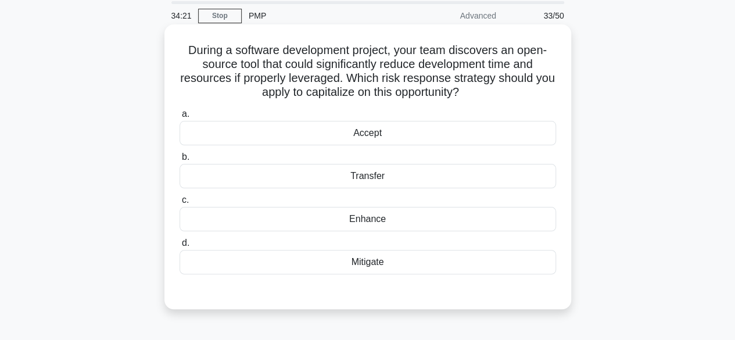
click at [399, 224] on div "Enhance" at bounding box center [367, 219] width 376 height 24
click at [179, 204] on input "c. Enhance" at bounding box center [179, 200] width 0 height 8
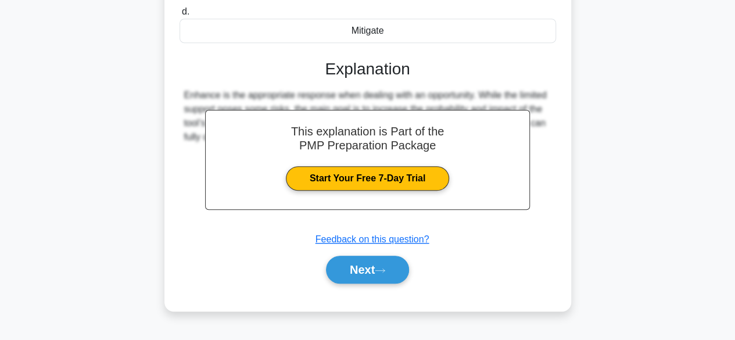
scroll to position [288, 0]
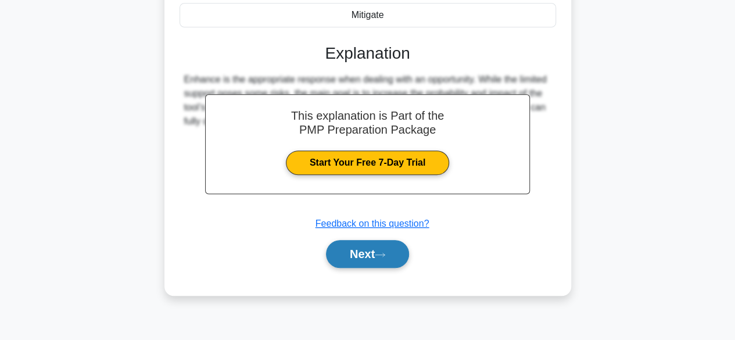
click at [381, 245] on button "Next" at bounding box center [367, 254] width 83 height 28
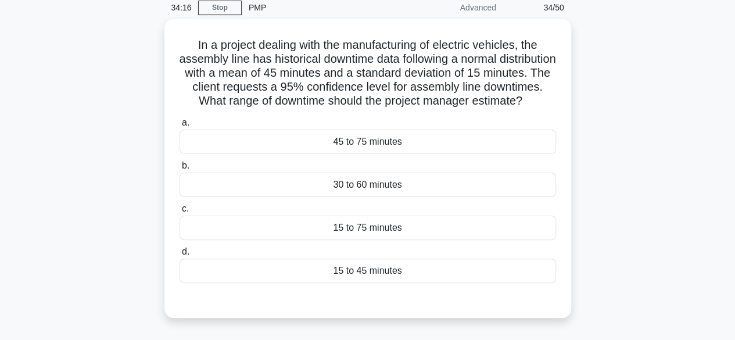
scroll to position [52, 0]
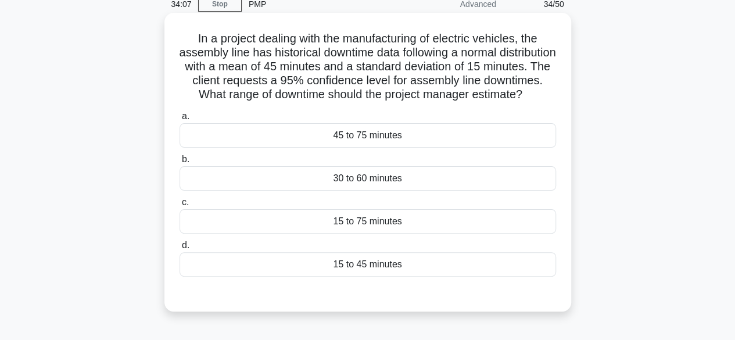
click at [447, 191] on div "30 to 60 minutes" at bounding box center [367, 178] width 376 height 24
click at [179, 163] on input "b. 30 to 60 minutes" at bounding box center [179, 160] width 0 height 8
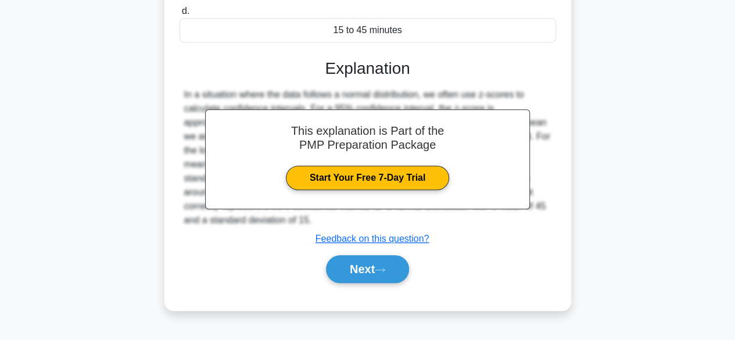
scroll to position [293, 0]
click at [393, 278] on button "Next" at bounding box center [367, 269] width 83 height 28
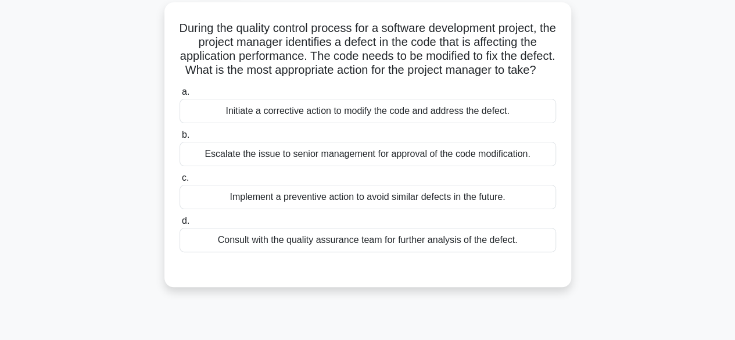
scroll to position [62, 0]
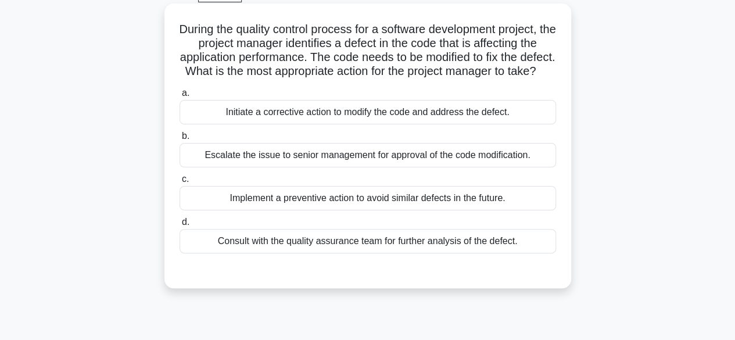
click at [439, 253] on div "Consult with the quality assurance team for further analysis of the defect." at bounding box center [367, 241] width 376 height 24
click at [179, 226] on input "d. Consult with the quality assurance team for further analysis of the defect." at bounding box center [179, 222] width 0 height 8
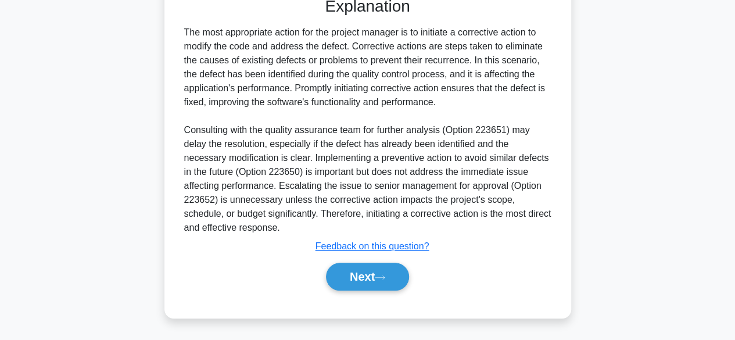
scroll to position [348, 0]
click at [383, 279] on icon at bounding box center [380, 277] width 10 height 6
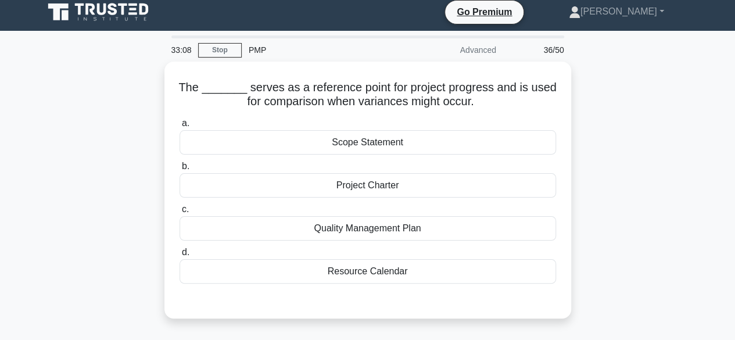
scroll to position [0, 0]
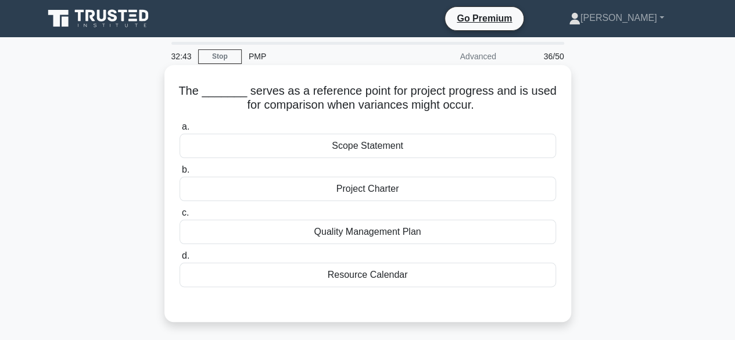
click at [437, 137] on div "Scope Statement" at bounding box center [367, 146] width 376 height 24
click at [179, 131] on input "a. Scope Statement" at bounding box center [179, 127] width 0 height 8
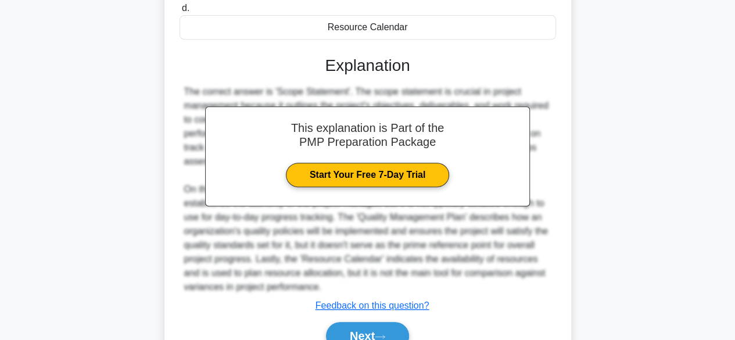
scroll to position [305, 0]
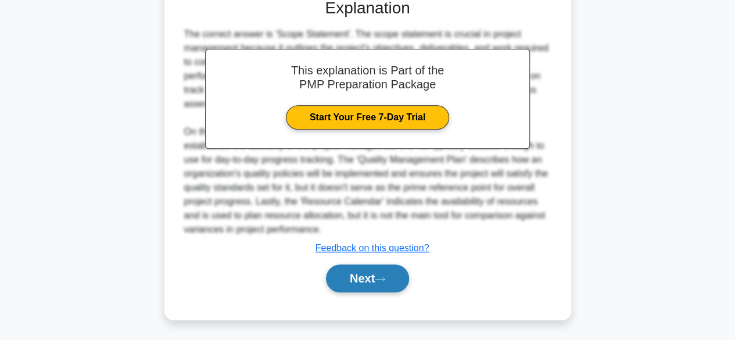
click at [385, 278] on icon at bounding box center [380, 279] width 10 height 6
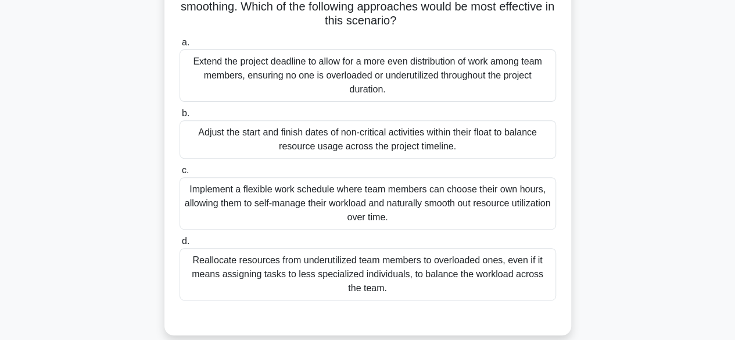
scroll to position [171, 0]
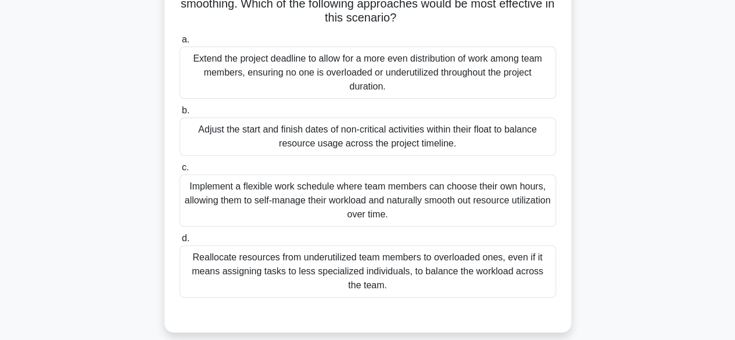
click at [452, 202] on div "Implement a flexible work schedule where team members can choose their own hour…" at bounding box center [367, 200] width 376 height 52
click at [179, 171] on input "c. Implement a flexible work schedule where team members can choose their own h…" at bounding box center [179, 168] width 0 height 8
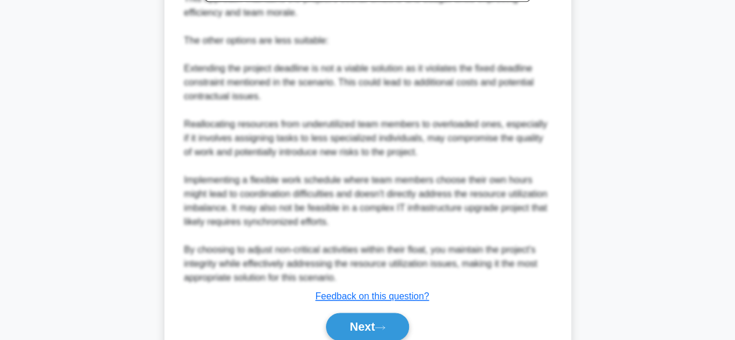
scroll to position [683, 0]
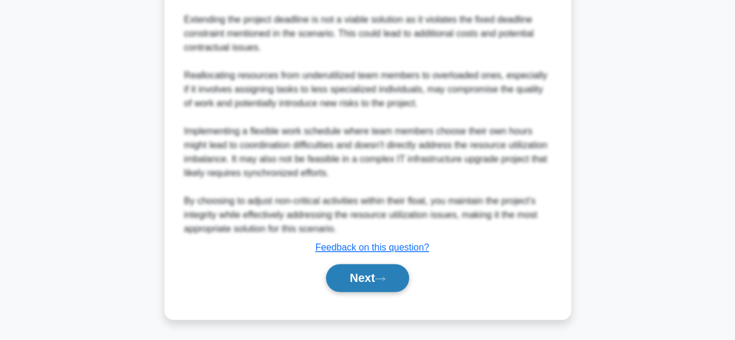
click at [394, 279] on button "Next" at bounding box center [367, 278] width 83 height 28
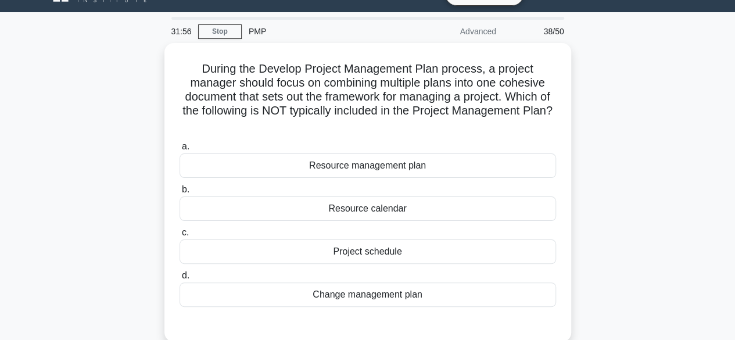
scroll to position [24, 0]
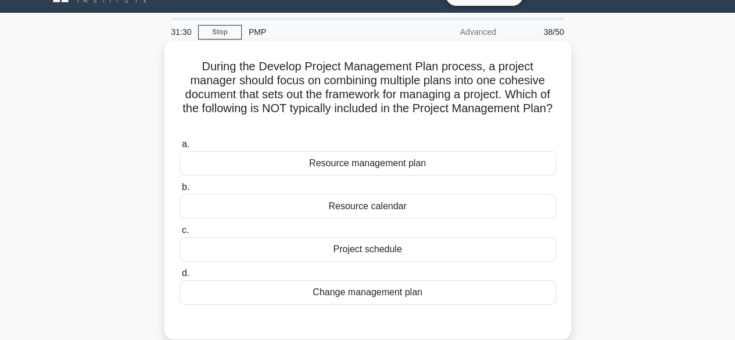
click at [419, 211] on div "Resource calendar" at bounding box center [367, 206] width 376 height 24
click at [179, 191] on input "b. Resource calendar" at bounding box center [179, 188] width 0 height 8
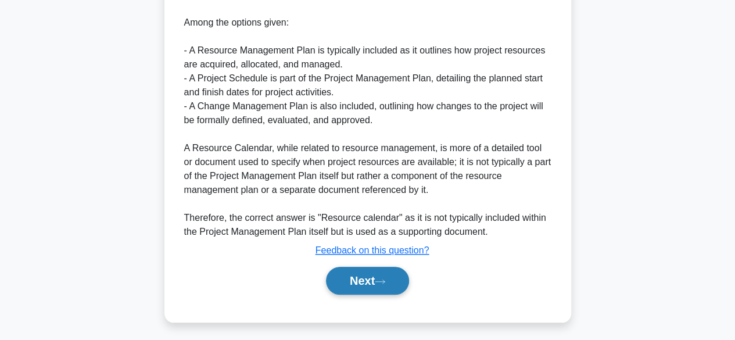
click at [385, 278] on icon at bounding box center [380, 281] width 10 height 6
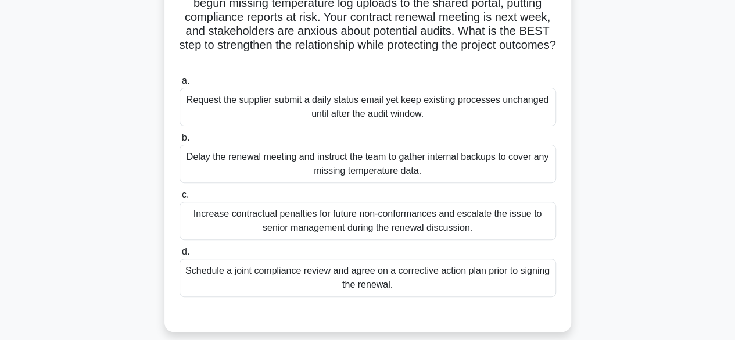
scroll to position [105, 0]
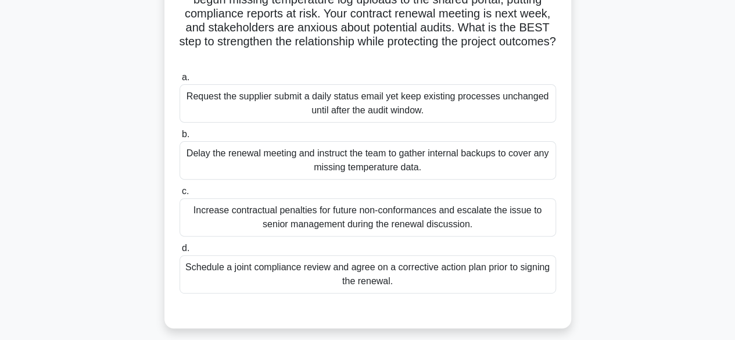
click at [447, 280] on div "Schedule a joint compliance review and agree on a corrective action plan prior …" at bounding box center [367, 274] width 376 height 38
click at [179, 252] on input "d. Schedule a joint compliance review and agree on a corrective action plan pri…" at bounding box center [179, 249] width 0 height 8
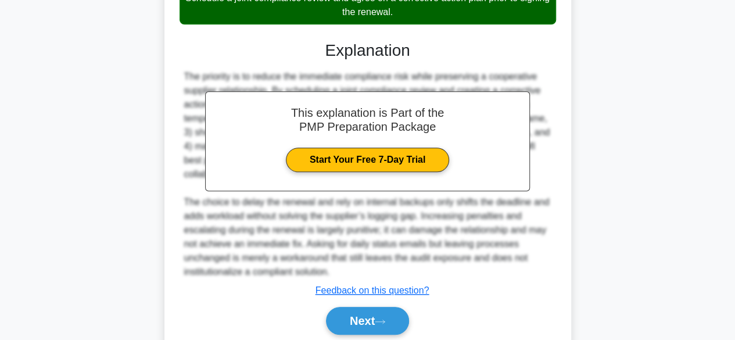
scroll to position [416, 0]
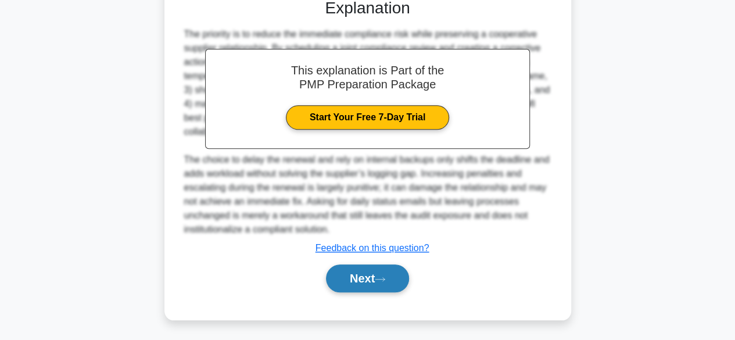
click at [399, 280] on button "Next" at bounding box center [367, 278] width 83 height 28
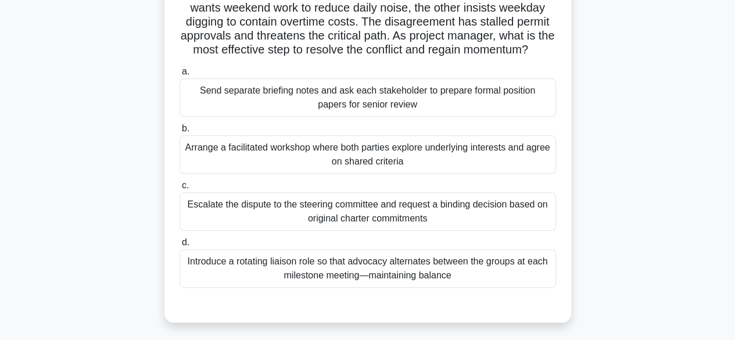
scroll to position [116, 0]
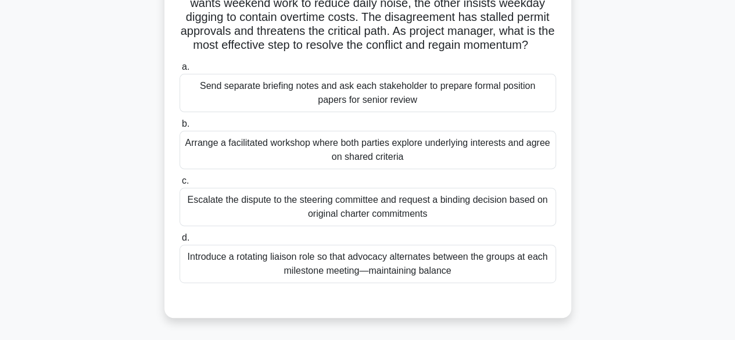
click at [480, 164] on div "Arrange a facilitated workshop where both parties explore underlying interests …" at bounding box center [367, 150] width 376 height 38
click at [179, 128] on input "b. Arrange a facilitated workshop where both parties explore underlying interes…" at bounding box center [179, 124] width 0 height 8
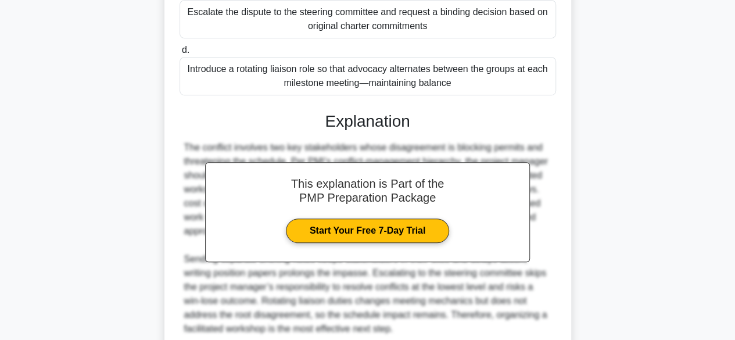
scroll to position [416, 0]
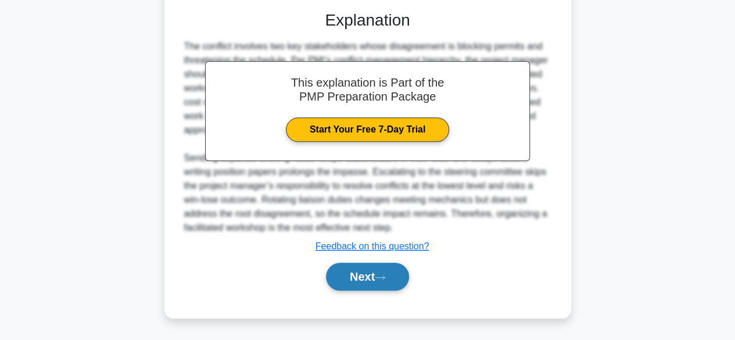
click at [385, 276] on icon at bounding box center [380, 277] width 10 height 6
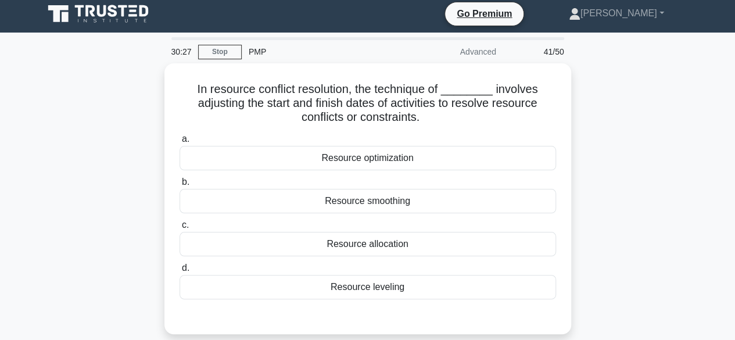
scroll to position [0, 0]
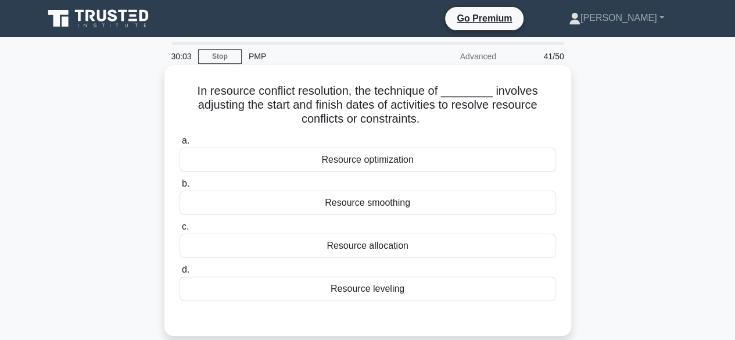
click at [437, 202] on div "Resource smoothing" at bounding box center [367, 203] width 376 height 24
click at [179, 188] on input "b. Resource smoothing" at bounding box center [179, 184] width 0 height 8
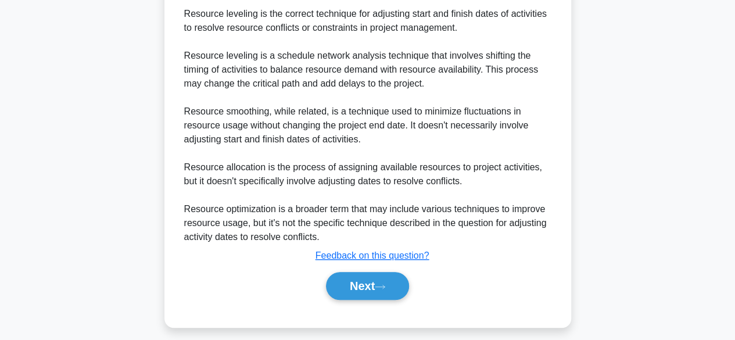
scroll to position [348, 0]
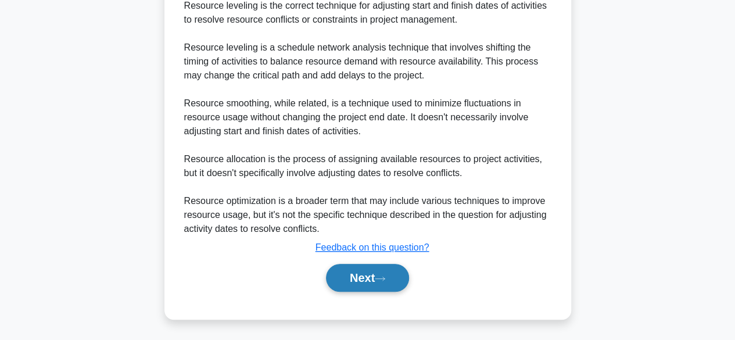
click at [392, 280] on button "Next" at bounding box center [367, 278] width 83 height 28
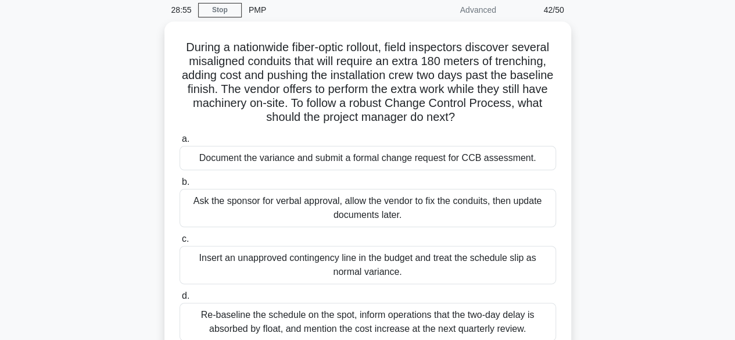
scroll to position [45, 0]
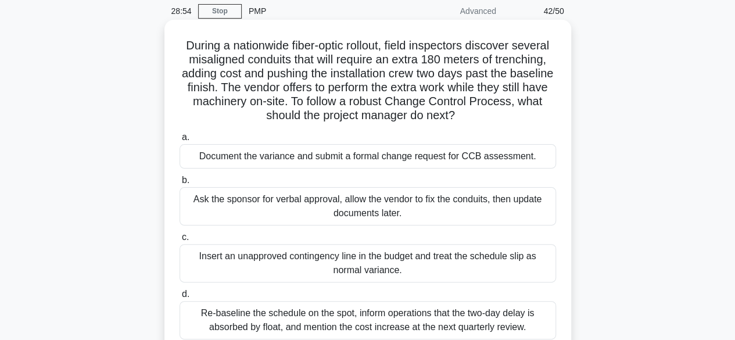
click at [511, 158] on div "Document the variance and submit a formal change request for CCB assessment." at bounding box center [367, 156] width 376 height 24
click at [179, 141] on input "a. Document the variance and submit a formal change request for CCB assessment." at bounding box center [179, 138] width 0 height 8
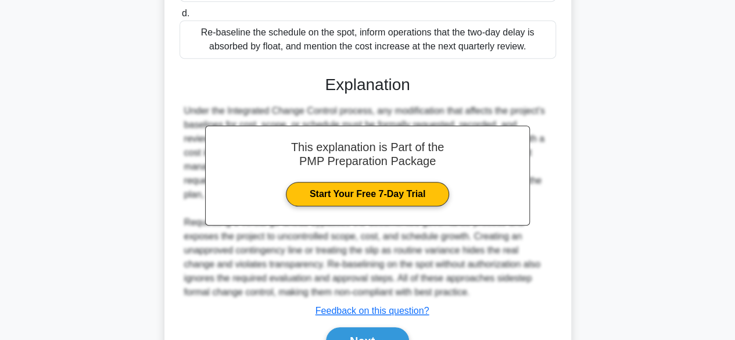
scroll to position [389, 0]
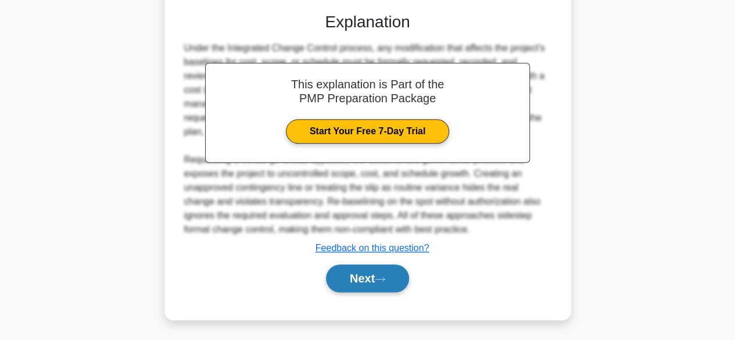
click at [396, 279] on button "Next" at bounding box center [367, 278] width 83 height 28
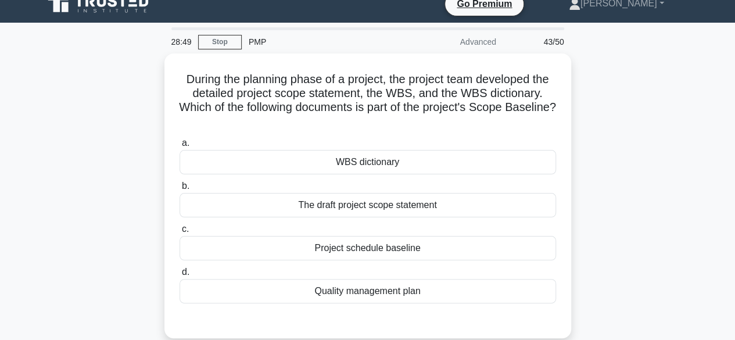
scroll to position [12, 0]
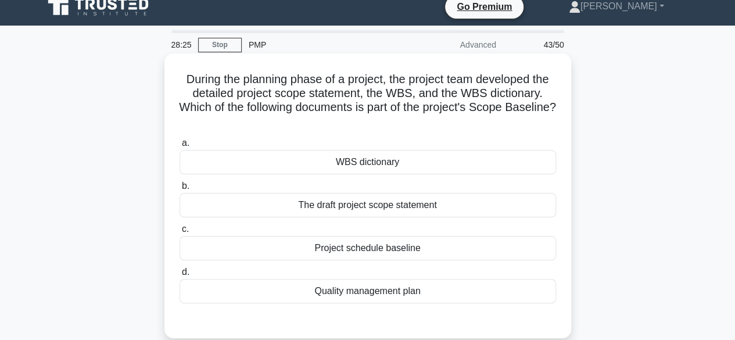
click at [431, 251] on div "Project schedule baseline" at bounding box center [367, 248] width 376 height 24
click at [179, 233] on input "c. Project schedule baseline" at bounding box center [179, 229] width 0 height 8
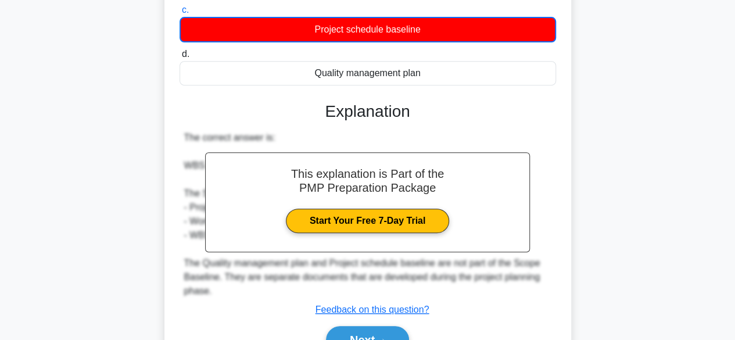
scroll to position [293, 0]
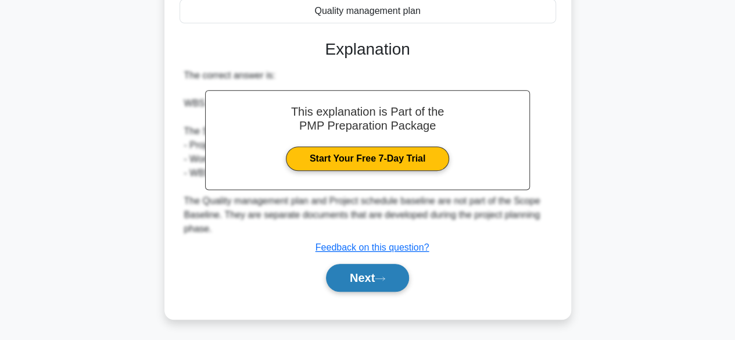
click at [385, 279] on icon at bounding box center [380, 278] width 10 height 6
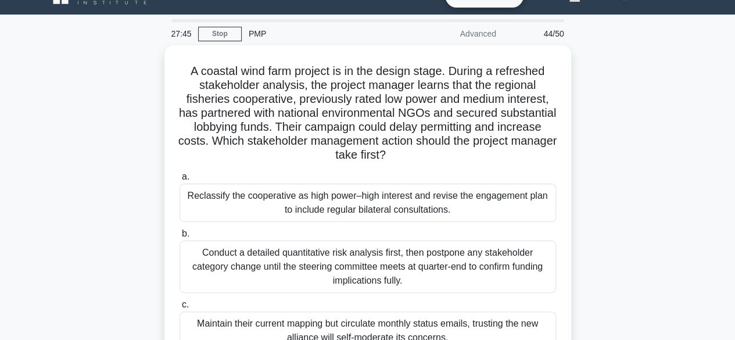
scroll to position [13, 0]
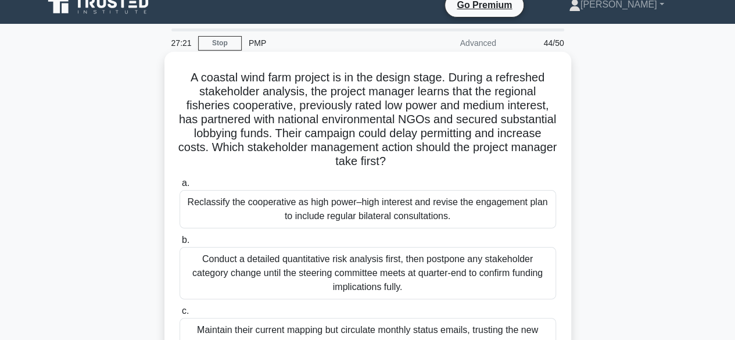
click at [447, 212] on div "Reclassify the cooperative as high power–high interest and revise the engagemen…" at bounding box center [367, 209] width 376 height 38
click at [179, 187] on input "a. Reclassify the cooperative as high power–high interest and revise the engage…" at bounding box center [179, 183] width 0 height 8
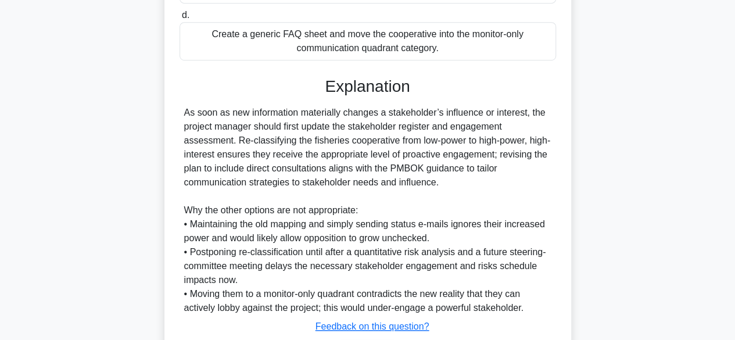
scroll to position [444, 0]
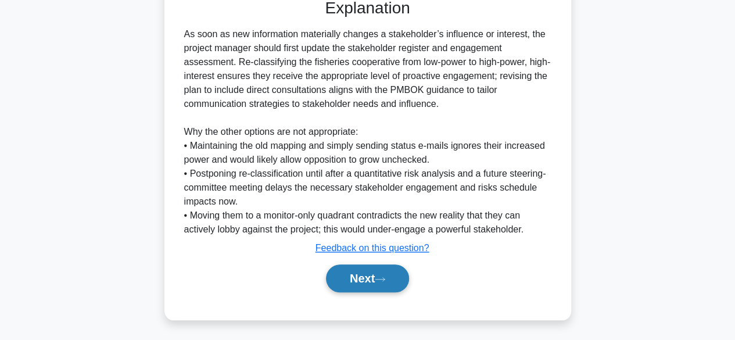
click at [382, 276] on icon at bounding box center [380, 279] width 10 height 6
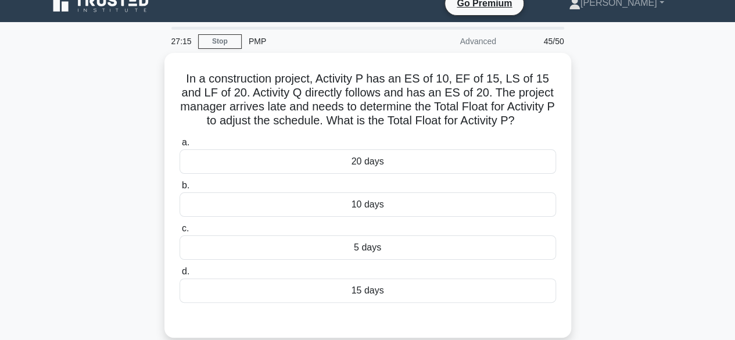
scroll to position [8, 0]
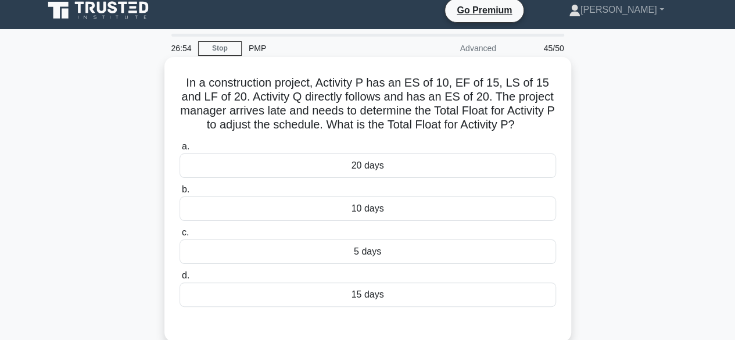
click at [459, 204] on div "10 days" at bounding box center [367, 208] width 376 height 24
click at [179, 193] on input "b. 10 days" at bounding box center [179, 190] width 0 height 8
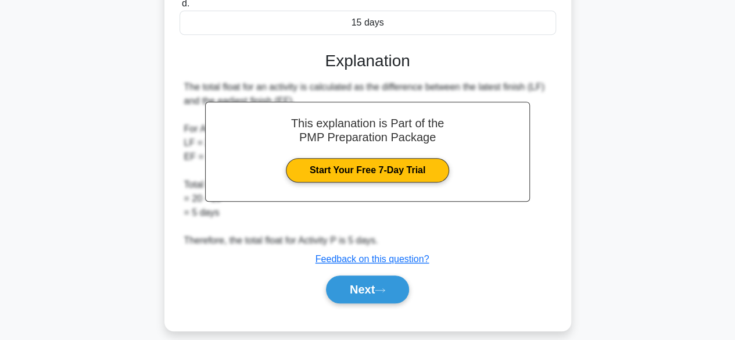
scroll to position [293, 0]
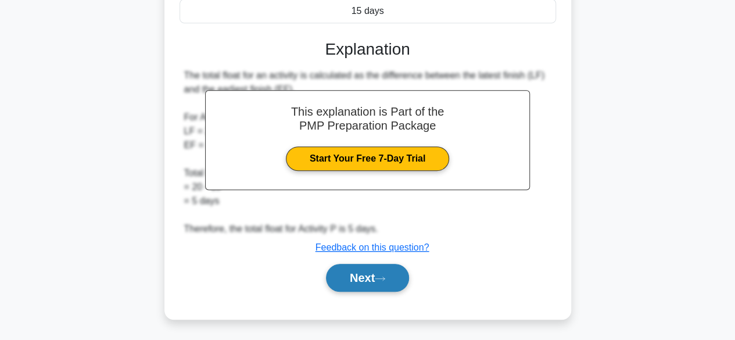
click at [395, 275] on button "Next" at bounding box center [367, 278] width 83 height 28
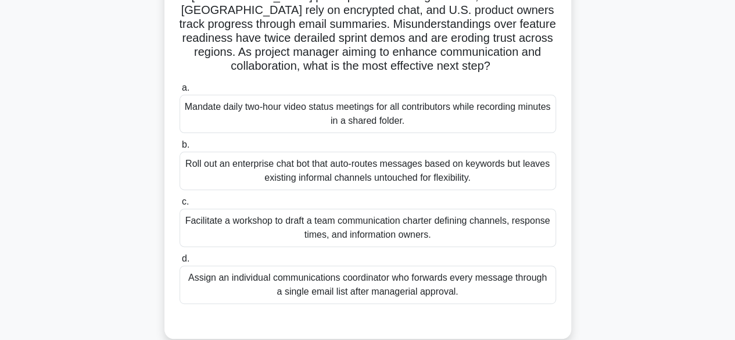
scroll to position [112, 0]
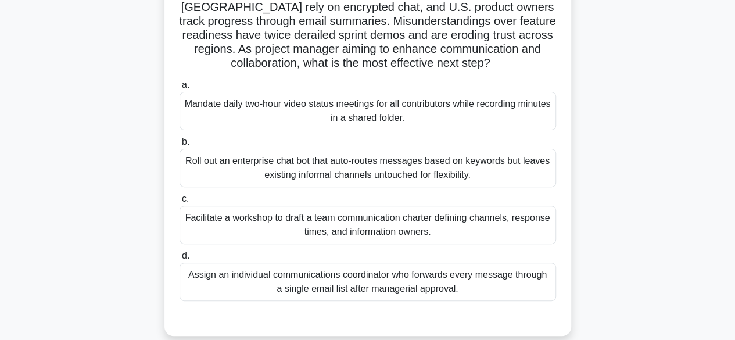
click at [491, 227] on div "Facilitate a workshop to draft a team communication charter defining channels, …" at bounding box center [367, 225] width 376 height 38
click at [179, 203] on input "c. Facilitate a workshop to draft a team communication charter defining channel…" at bounding box center [179, 199] width 0 height 8
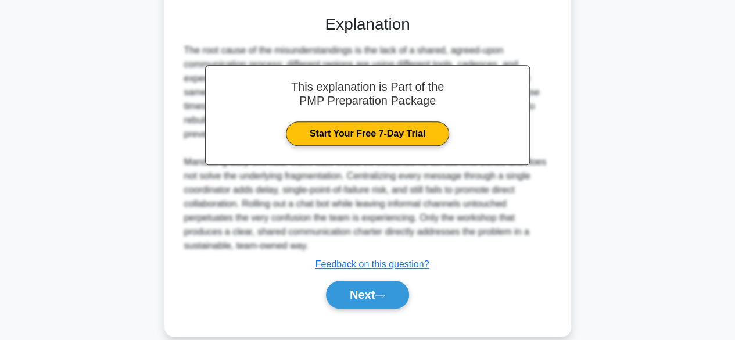
scroll to position [415, 0]
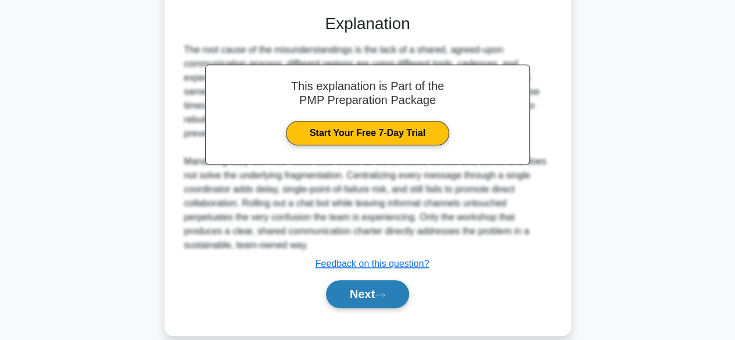
click at [391, 287] on button "Next" at bounding box center [367, 294] width 83 height 28
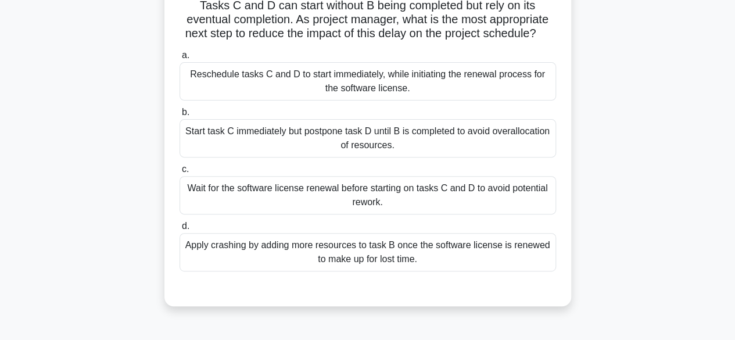
scroll to position [134, 0]
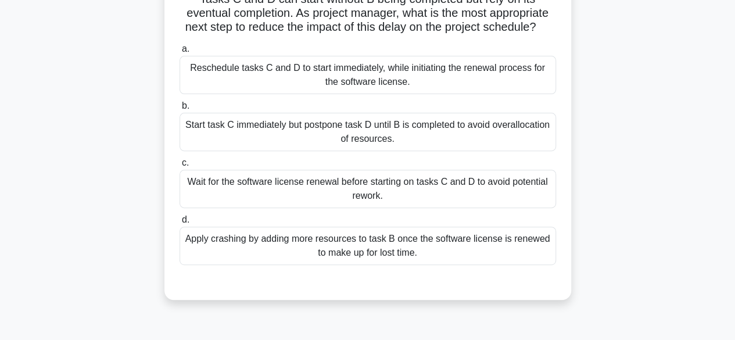
click at [454, 264] on div "Apply crashing by adding more resources to task B once the software license is …" at bounding box center [367, 246] width 376 height 38
click at [179, 224] on input "d. Apply crashing by adding more resources to task B once the software license …" at bounding box center [179, 220] width 0 height 8
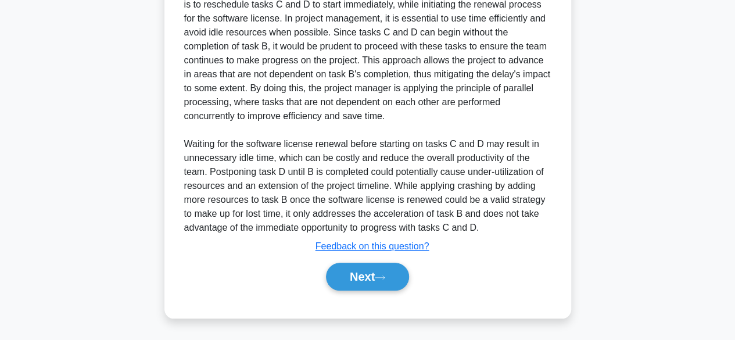
scroll to position [474, 0]
click at [385, 278] on icon at bounding box center [379, 276] width 9 height 3
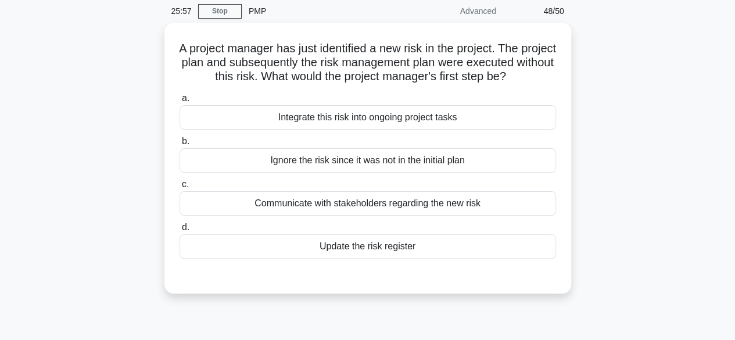
scroll to position [44, 0]
click at [638, 88] on div "A project manager has just identified a new risk in the project. The project pl…" at bounding box center [368, 166] width 662 height 285
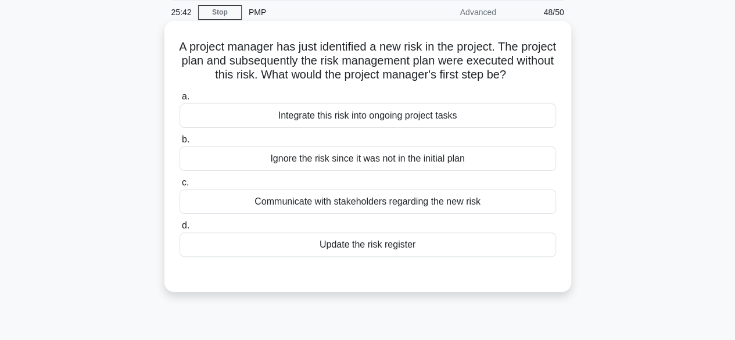
click at [413, 257] on div "Update the risk register" at bounding box center [367, 244] width 376 height 24
click at [179, 229] on input "d. Update the risk register" at bounding box center [179, 226] width 0 height 8
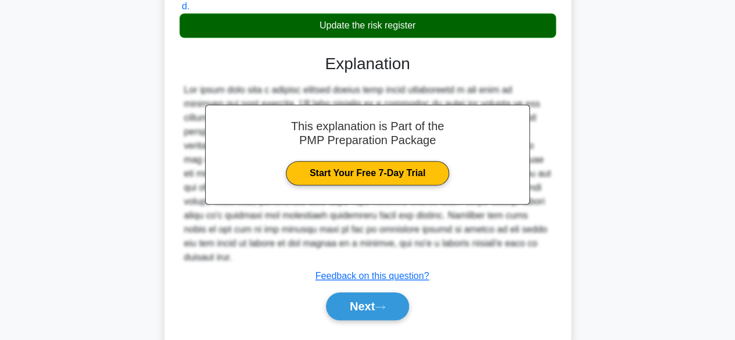
scroll to position [266, 0]
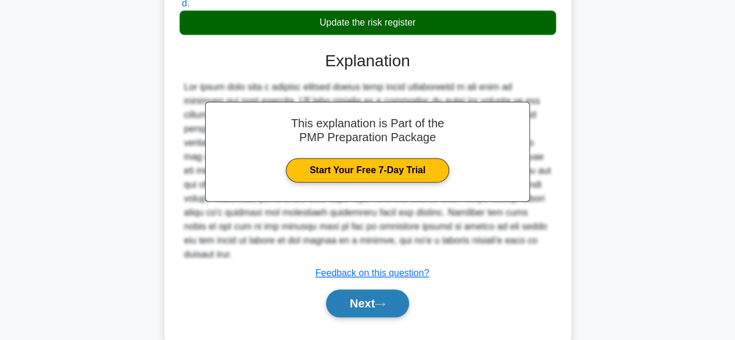
click at [391, 307] on button "Next" at bounding box center [367, 303] width 83 height 28
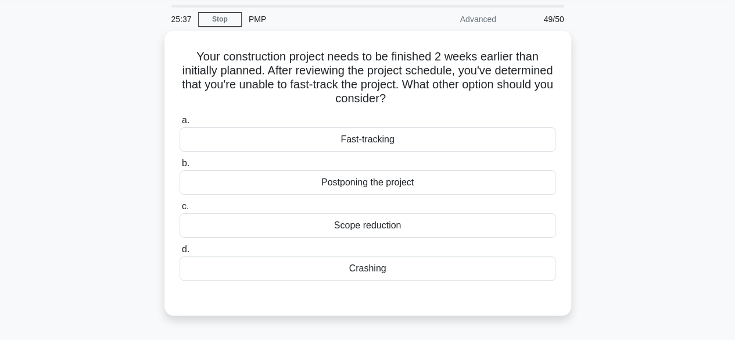
scroll to position [33, 0]
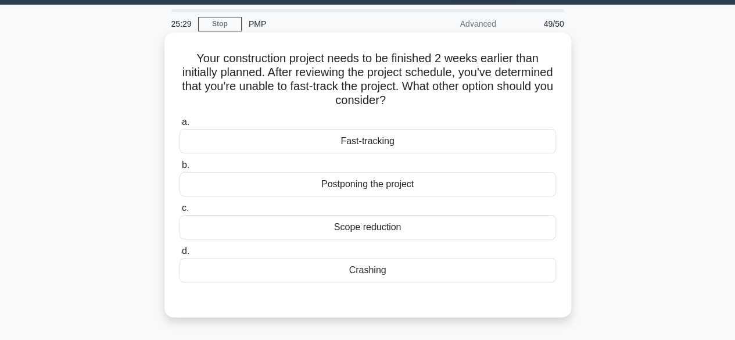
click at [424, 266] on div "Crashing" at bounding box center [367, 270] width 376 height 24
click at [179, 255] on input "d. Crashing" at bounding box center [179, 251] width 0 height 8
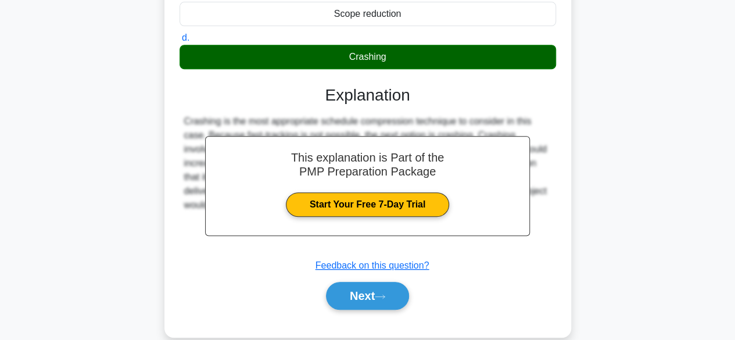
scroll to position [288, 0]
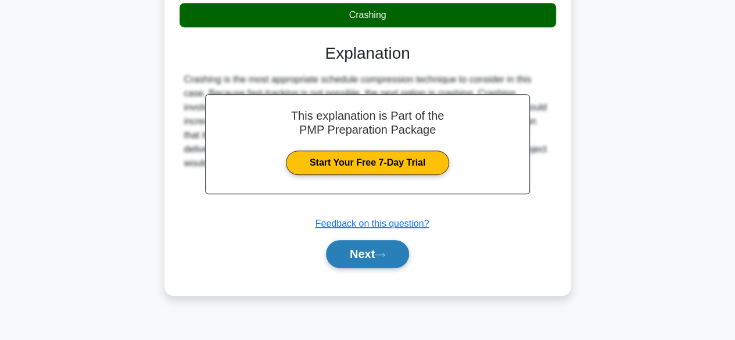
click at [398, 254] on button "Next" at bounding box center [367, 254] width 83 height 28
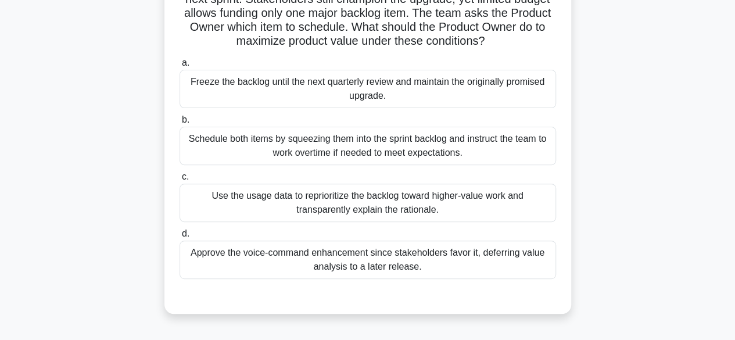
scroll to position [123, 0]
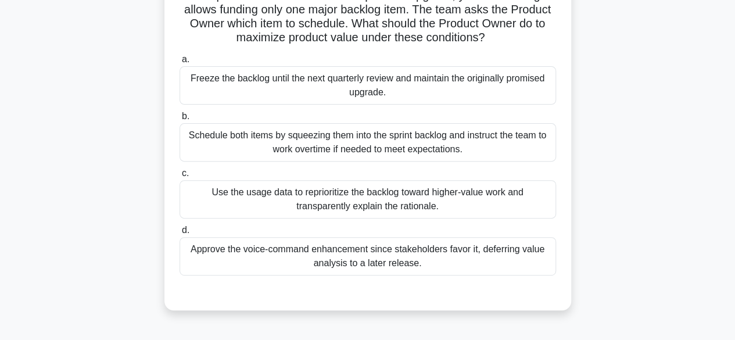
click at [462, 214] on div "Use the usage data to reprioritize the backlog toward higher-value work and tra…" at bounding box center [367, 199] width 376 height 38
click at [179, 177] on input "c. Use the usage data to reprioritize the backlog toward higher-value work and …" at bounding box center [179, 174] width 0 height 8
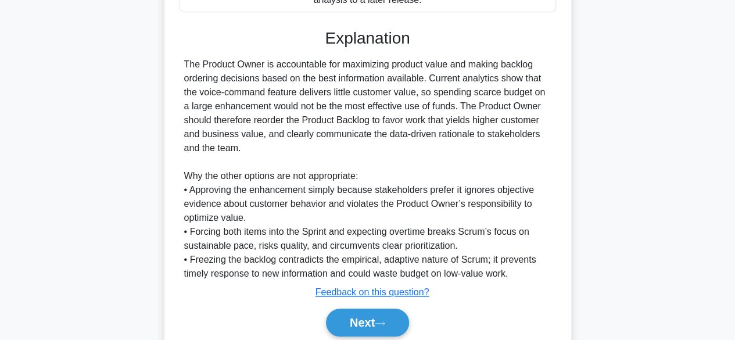
scroll to position [430, 0]
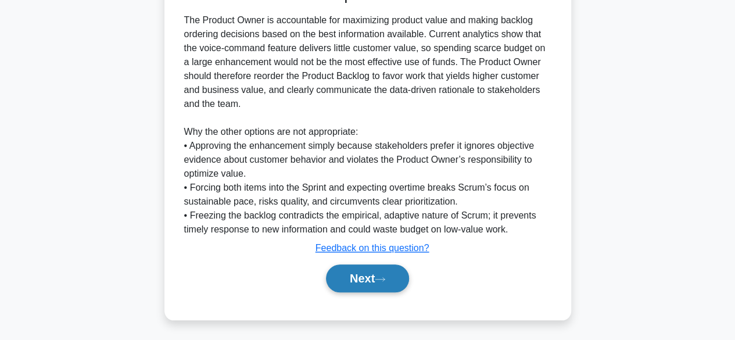
click at [385, 279] on icon at bounding box center [380, 279] width 10 height 6
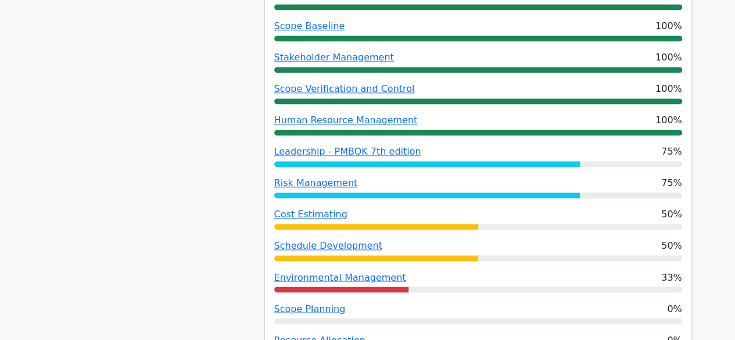
scroll to position [829, 0]
